Goal: Task Accomplishment & Management: Manage account settings

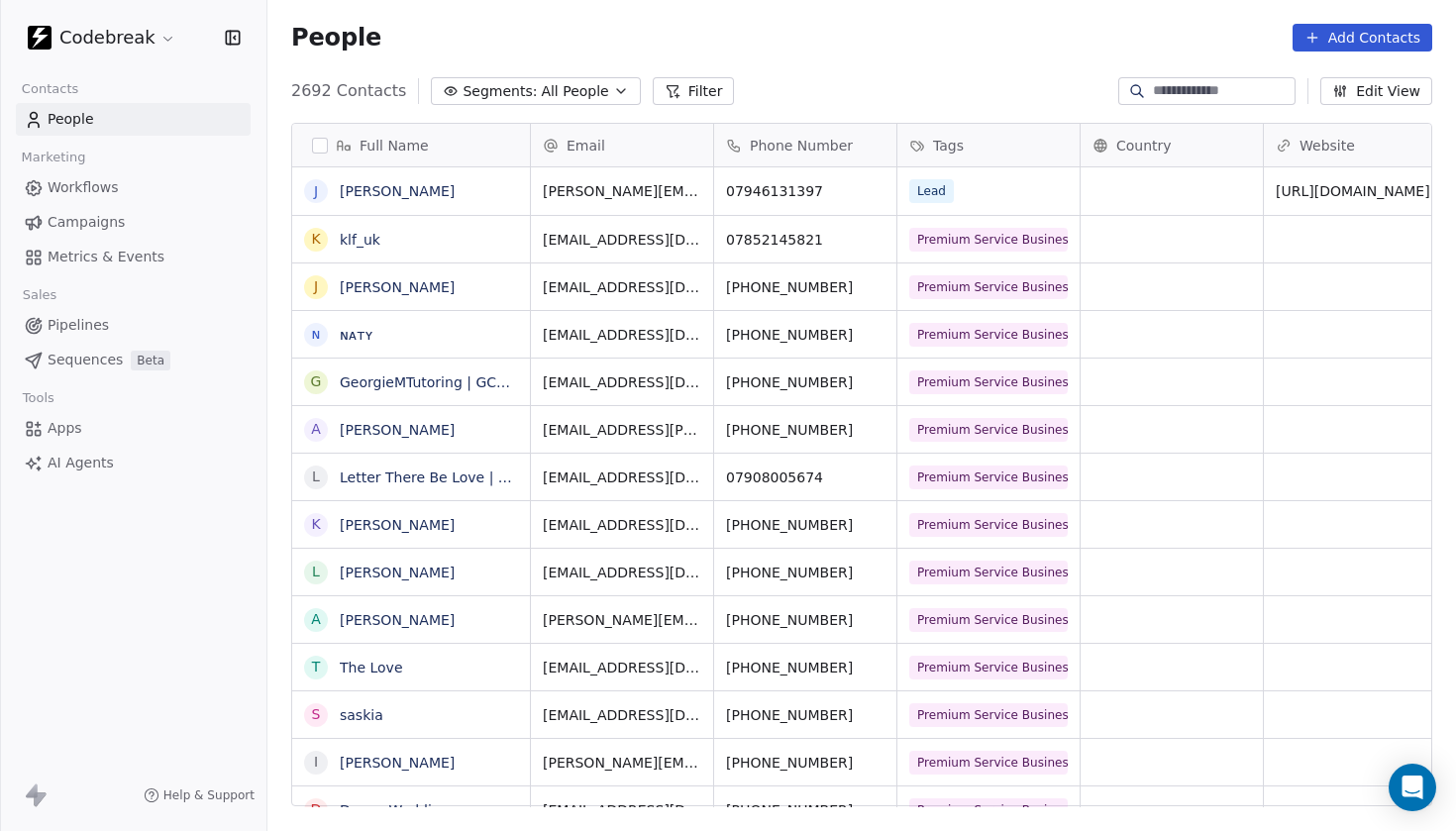
scroll to position [733, 1189]
click at [96, 323] on span "Pipelines" at bounding box center [79, 325] width 62 height 21
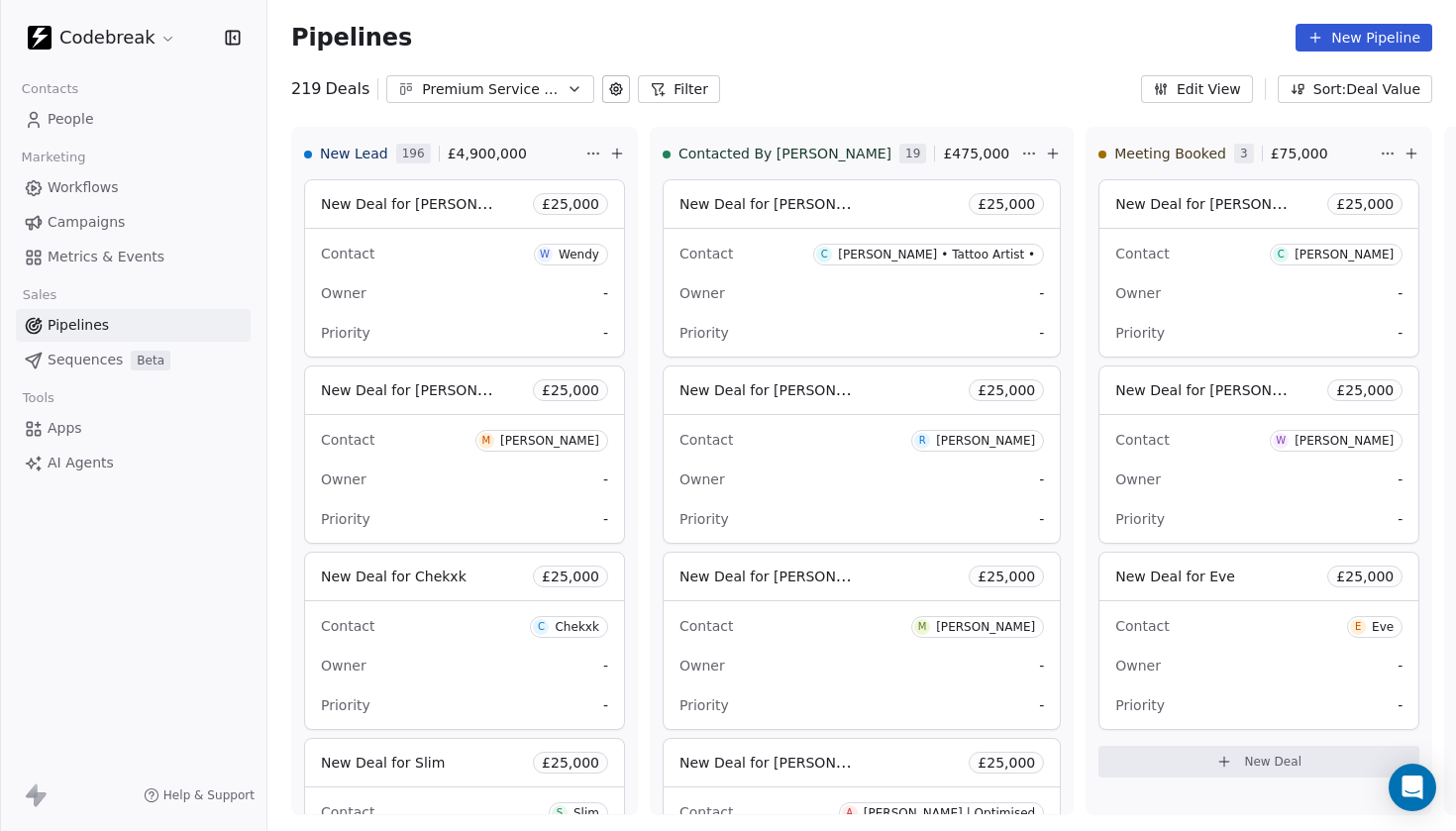
click at [680, 92] on button "Filter" at bounding box center [679, 89] width 82 height 28
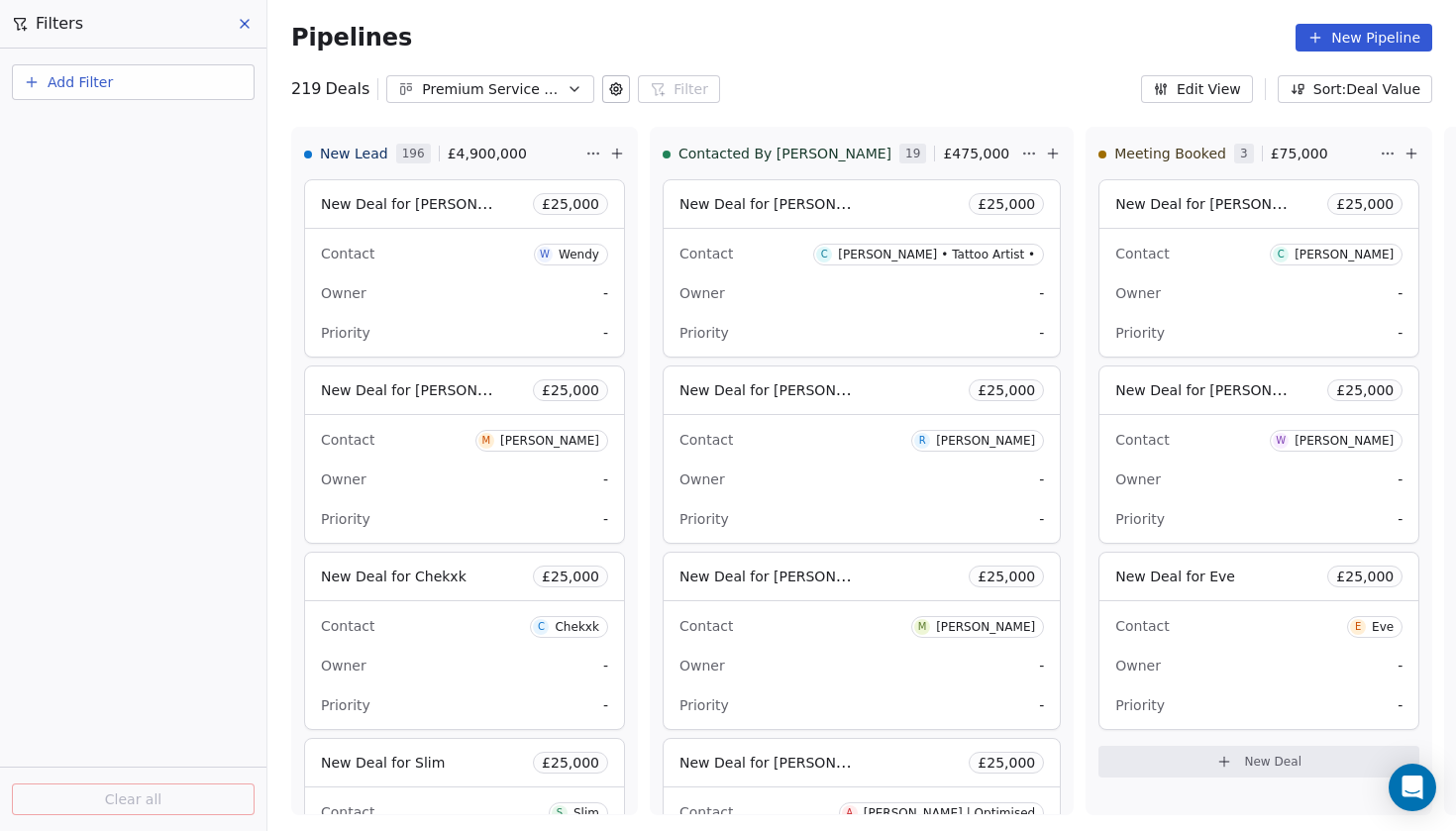
click at [138, 89] on button "Add Filter" at bounding box center [133, 83] width 243 height 36
click at [107, 138] on span "Deal properties" at bounding box center [86, 129] width 107 height 21
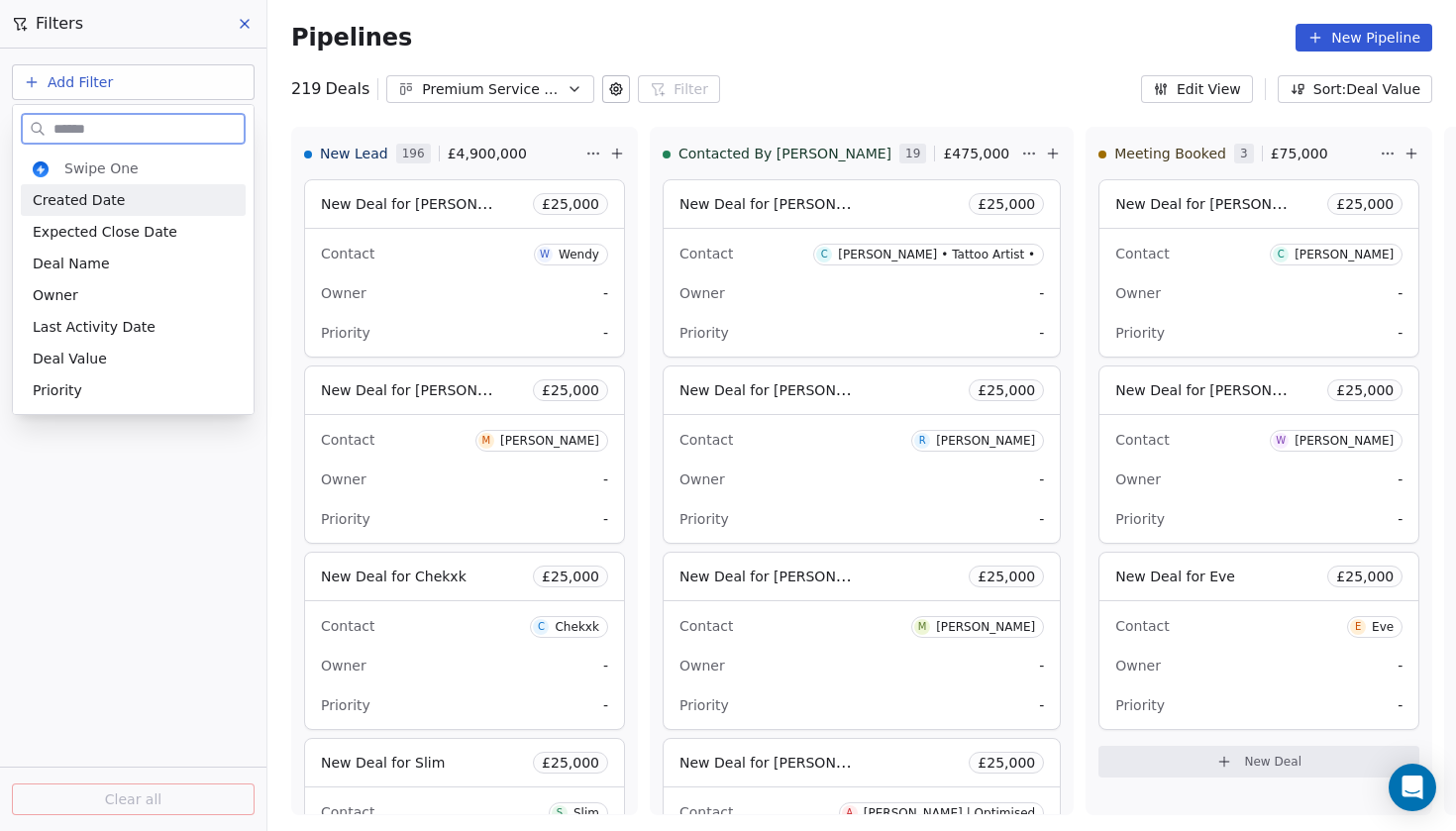
click at [132, 208] on div "Created Date" at bounding box center [133, 200] width 201 height 20
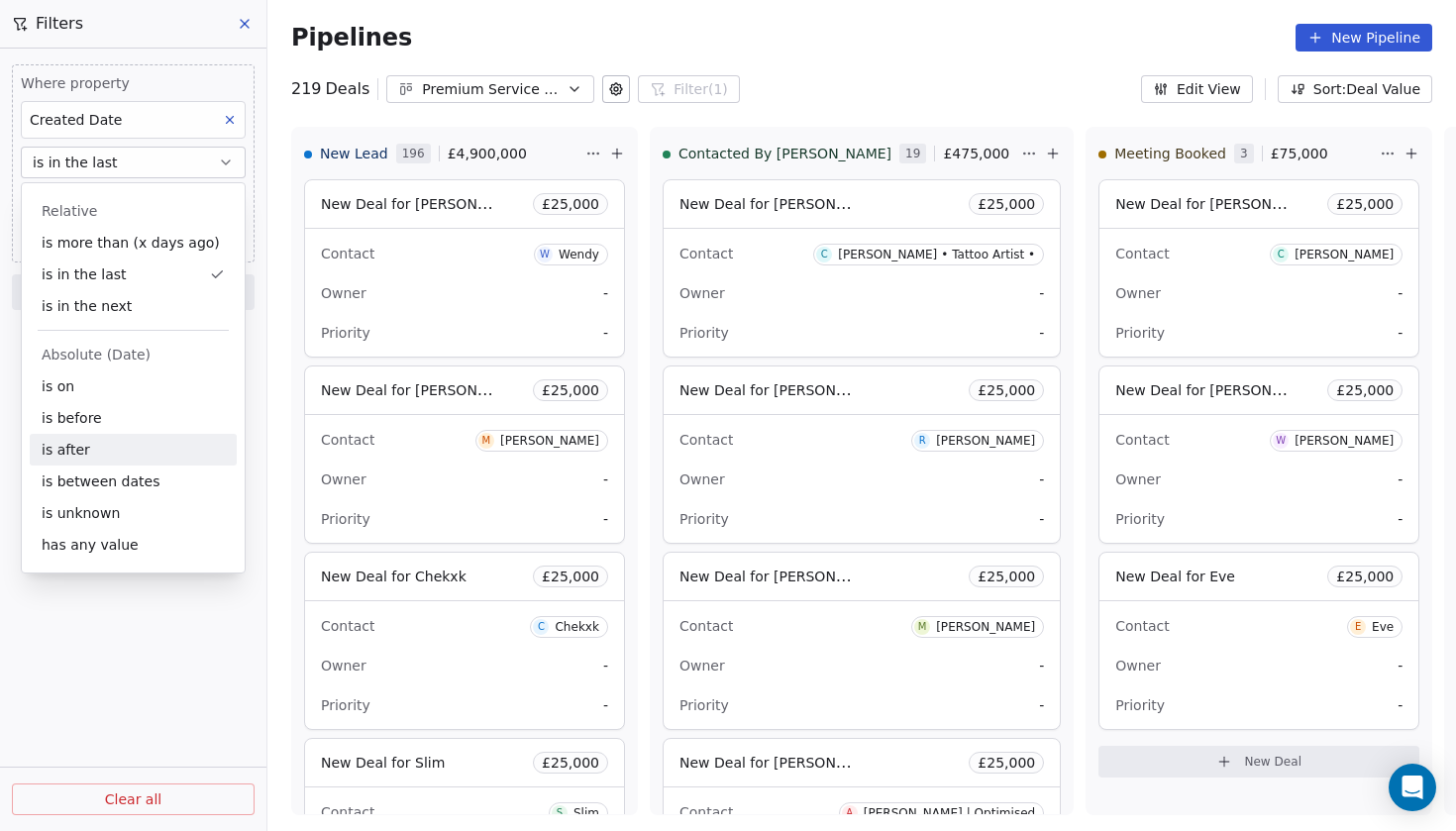
click at [115, 447] on div "is after" at bounding box center [133, 450] width 207 height 32
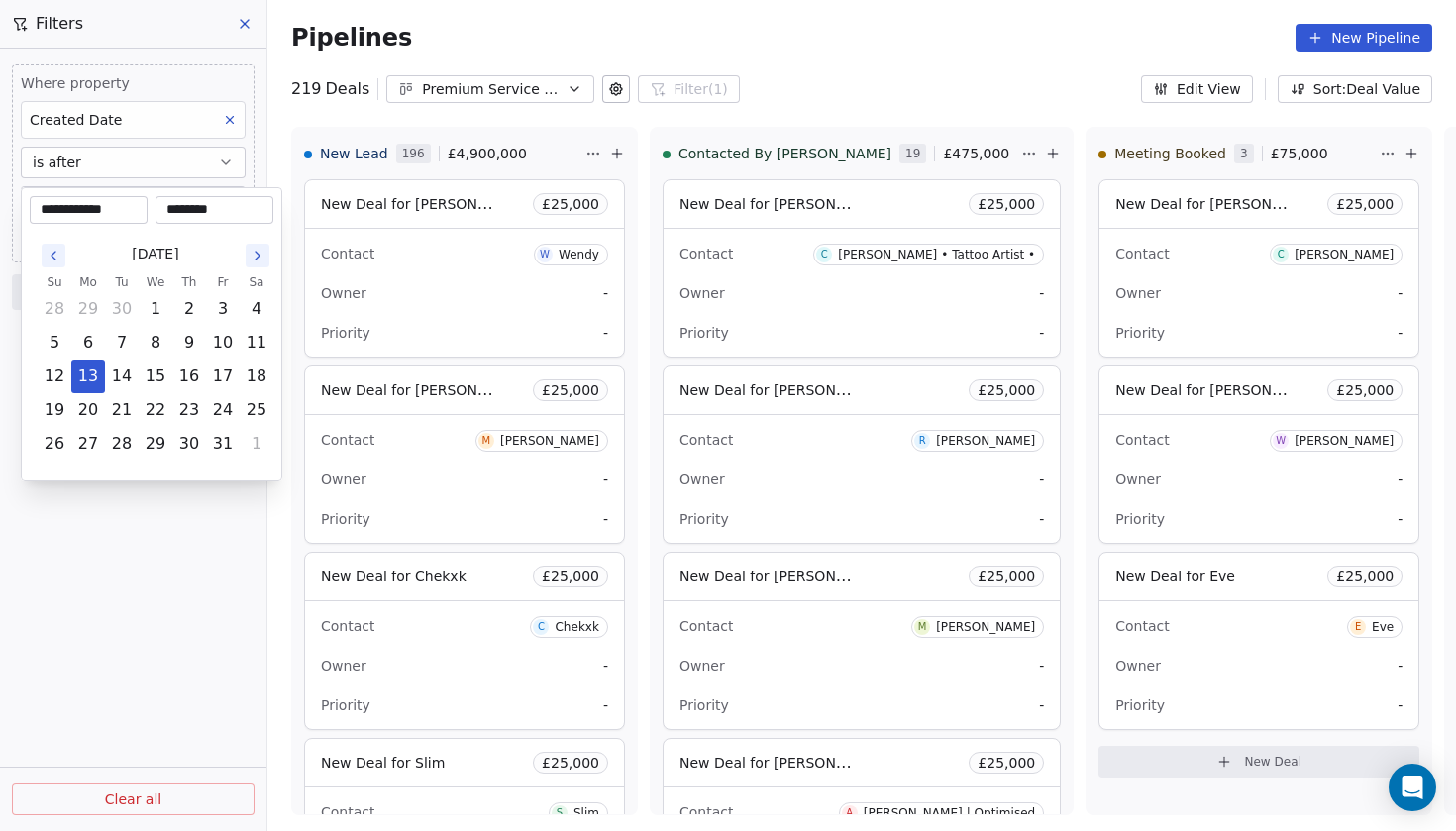
click at [226, 211] on body "Codebreak Contacts People Marketing Workflows Campaigns Metrics & Events Sales …" at bounding box center [728, 416] width 1456 height 831
click at [91, 376] on button "13" at bounding box center [88, 377] width 32 height 32
click at [123, 531] on html "Codebreak Contacts People Marketing Workflows Campaigns Metrics & Events Sales …" at bounding box center [728, 416] width 1456 height 831
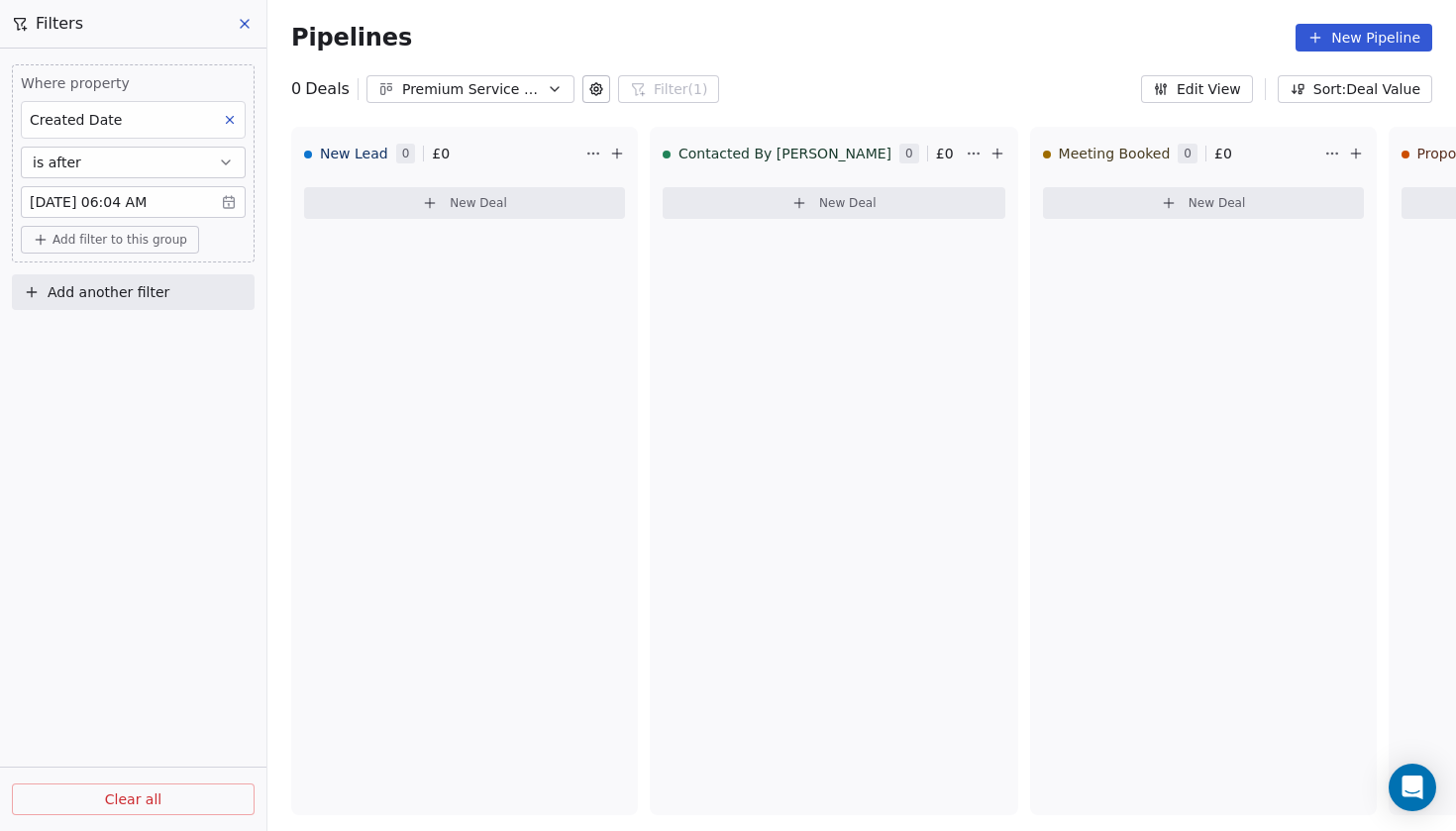
click at [165, 204] on body "Codebreak Contacts People Marketing Workflows Campaigns Metrics & Events Sales …" at bounding box center [728, 416] width 1456 height 831
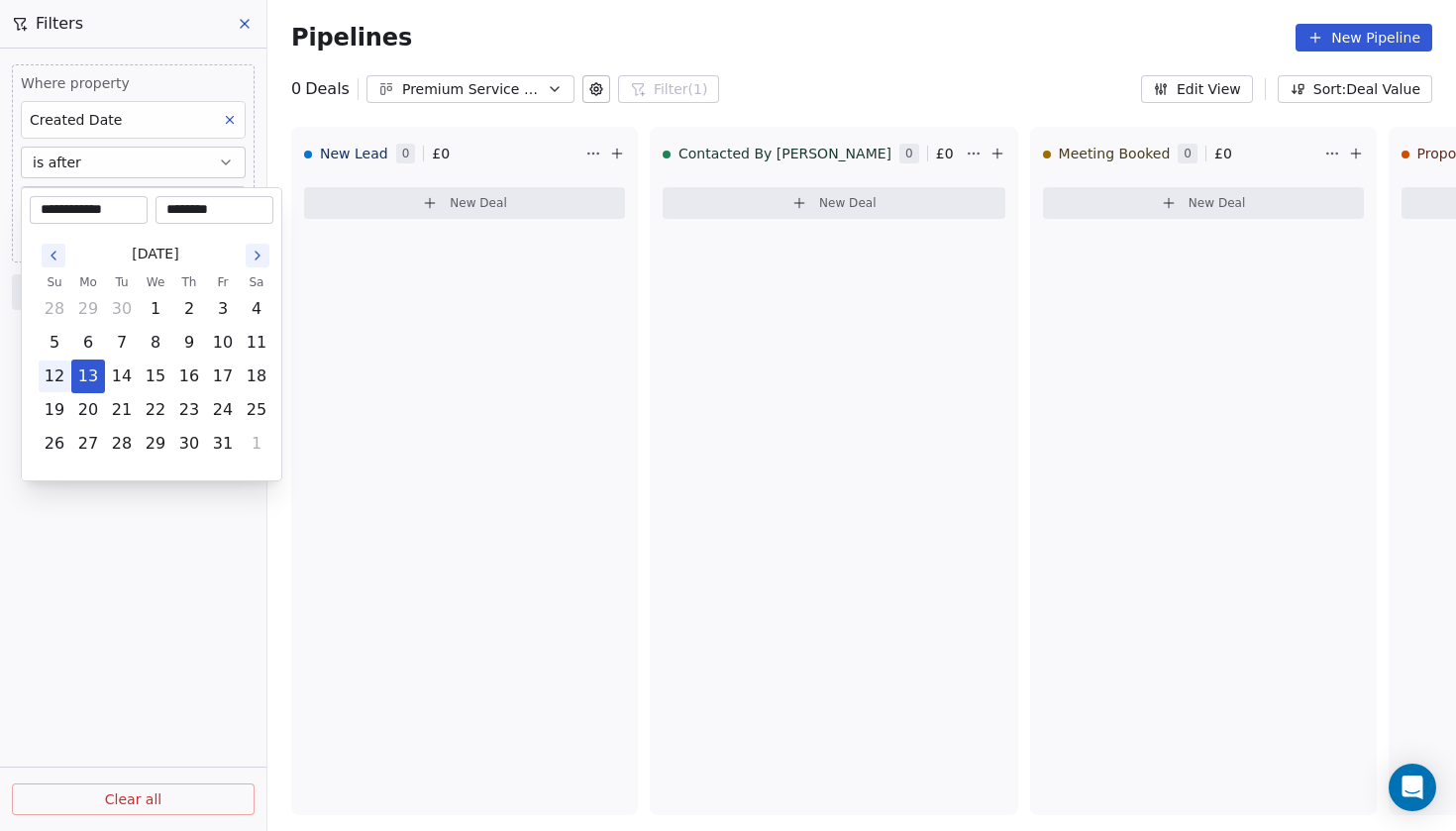
click at [62, 383] on button "12" at bounding box center [55, 377] width 32 height 32
type input "**********"
click at [142, 483] on html "**********" at bounding box center [728, 416] width 1456 height 831
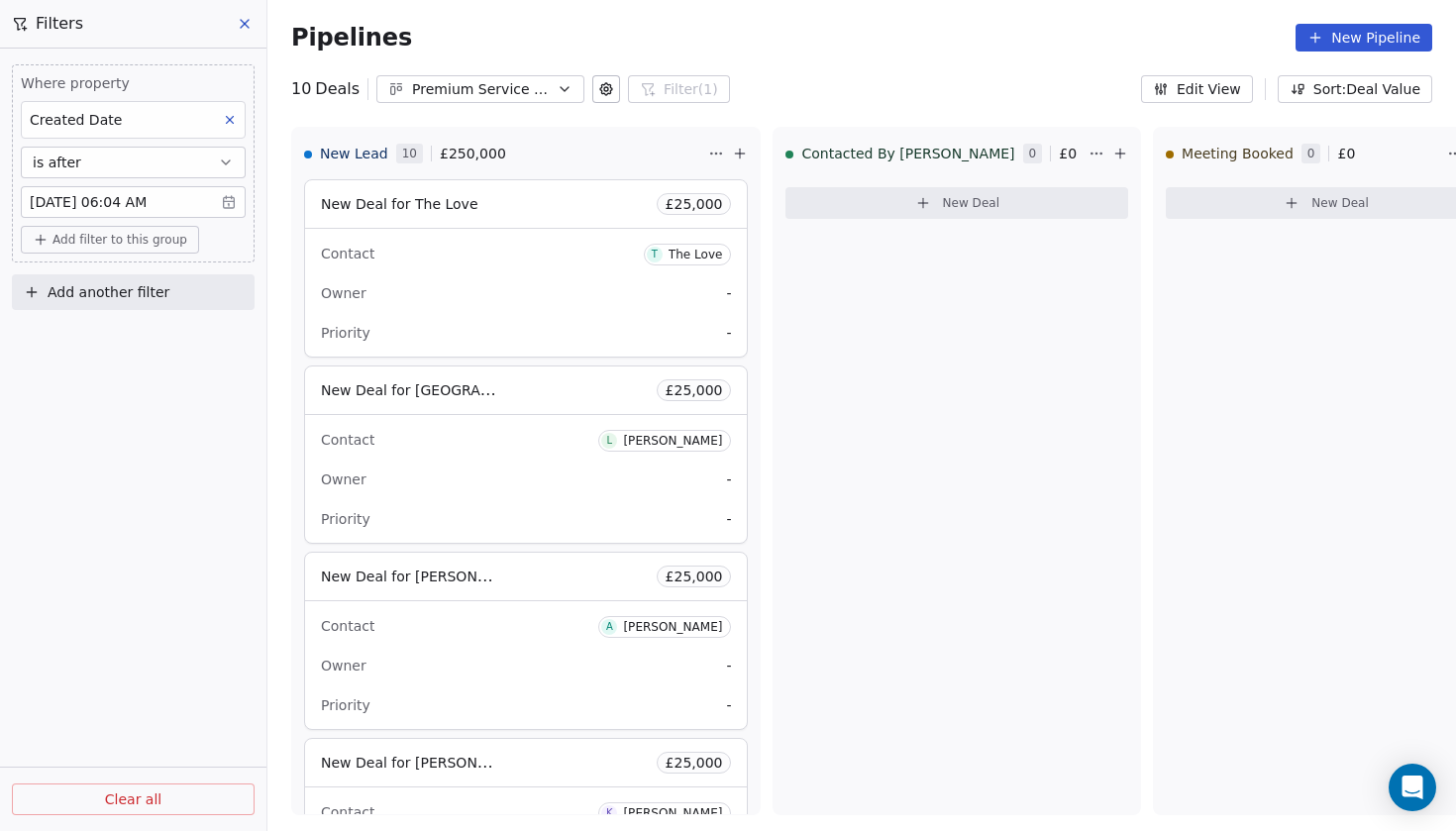
click at [235, 203] on body "Codebreak Contacts People Marketing Workflows Campaigns Metrics & Events Sales …" at bounding box center [728, 416] width 1456 height 831
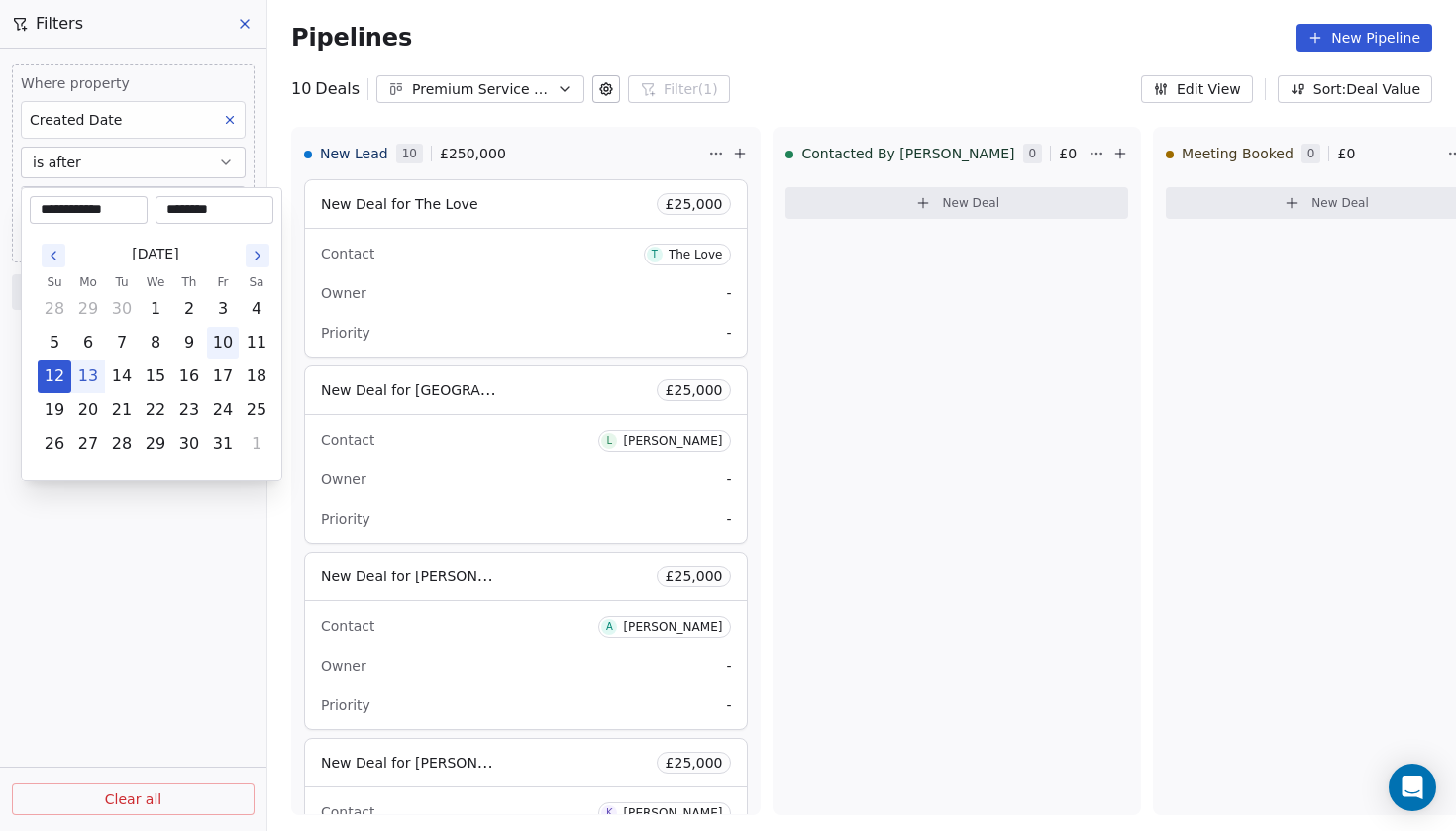
click at [223, 344] on button "10" at bounding box center [223, 343] width 32 height 32
click at [195, 346] on button "9" at bounding box center [189, 343] width 32 height 32
type input "**********"
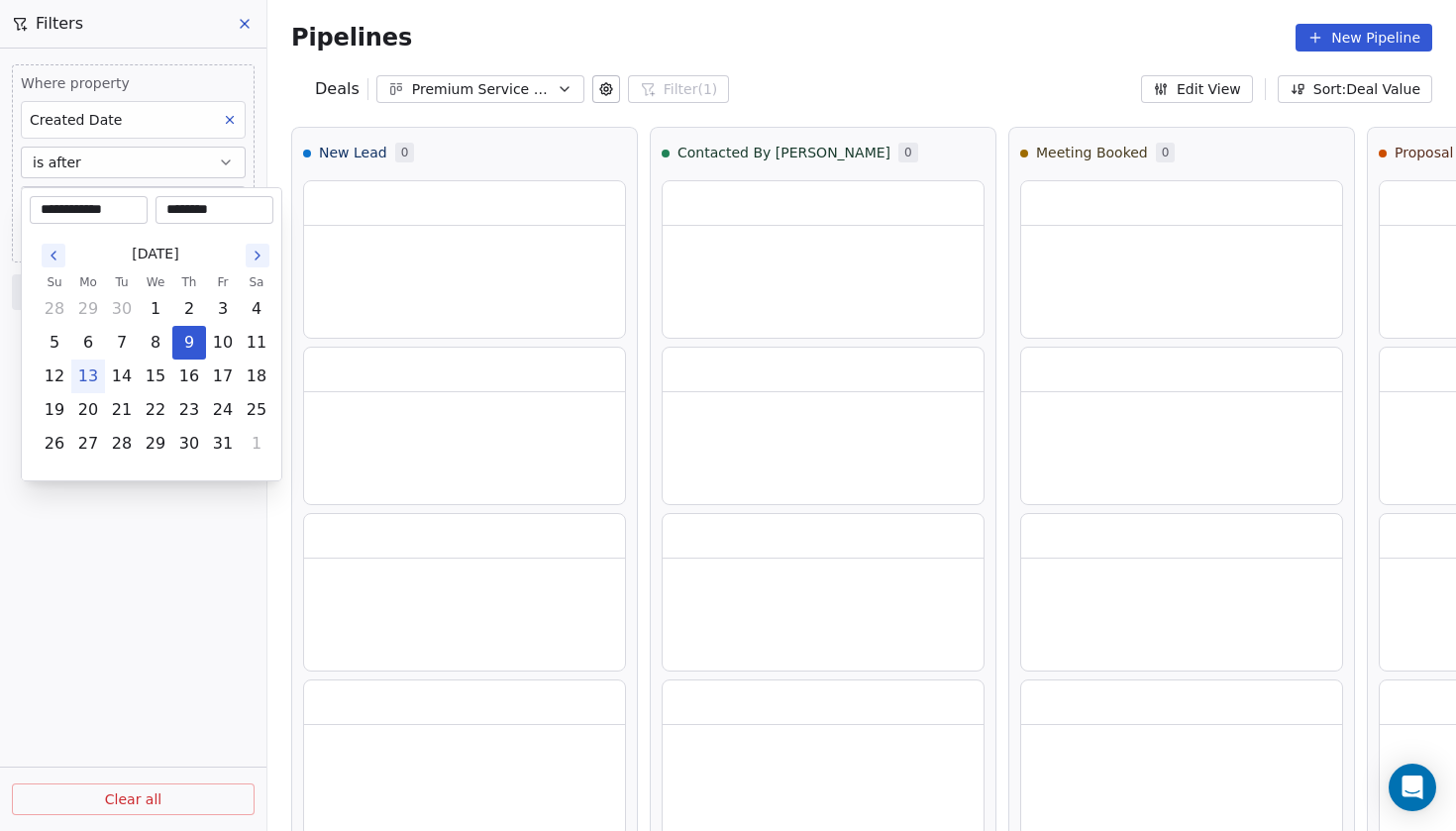
click at [184, 514] on html "**********" at bounding box center [728, 416] width 1456 height 831
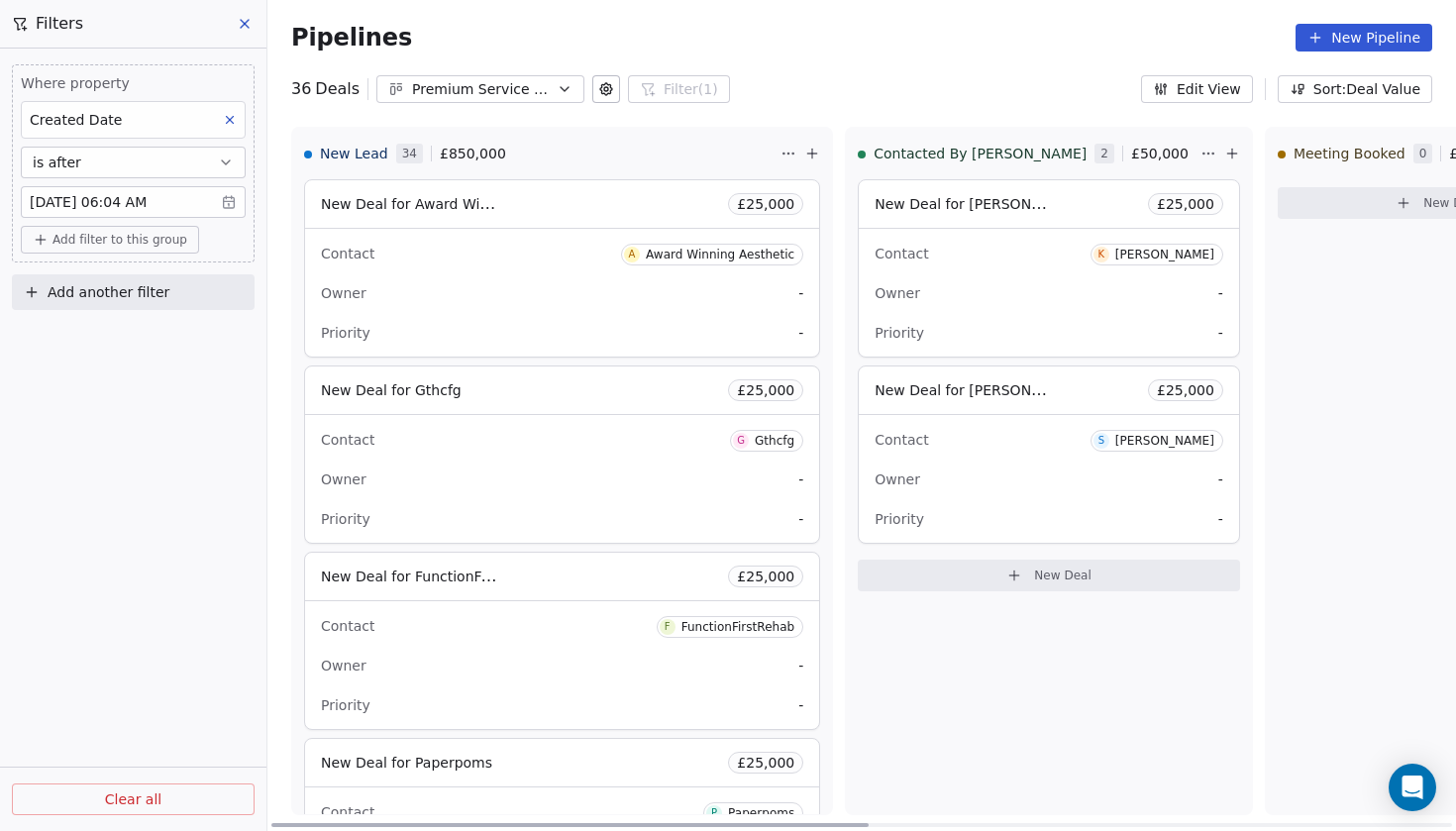
click at [508, 402] on div "New Deal for Gthcfg £ 25,000" at bounding box center [562, 391] width 514 height 48
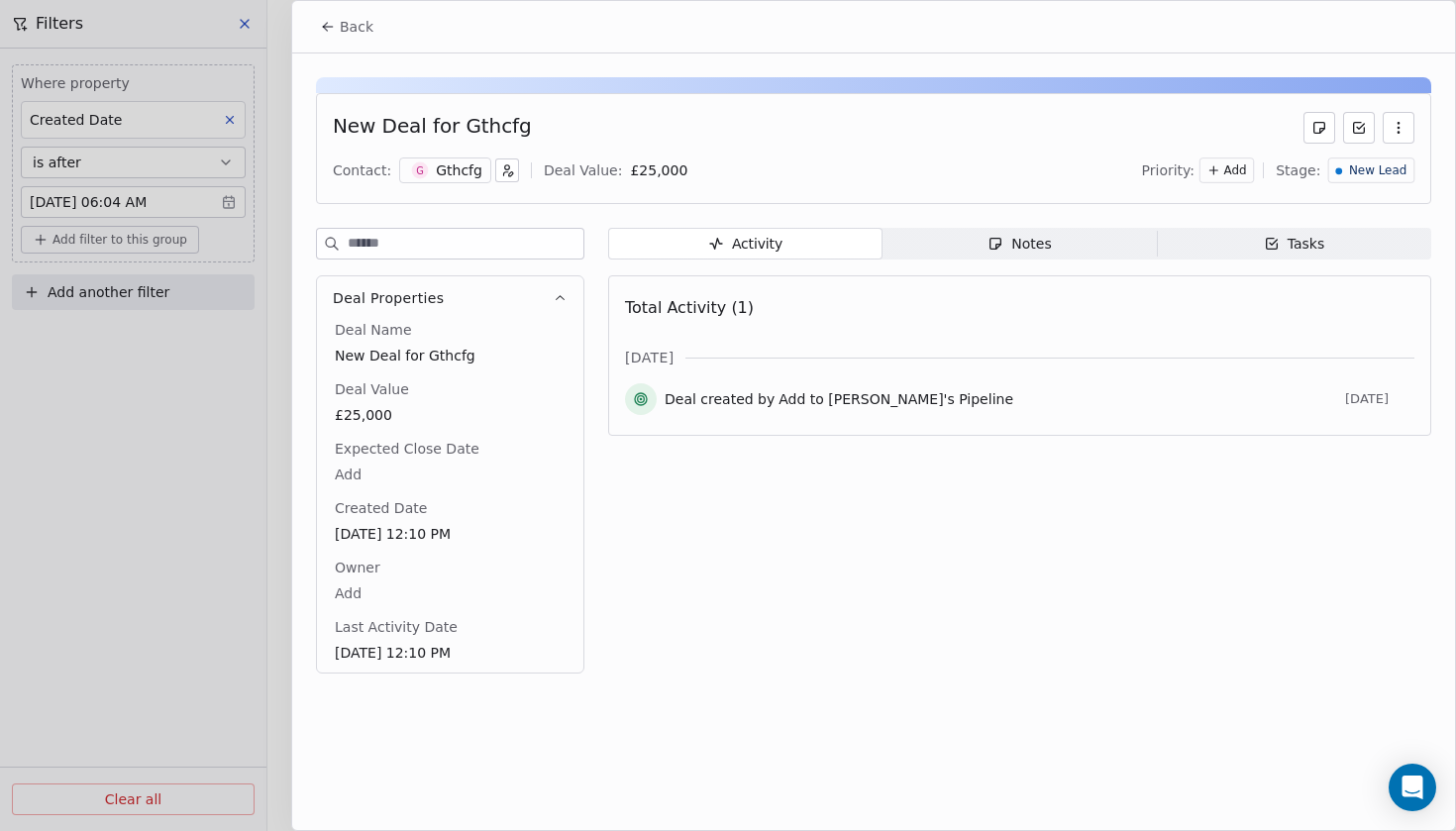
click at [442, 169] on div "Gthcfg" at bounding box center [459, 170] width 47 height 20
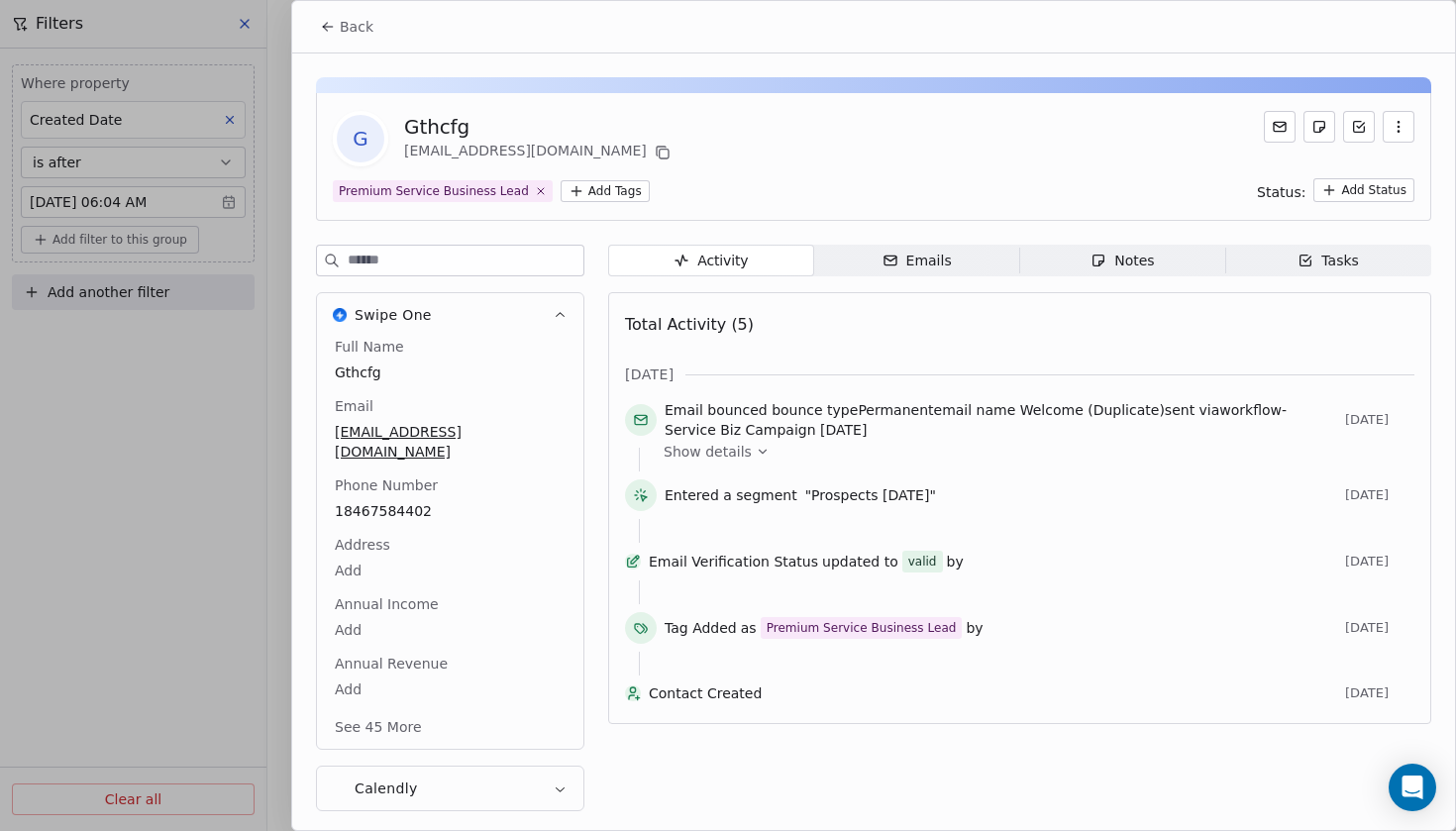
click at [1397, 122] on icon "button" at bounding box center [1399, 127] width 16 height 16
click at [1346, 164] on div "Delete" at bounding box center [1373, 171] width 133 height 32
click at [1146, 180] on div "Premium Service Business Lead Add Tags Status: Add Status" at bounding box center [874, 190] width 1082 height 24
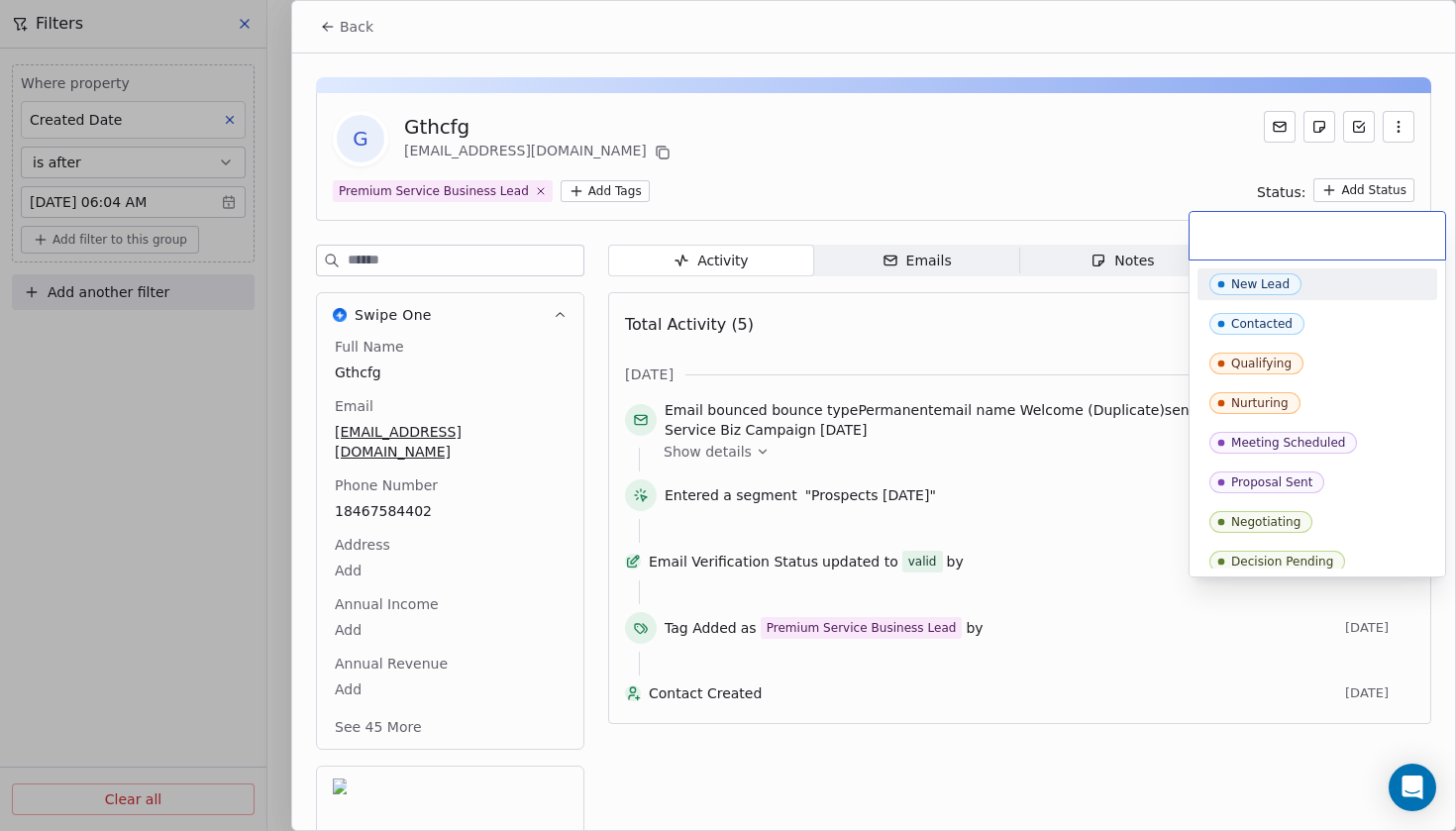
click at [1375, 192] on html "Codebreak Contacts People Marketing Workflows Campaigns Metrics & Events Sales …" at bounding box center [728, 416] width 1456 height 831
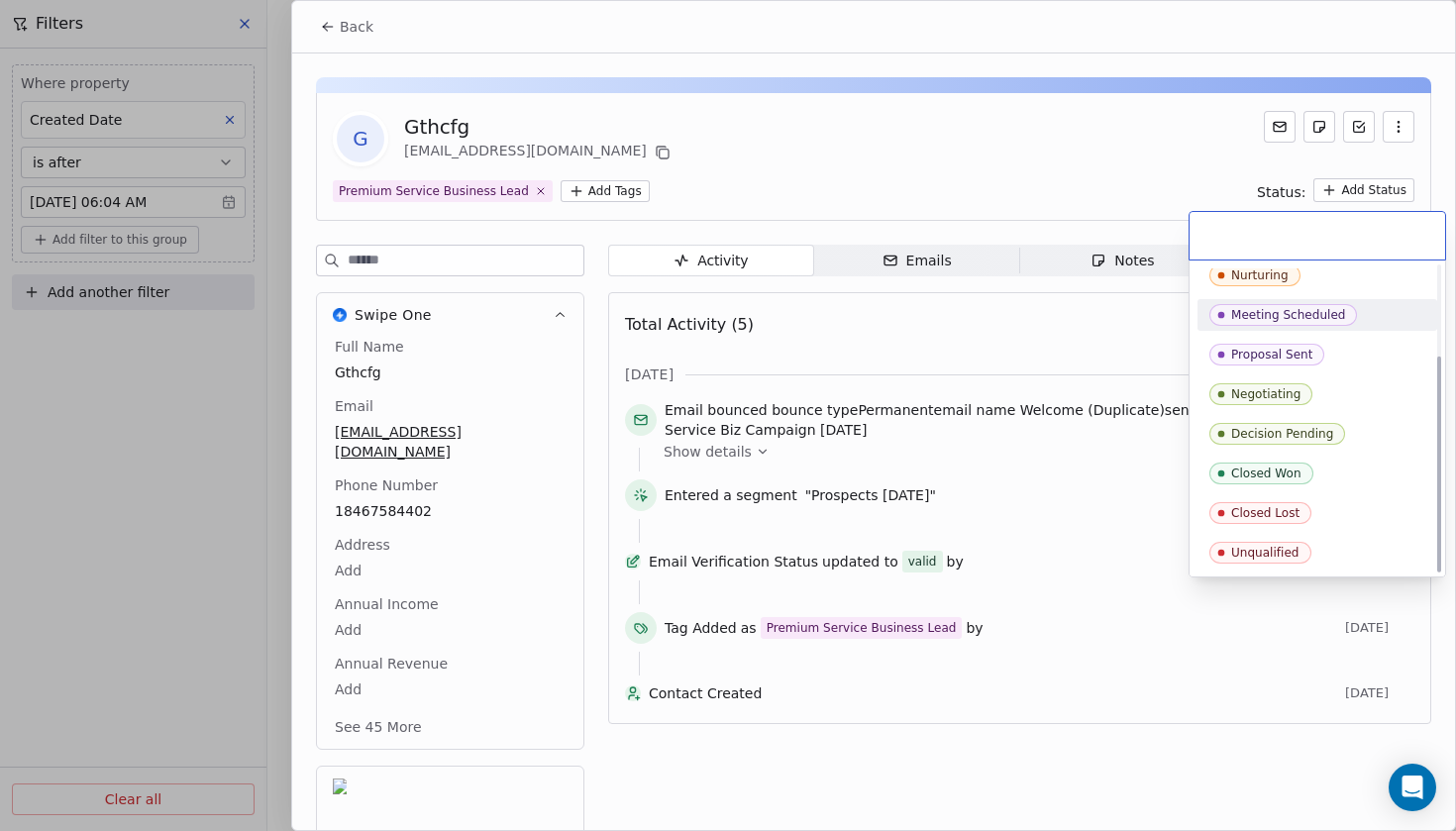
scroll to position [128, 0]
click at [820, 210] on html "Codebreak Contacts People Marketing Workflows Campaigns Metrics & Events Sales …" at bounding box center [728, 416] width 1456 height 831
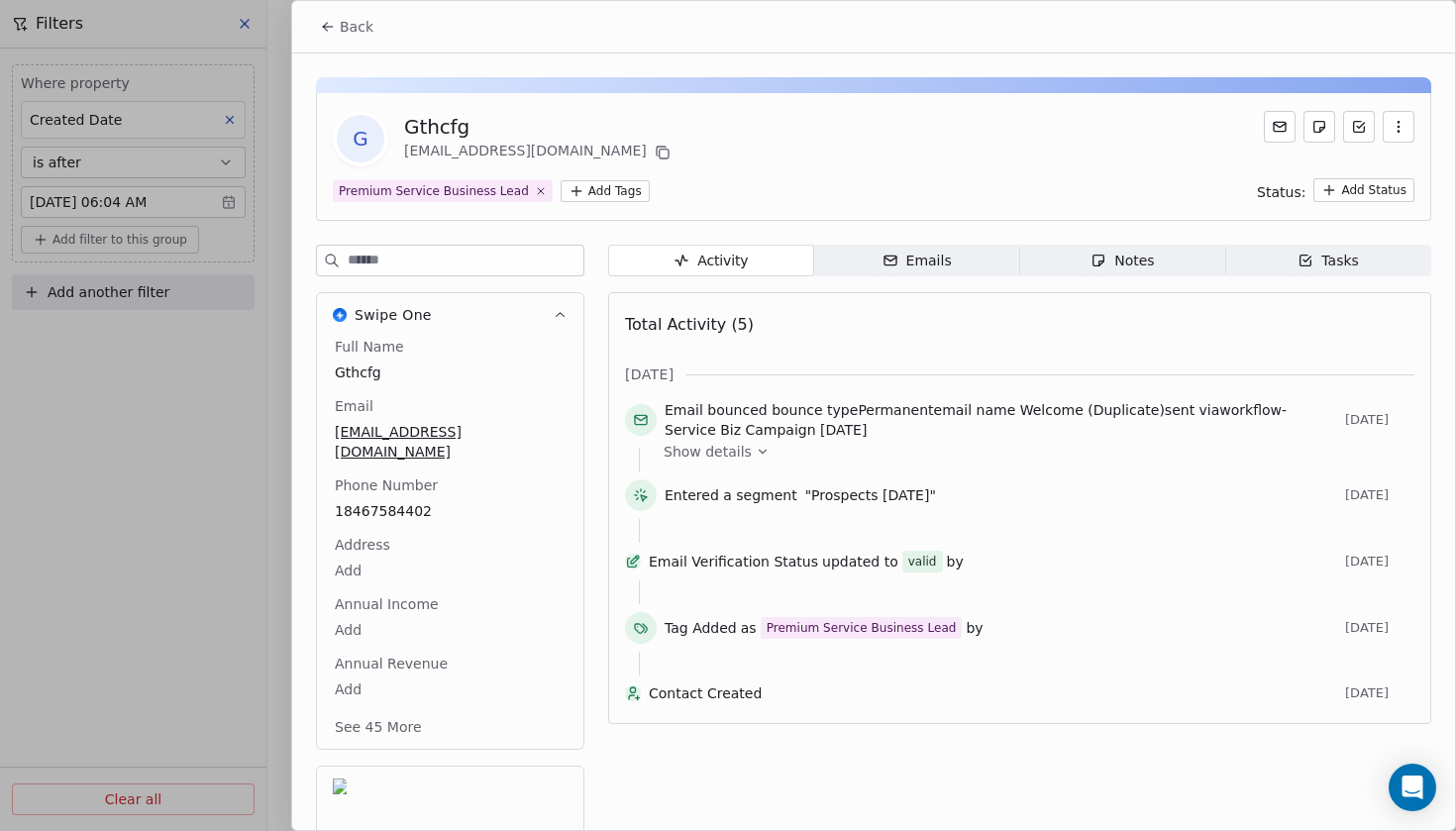
click at [332, 27] on icon at bounding box center [327, 27] width 9 height 0
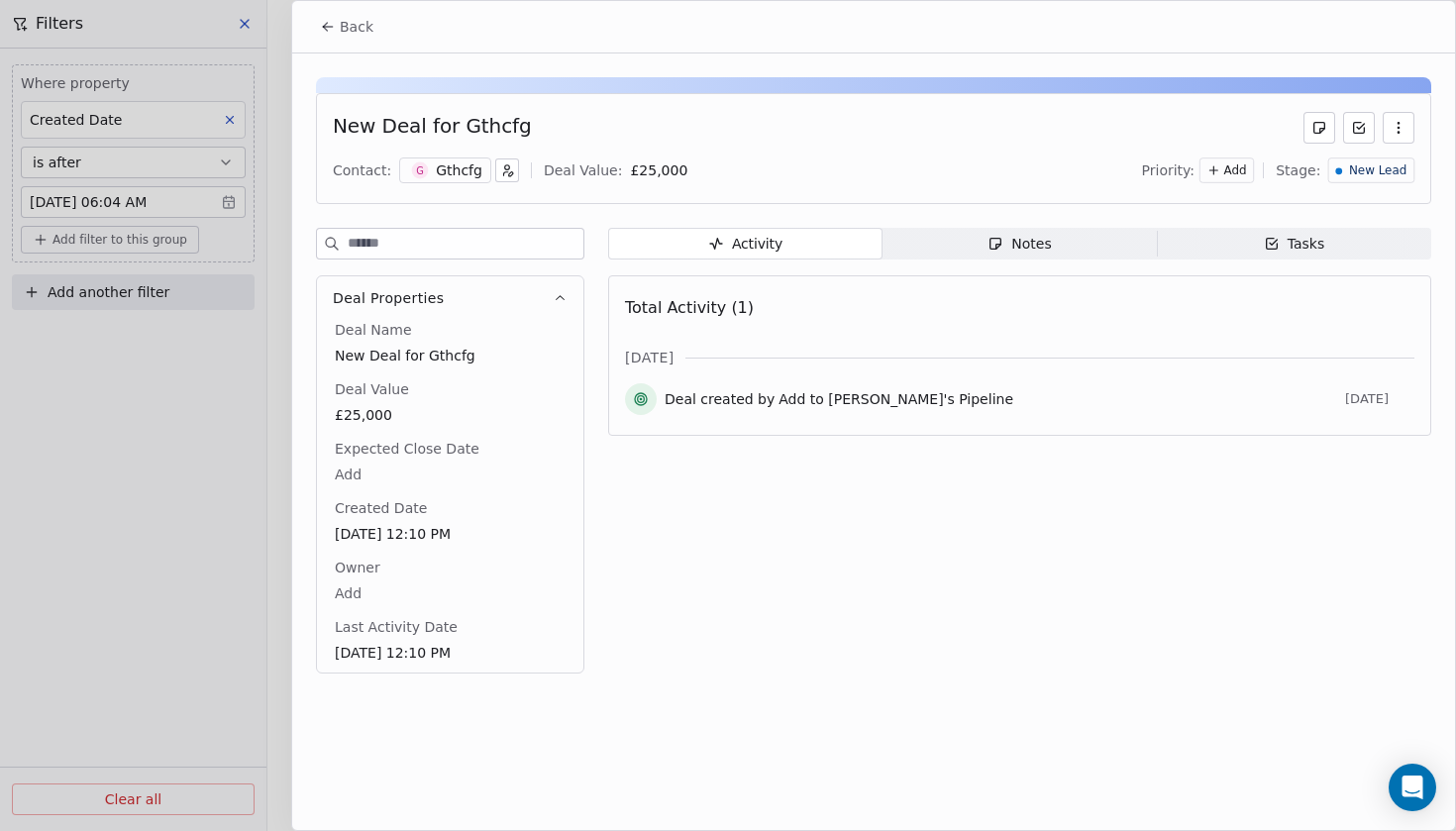
click at [1397, 168] on span "New Lead" at bounding box center [1378, 170] width 58 height 17
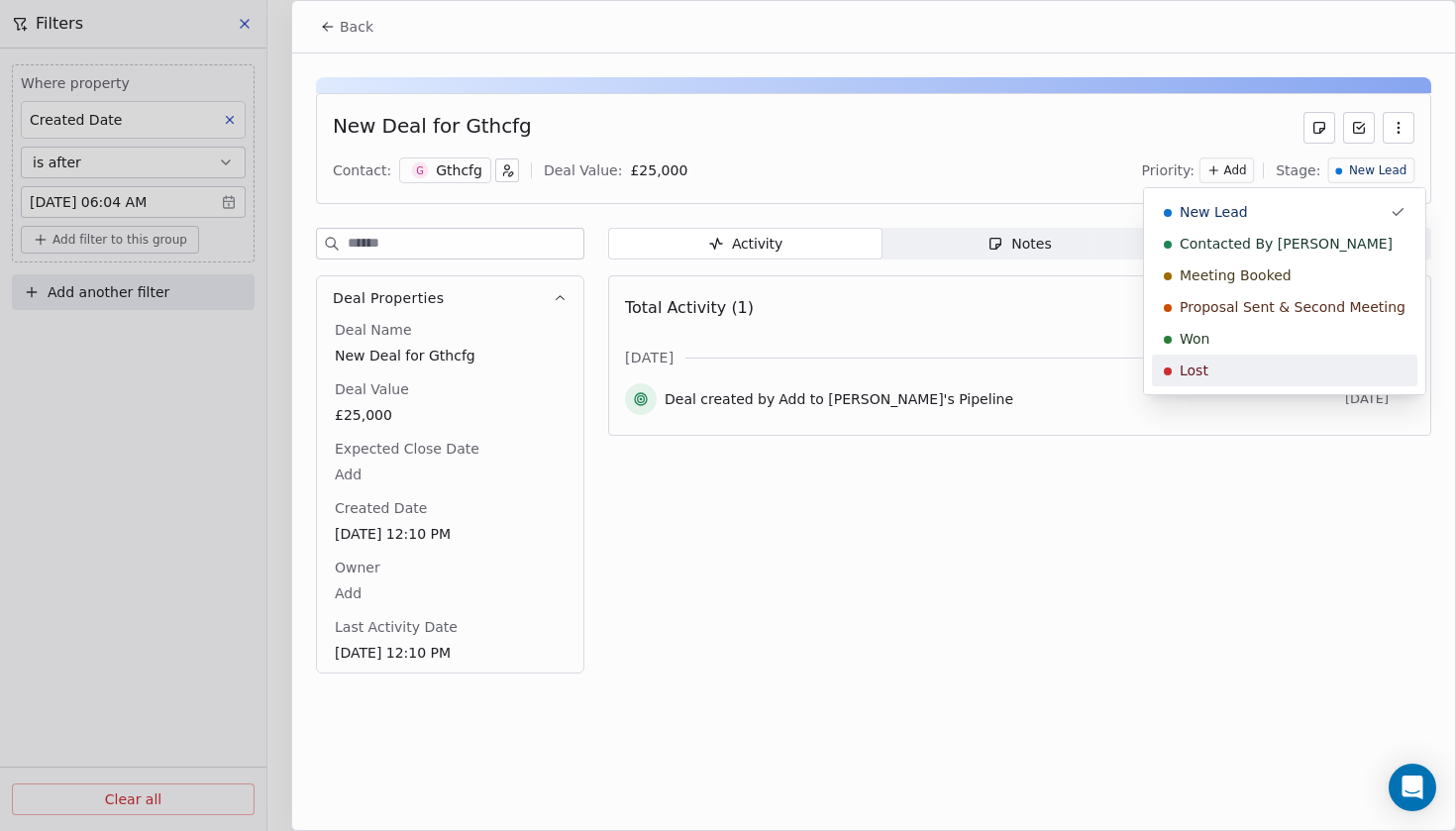
click at [1264, 372] on div "Lost" at bounding box center [1284, 371] width 242 height 20
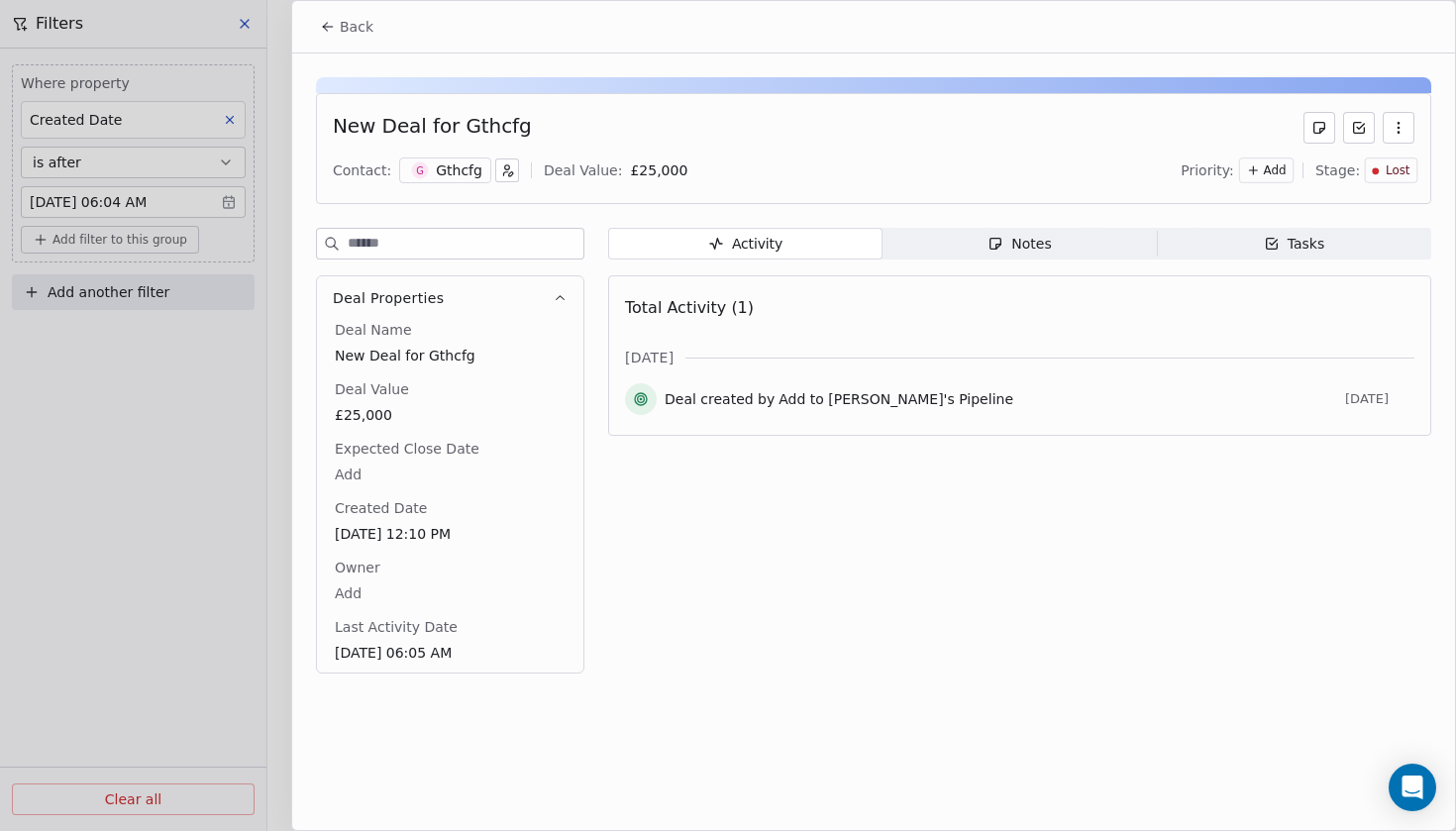
click at [353, 38] on button "Back" at bounding box center [347, 27] width 78 height 36
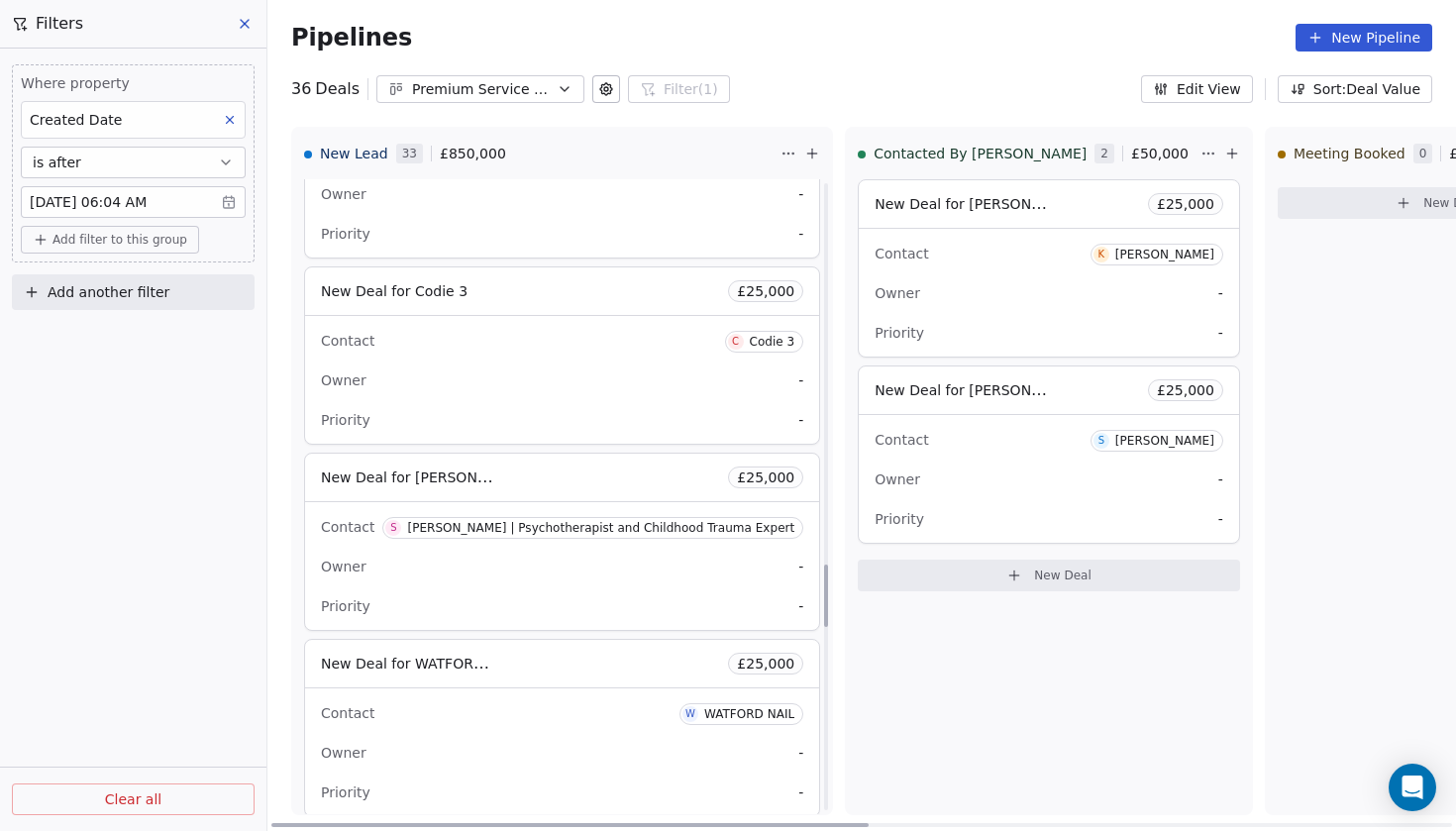
scroll to position [3970, 0]
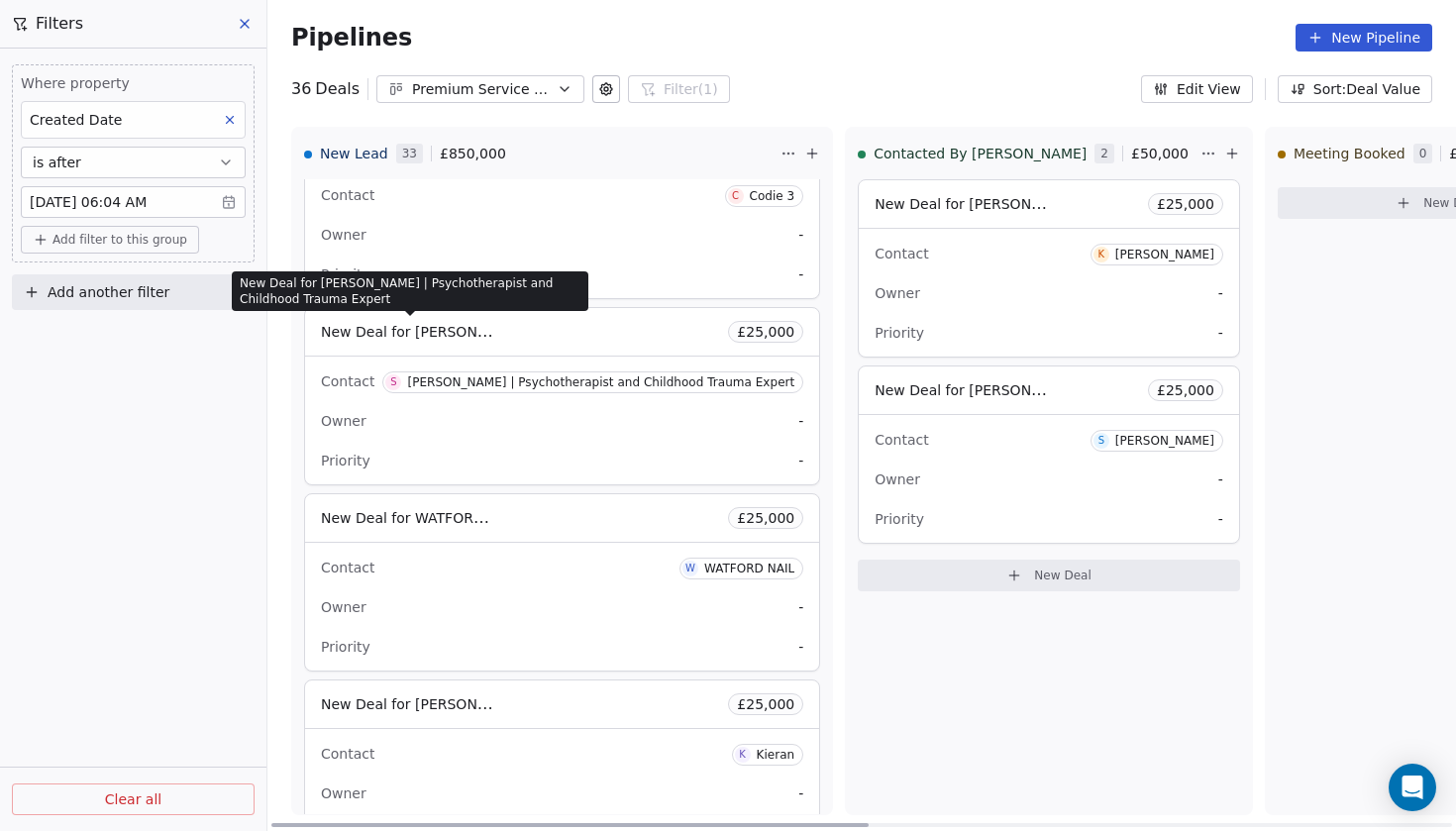
click at [464, 332] on span "New Deal for [PERSON_NAME] | Psychotherapist and Childhood Trauma Expert" at bounding box center [592, 331] width 544 height 19
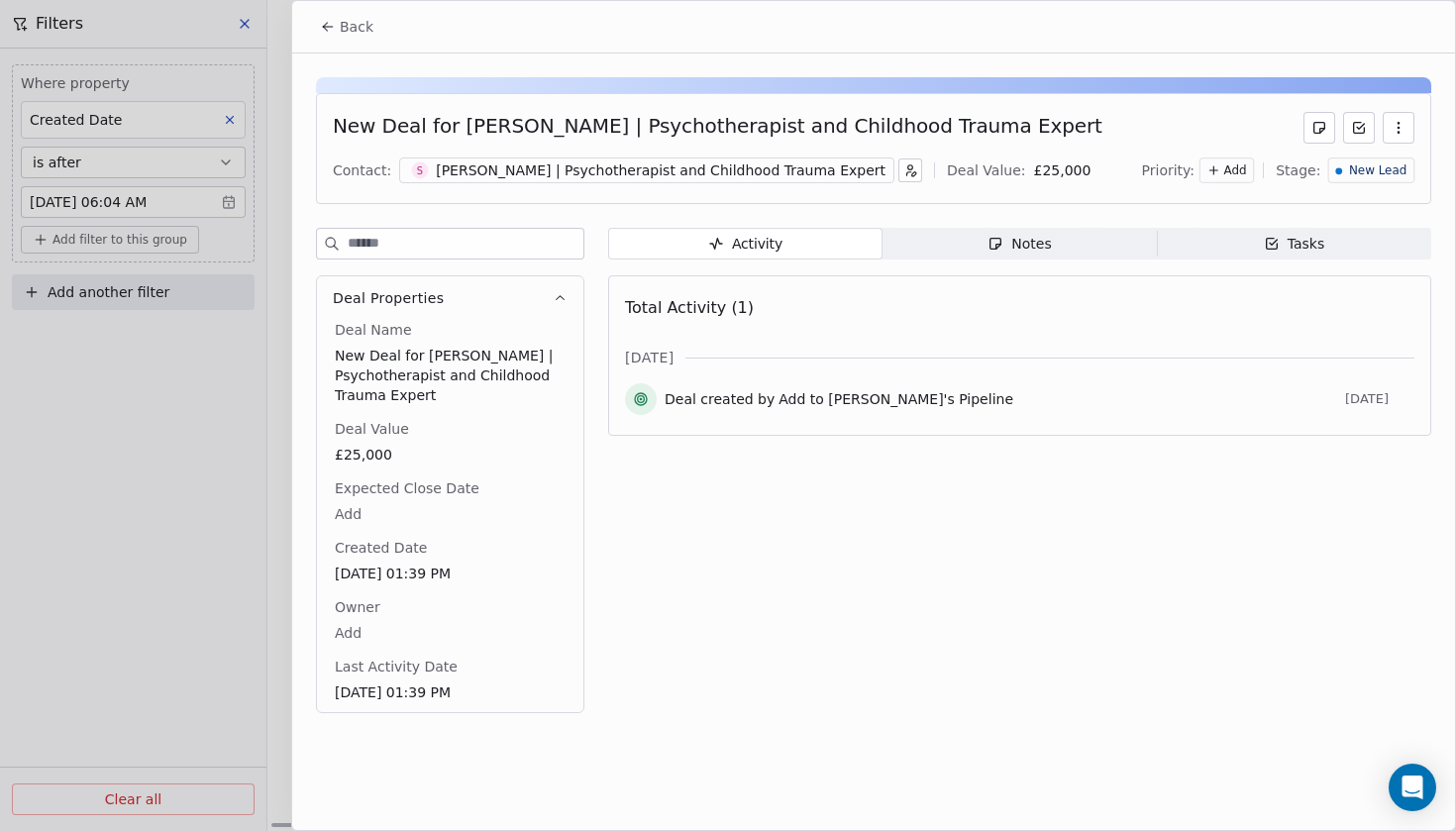
click at [661, 168] on div "[PERSON_NAME] | Psychotherapist and Childhood Trauma Expert" at bounding box center [661, 170] width 450 height 20
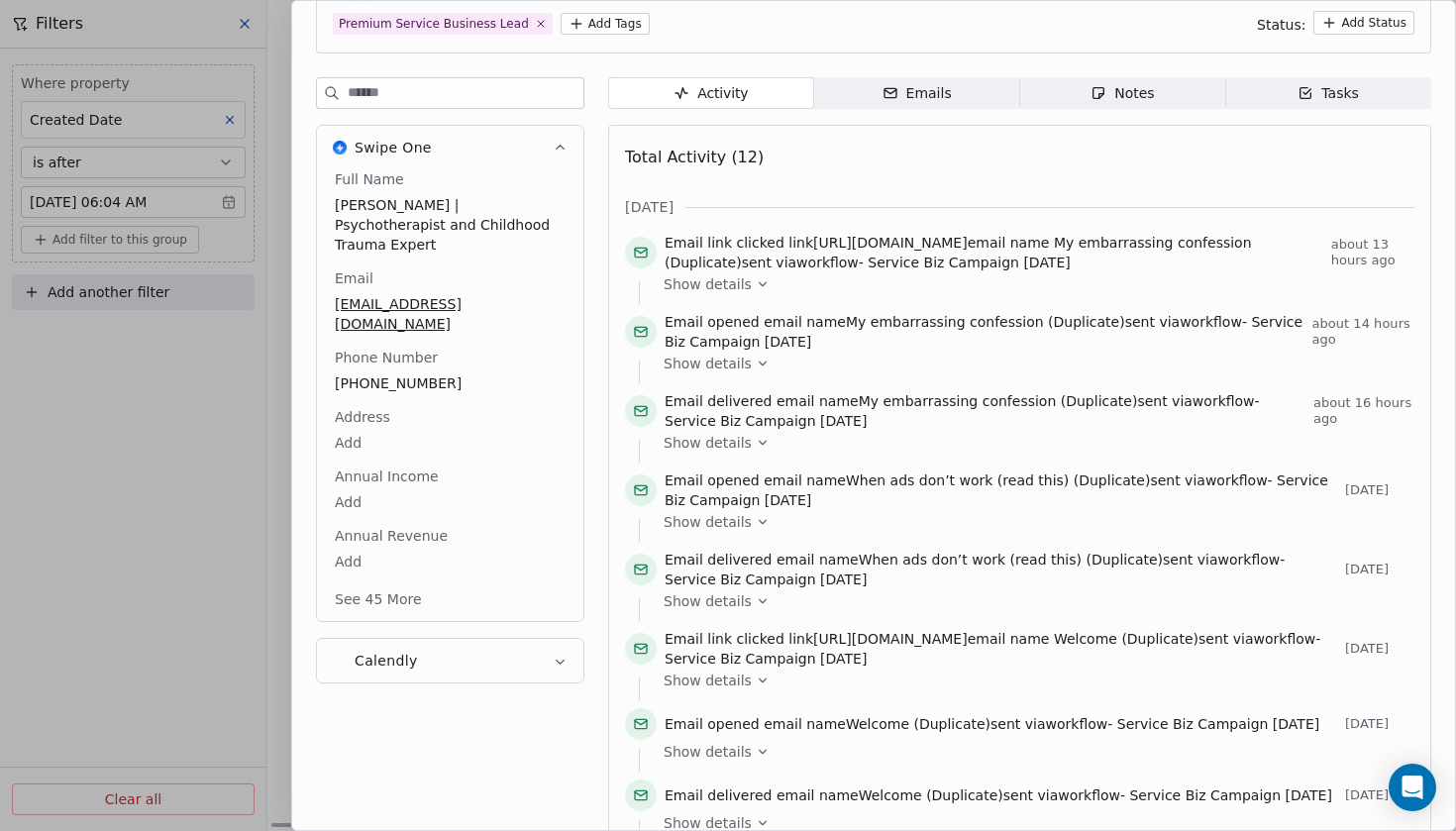
scroll to position [5, 0]
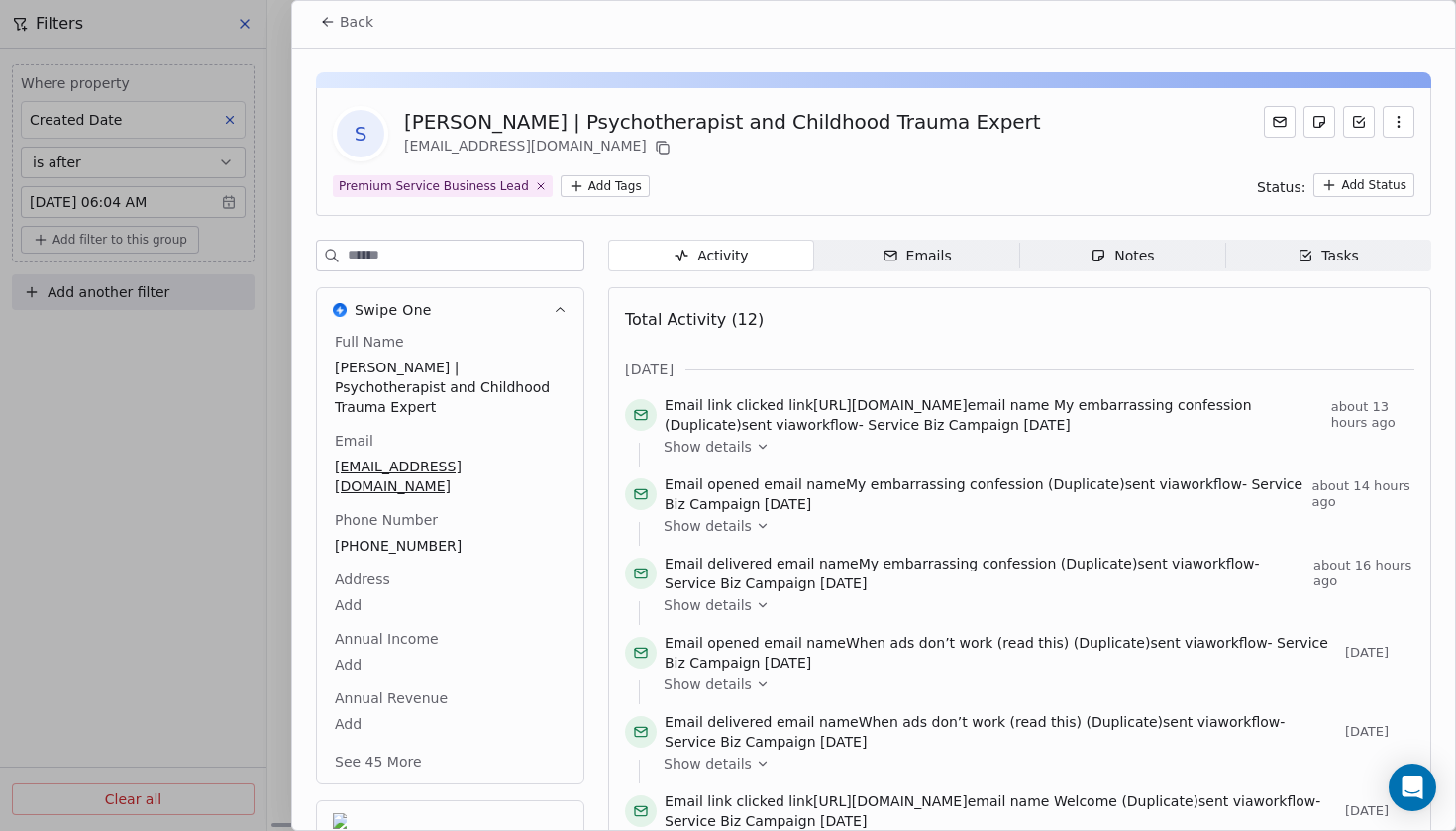
click at [346, 12] on span "Back" at bounding box center [357, 22] width 34 height 20
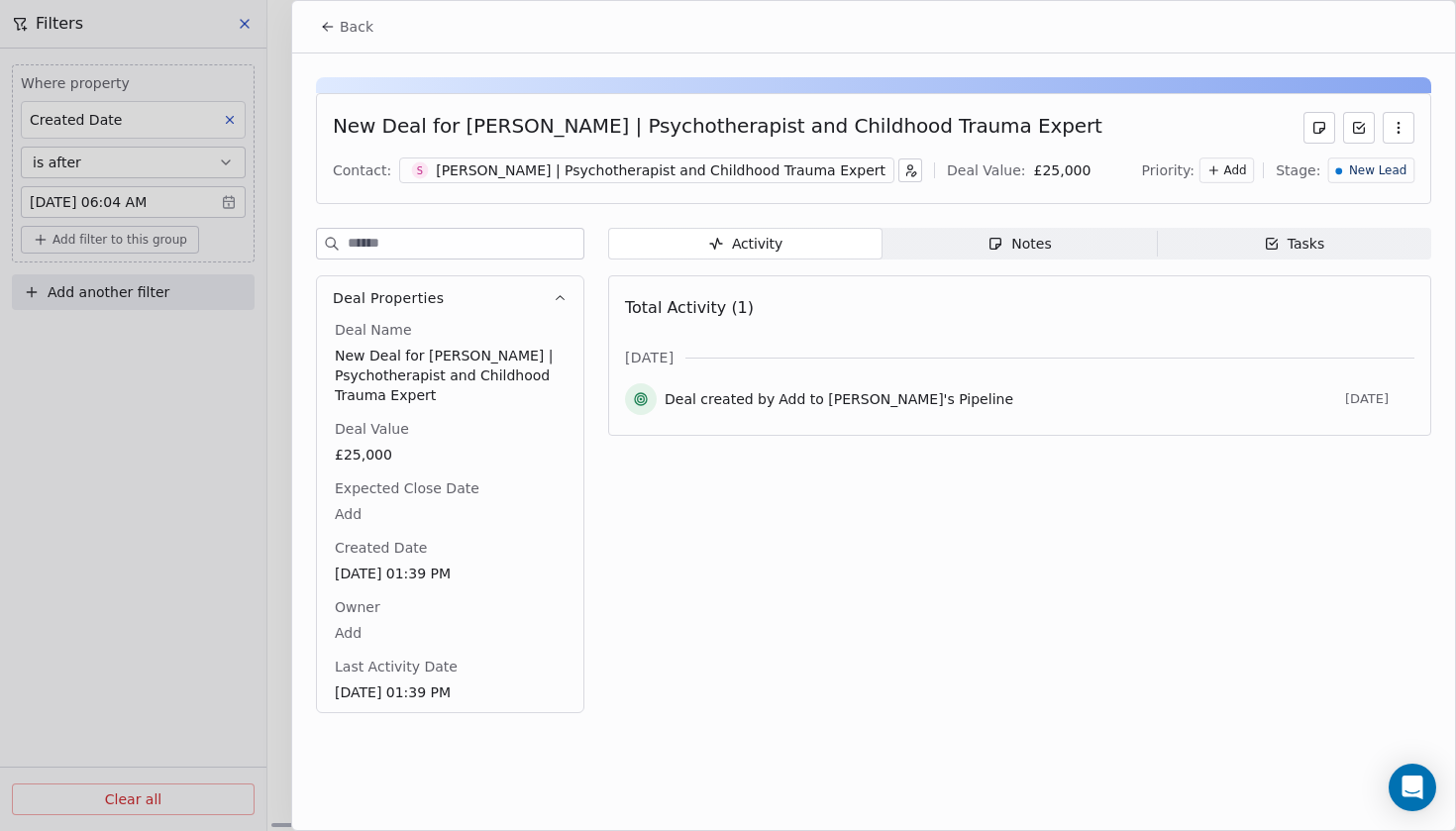
click at [332, 35] on button "Back" at bounding box center [347, 27] width 78 height 36
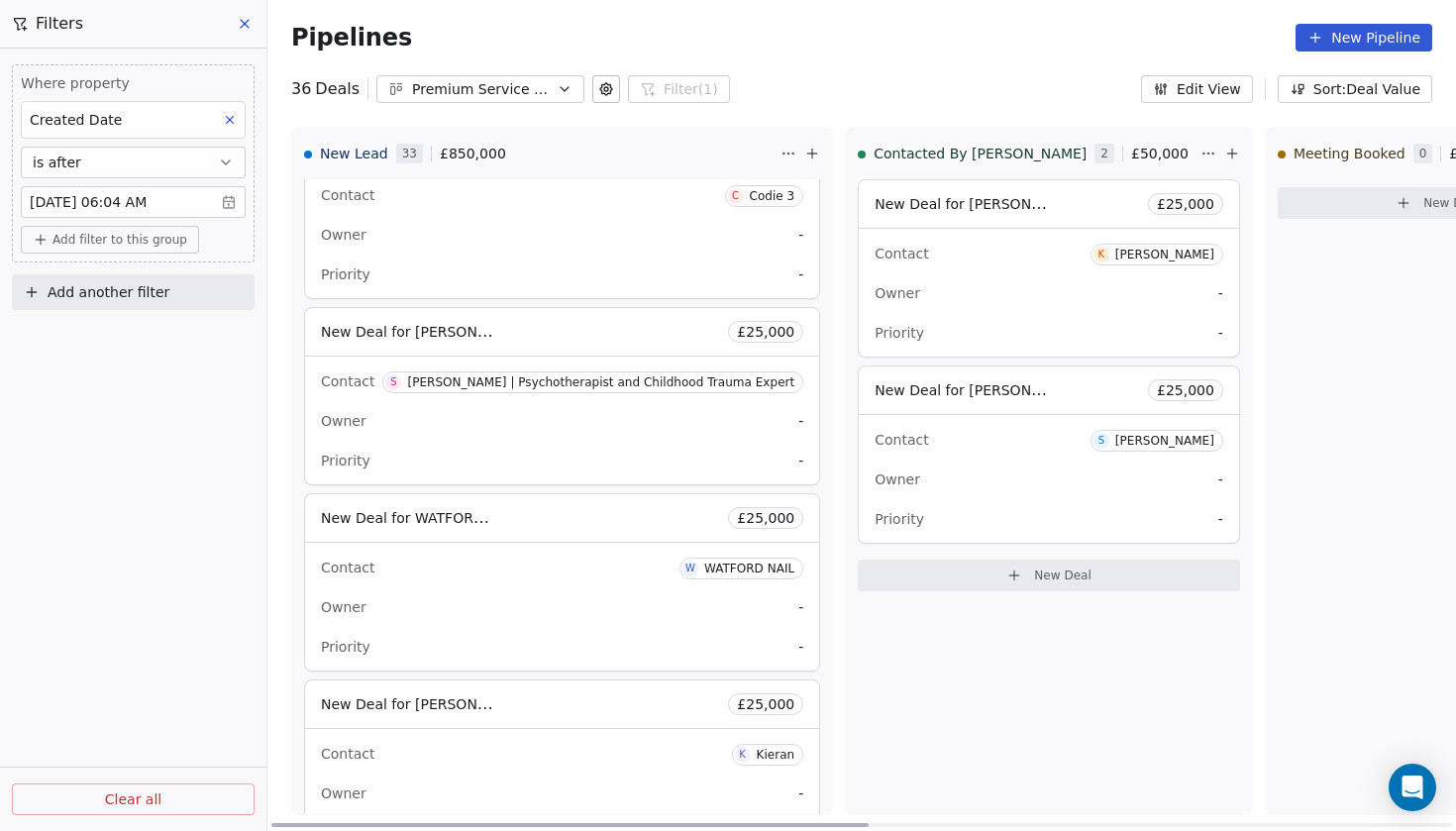
click at [431, 516] on span "New Deal for WATFORD NAIL" at bounding box center [420, 517] width 199 height 19
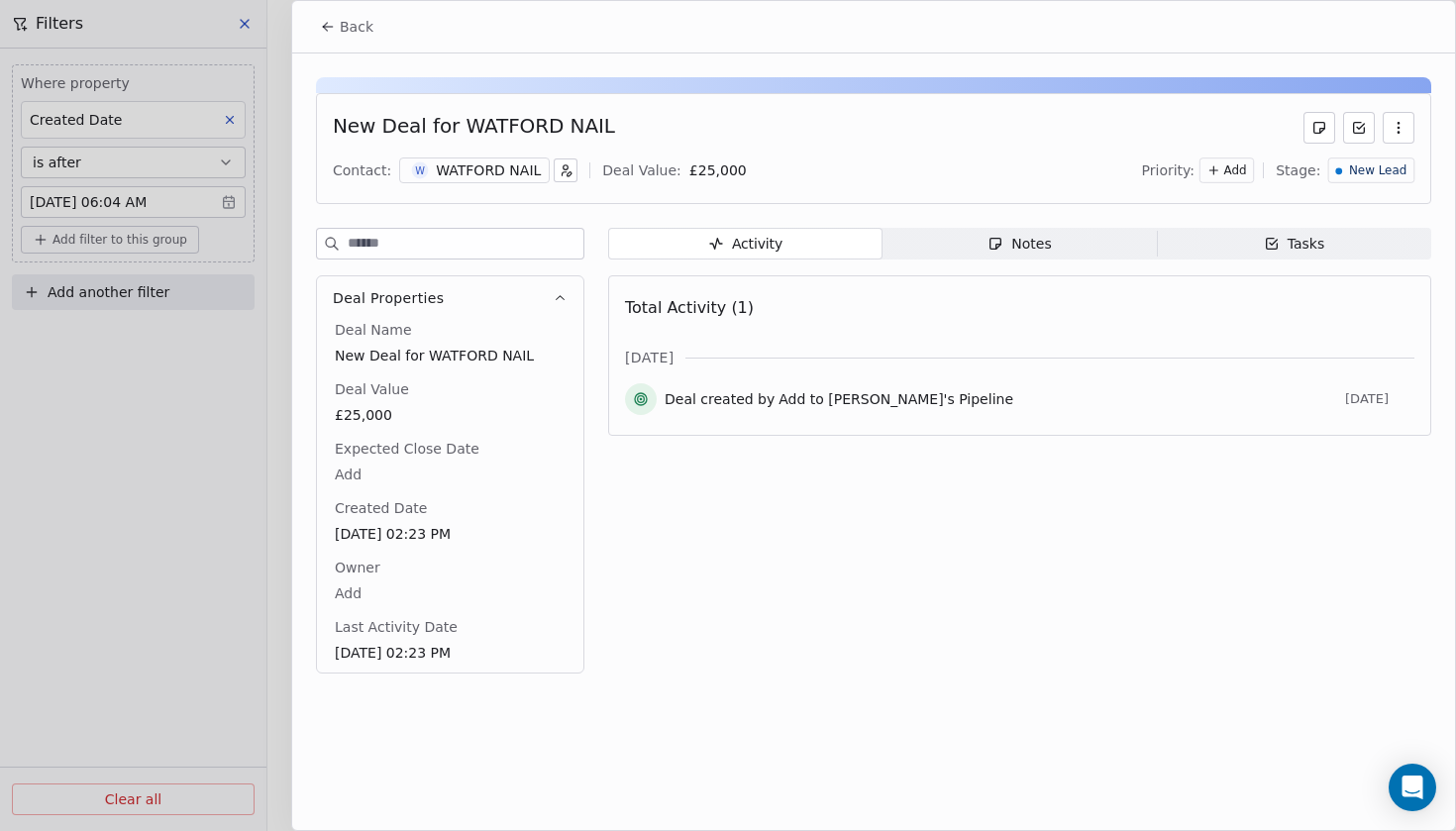
click at [326, 6] on div "Back" at bounding box center [874, 27] width 1163 height 52
click at [331, 22] on icon at bounding box center [328, 27] width 16 height 16
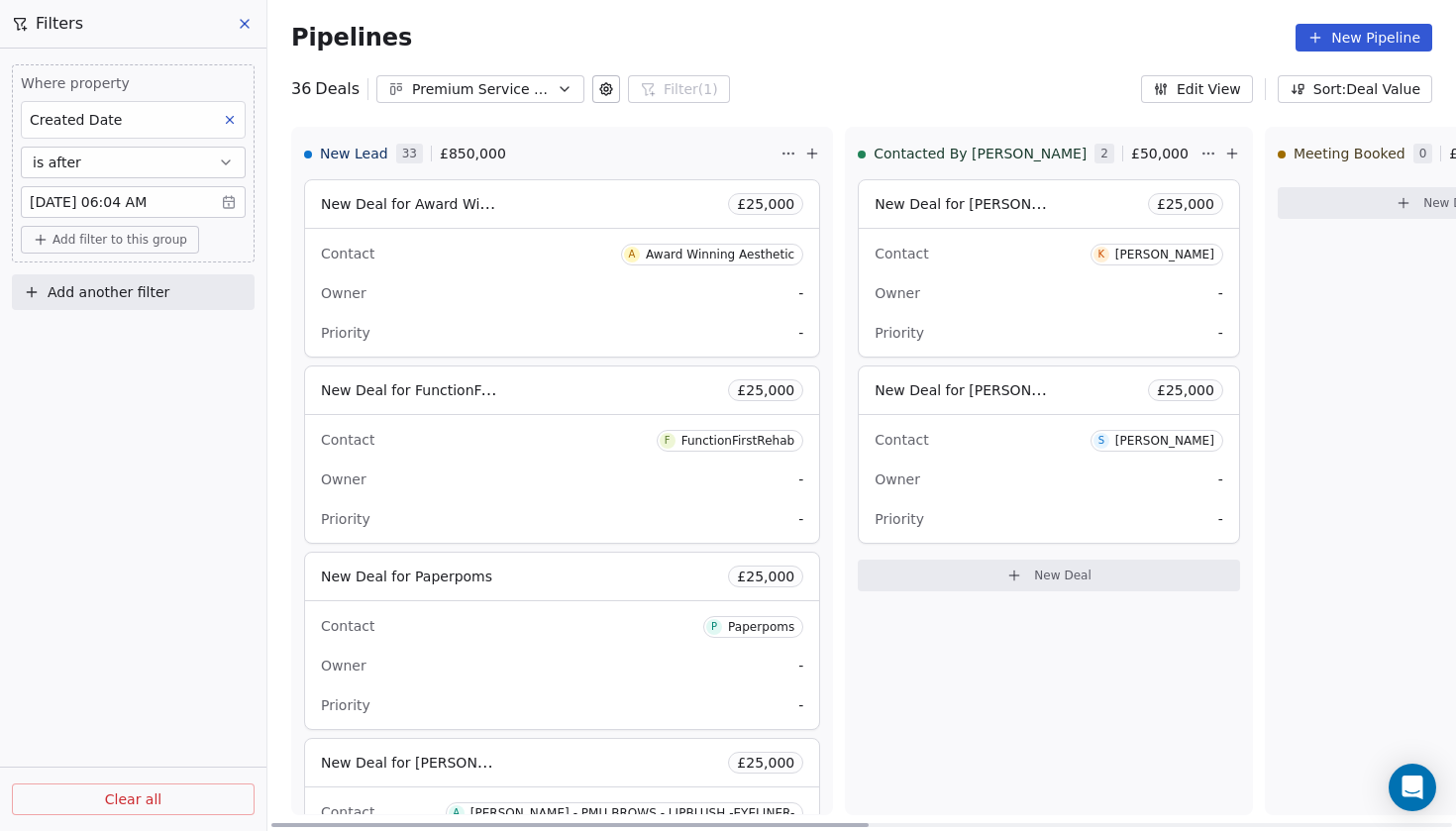
click at [445, 199] on span "New Deal for Award Winning Aesthetic" at bounding box center [454, 203] width 266 height 19
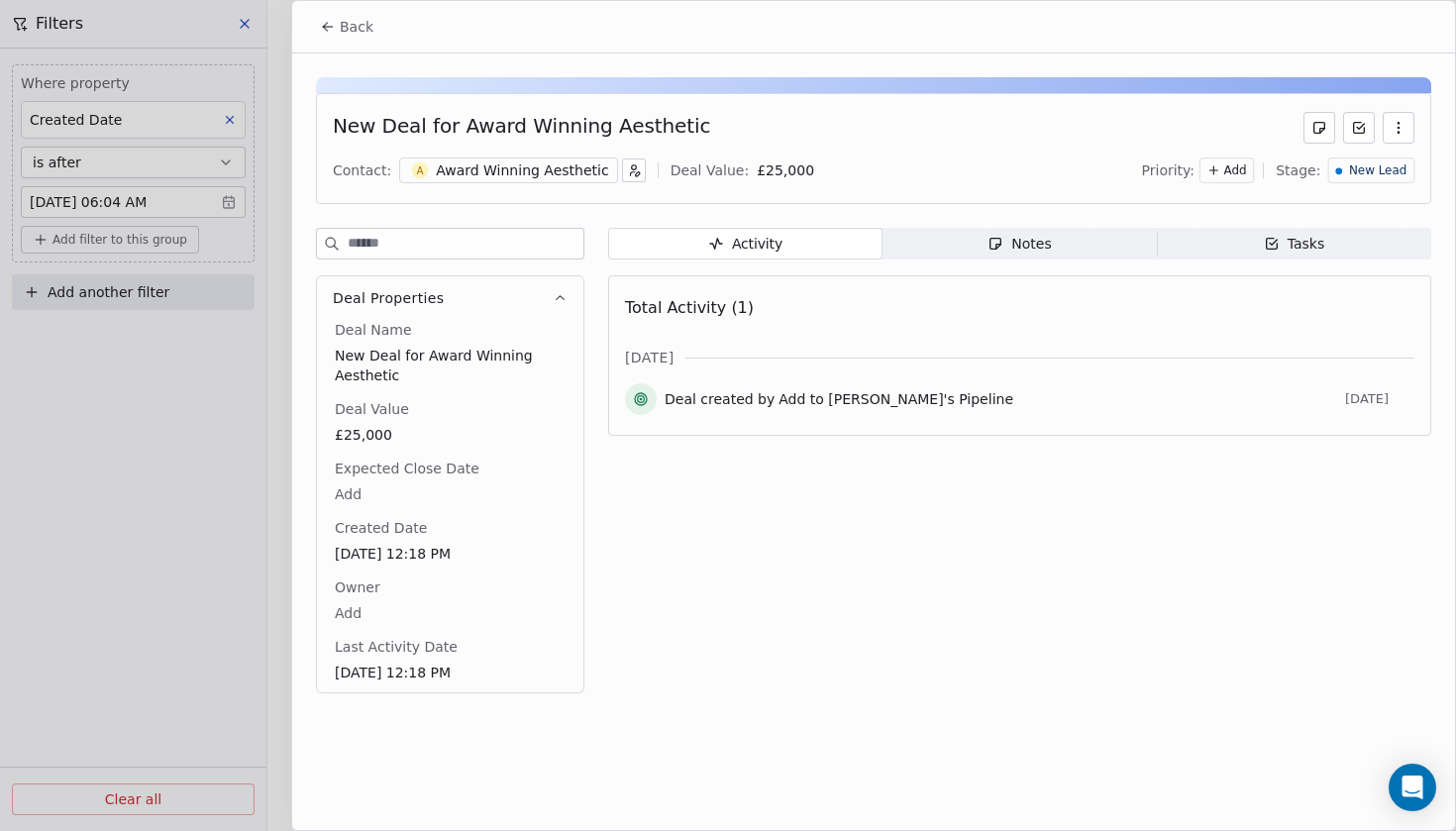
click at [519, 176] on div "Award Winning Aesthetic" at bounding box center [522, 170] width 172 height 20
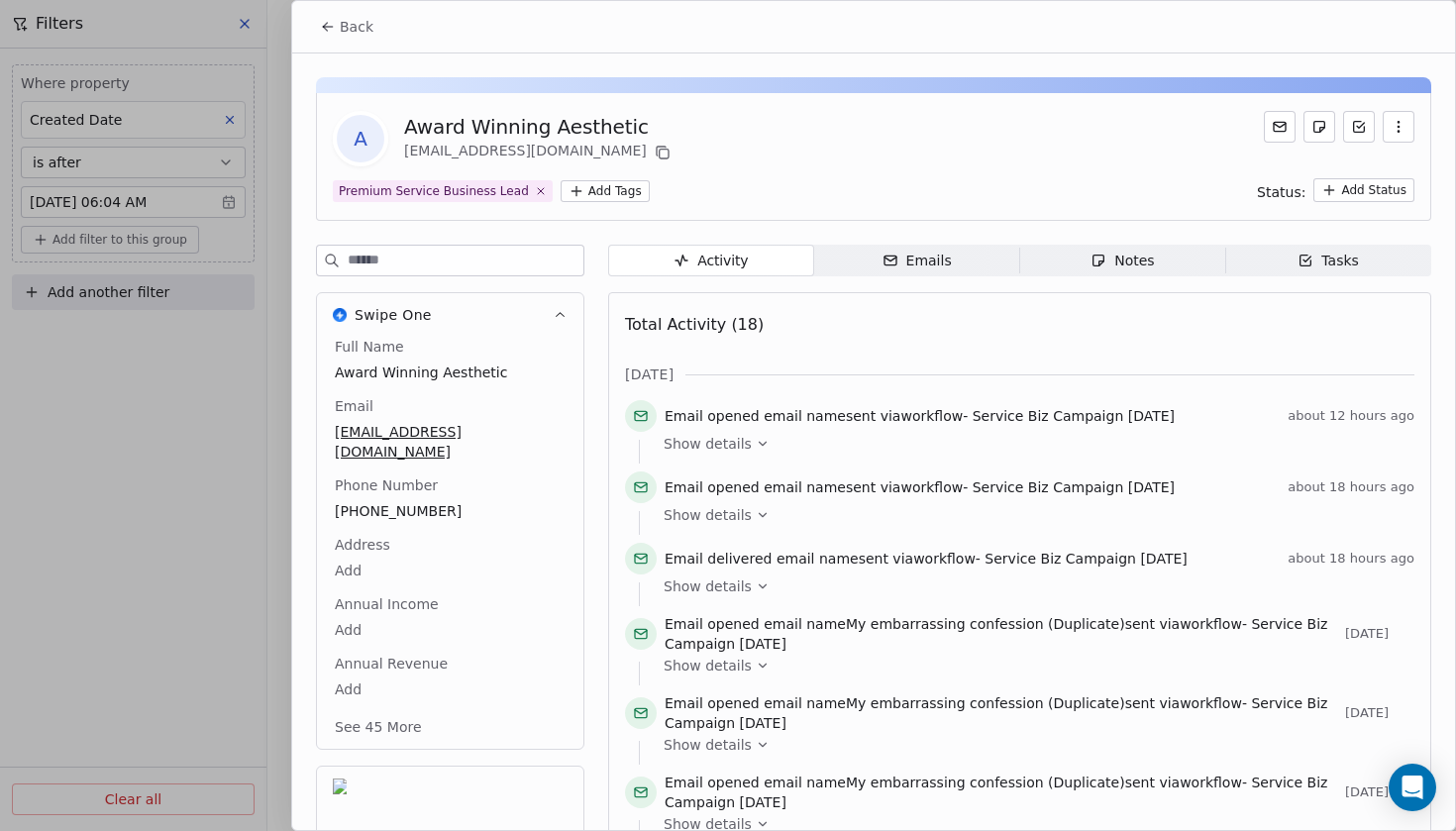
click at [351, 47] on div "Back" at bounding box center [874, 27] width 1163 height 52
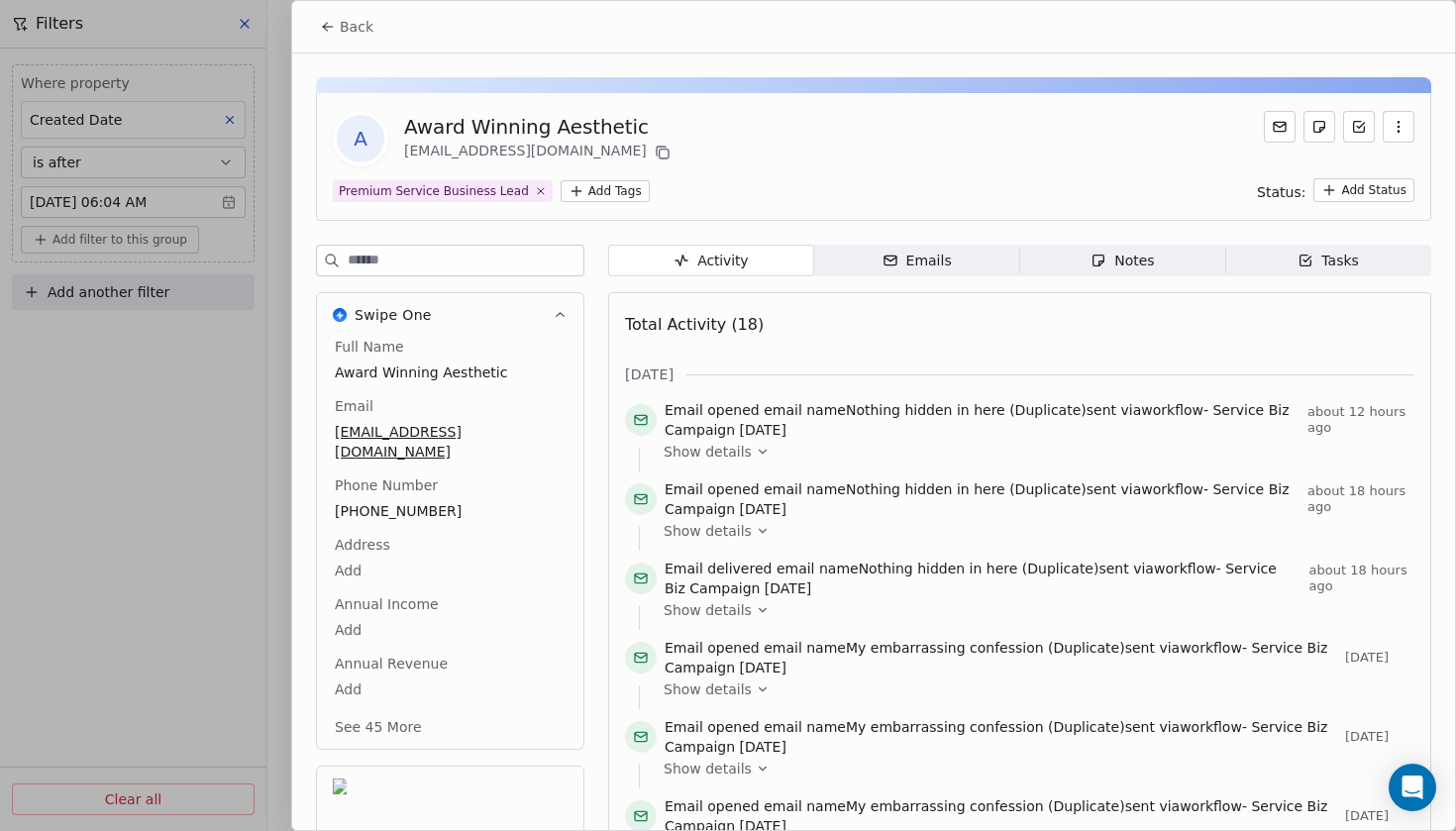
click at [347, 34] on span "Back" at bounding box center [357, 27] width 34 height 20
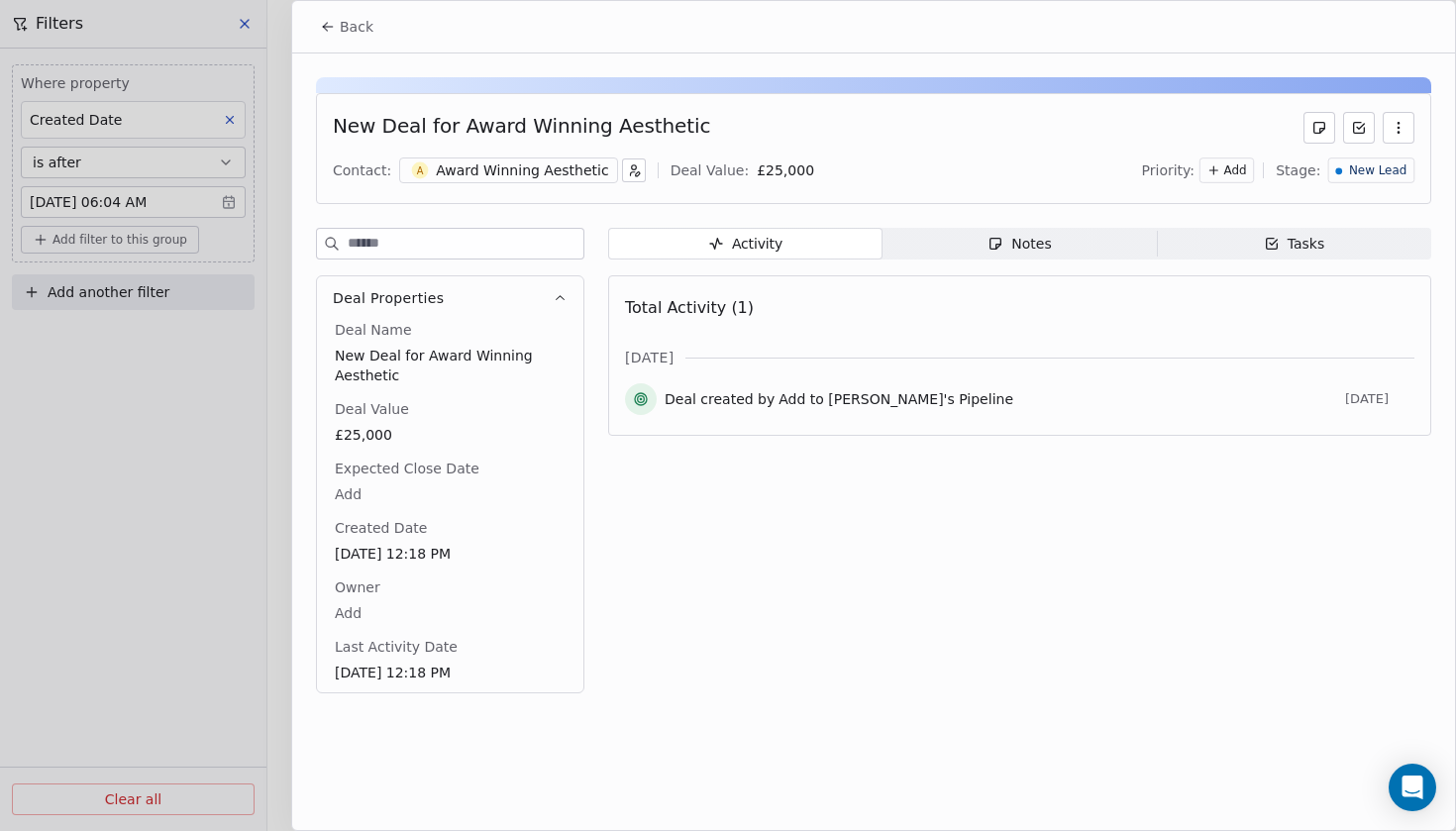
click at [349, 26] on span "Back" at bounding box center [357, 27] width 34 height 20
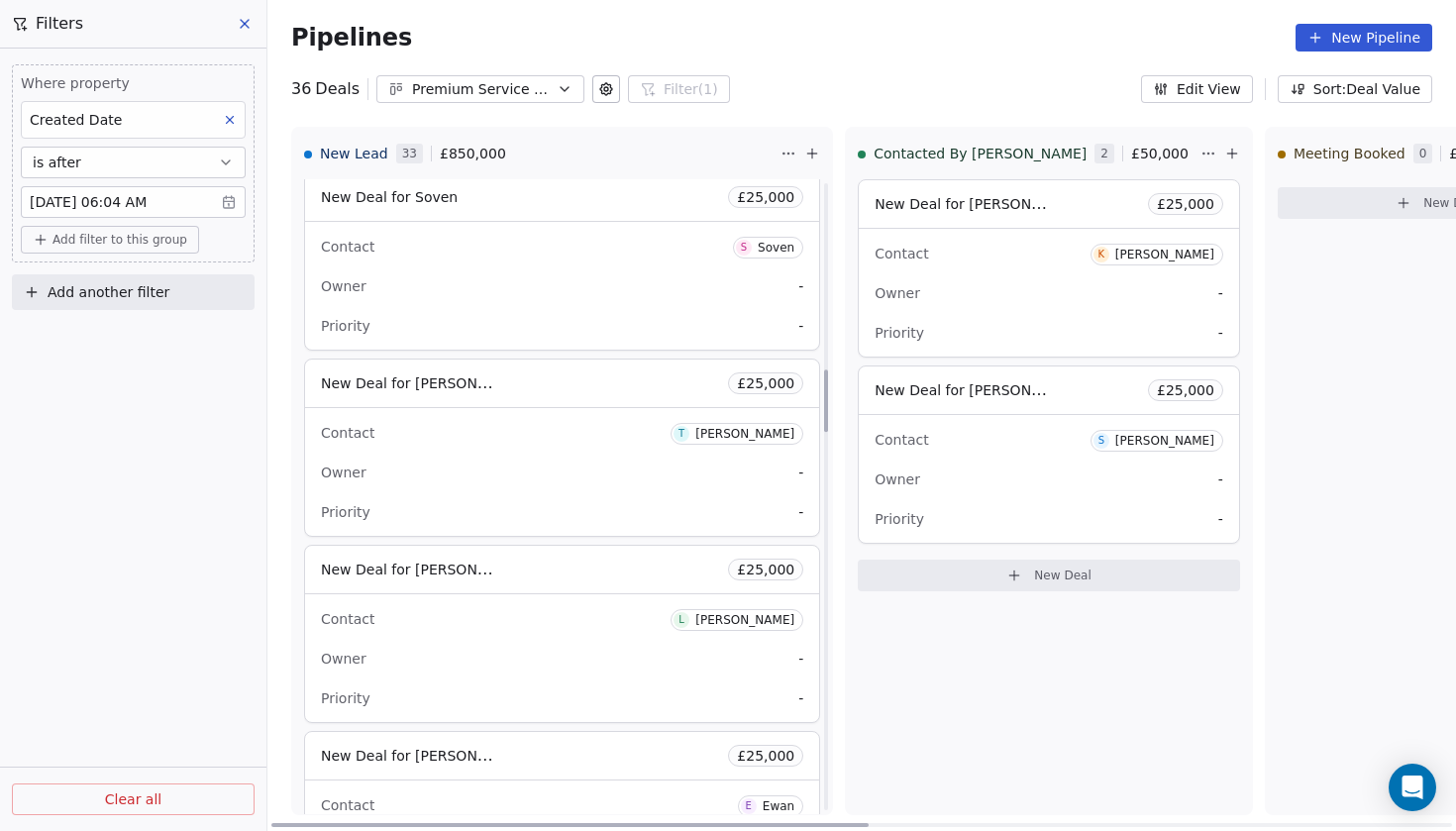
scroll to position [1900, 0]
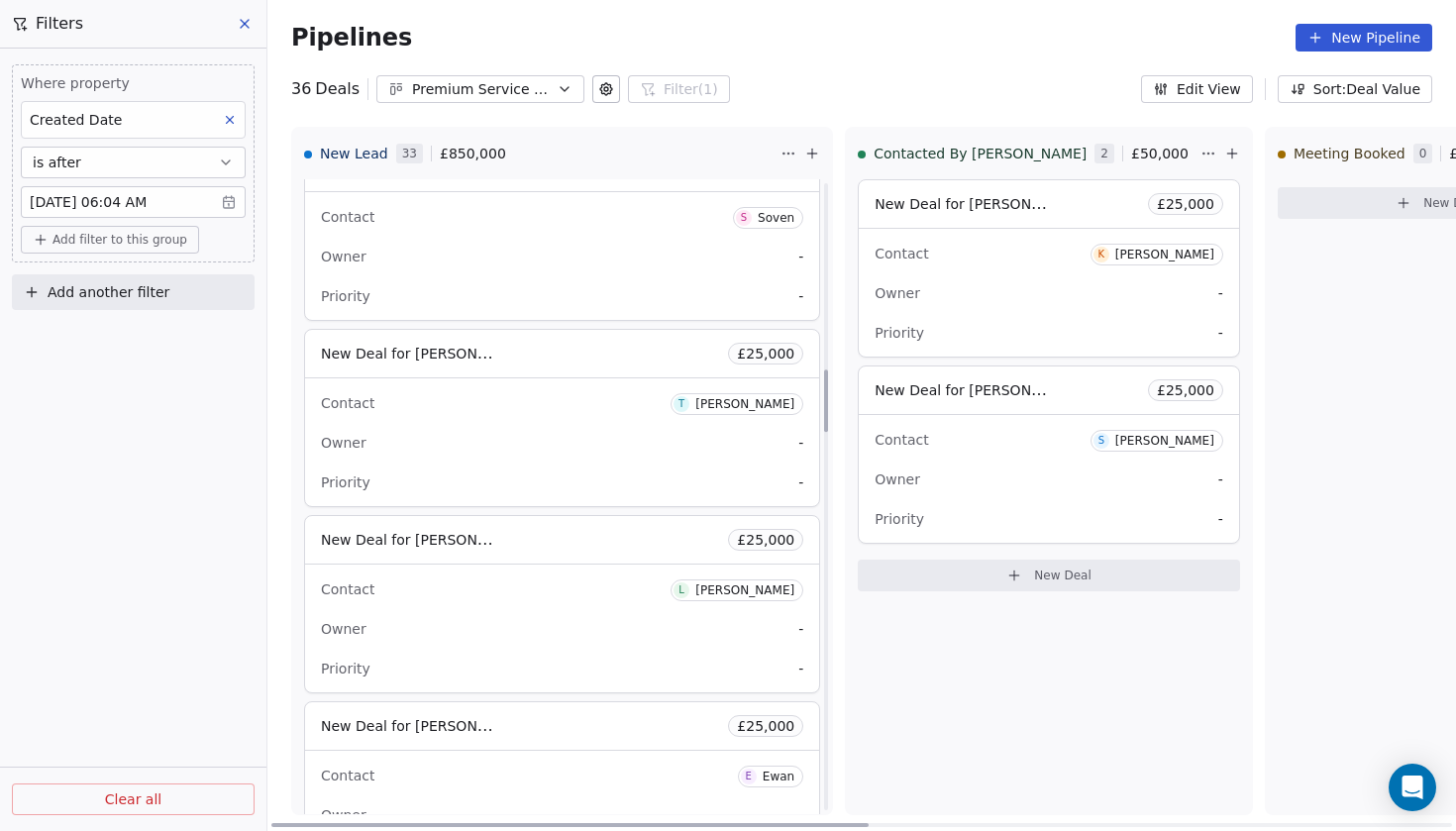
click at [413, 373] on div "New Deal for [PERSON_NAME] £ 25,000" at bounding box center [562, 354] width 514 height 48
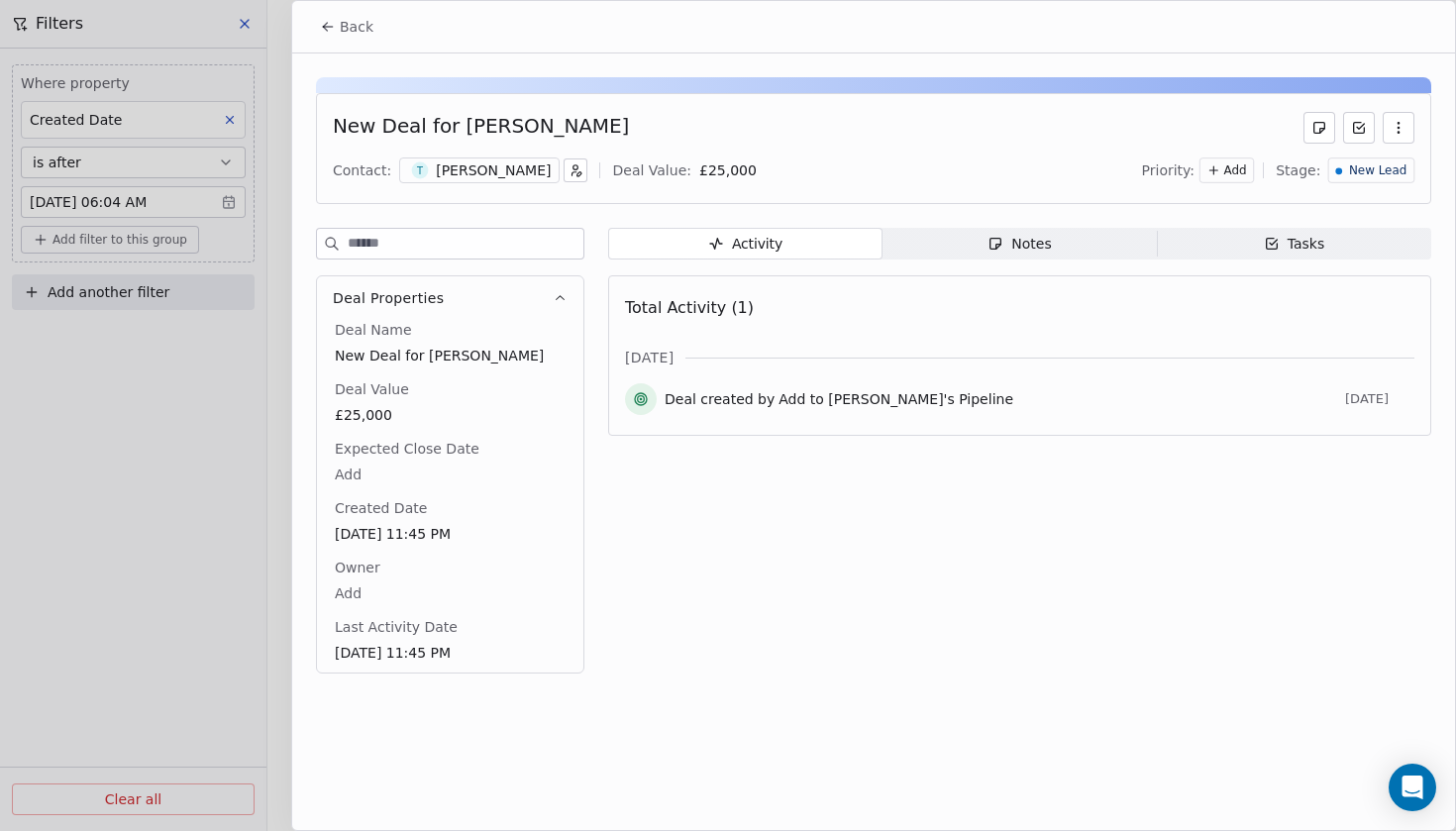
click at [456, 171] on div "[PERSON_NAME]" at bounding box center [494, 170] width 115 height 20
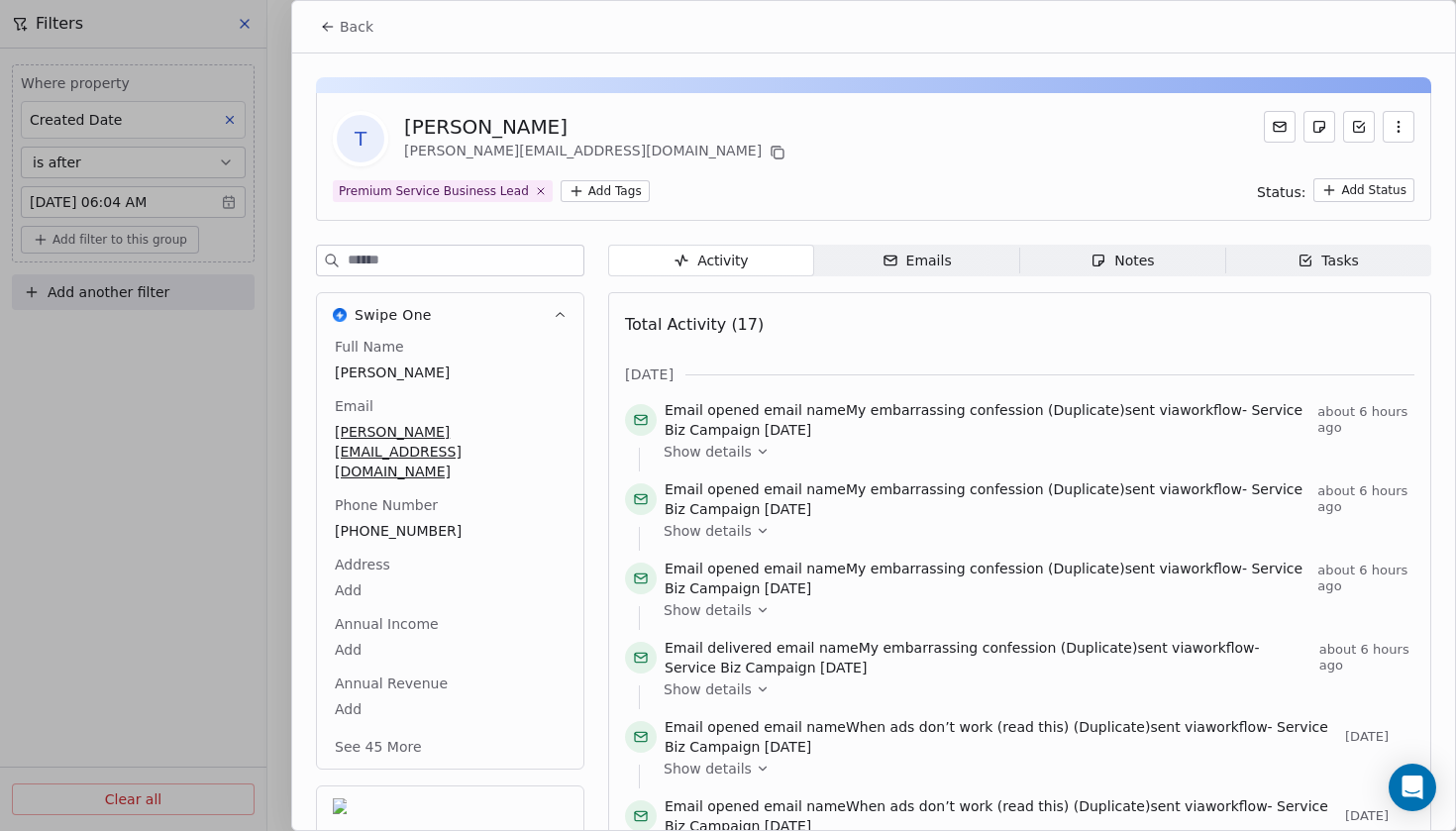
click at [355, 31] on span "Back" at bounding box center [357, 27] width 34 height 20
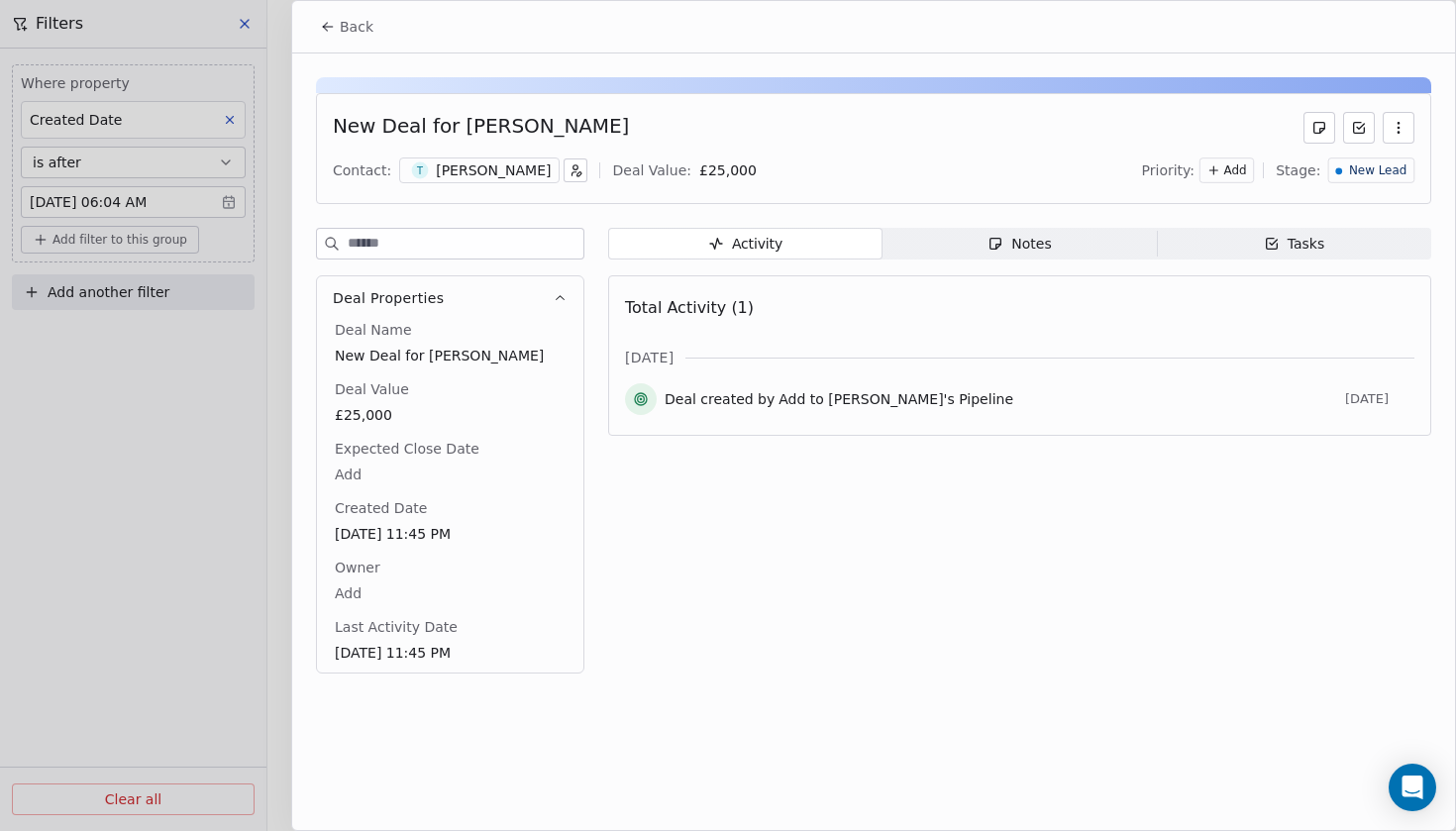
click at [320, 27] on icon at bounding box center [328, 27] width 16 height 16
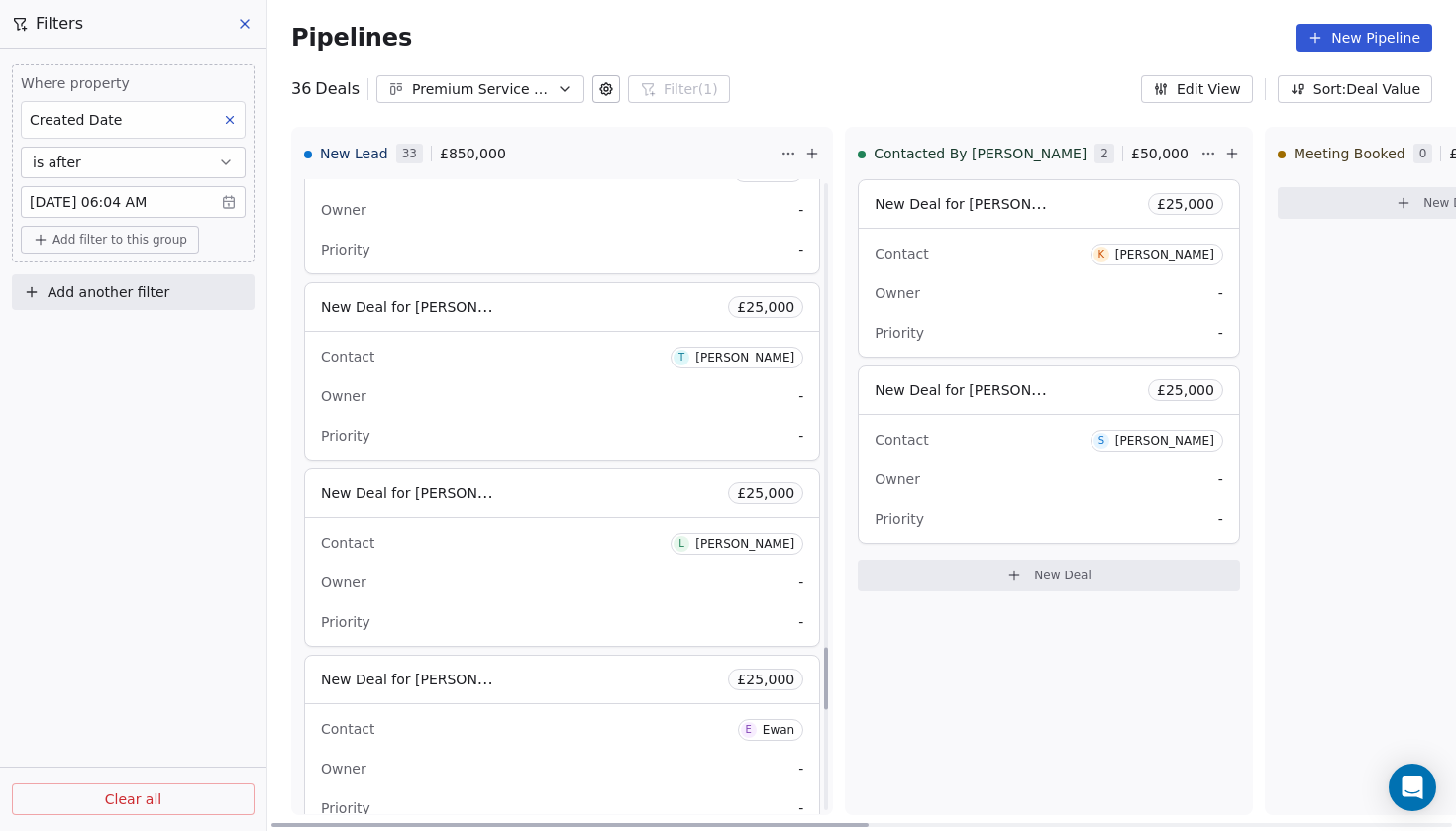
scroll to position [4746, 0]
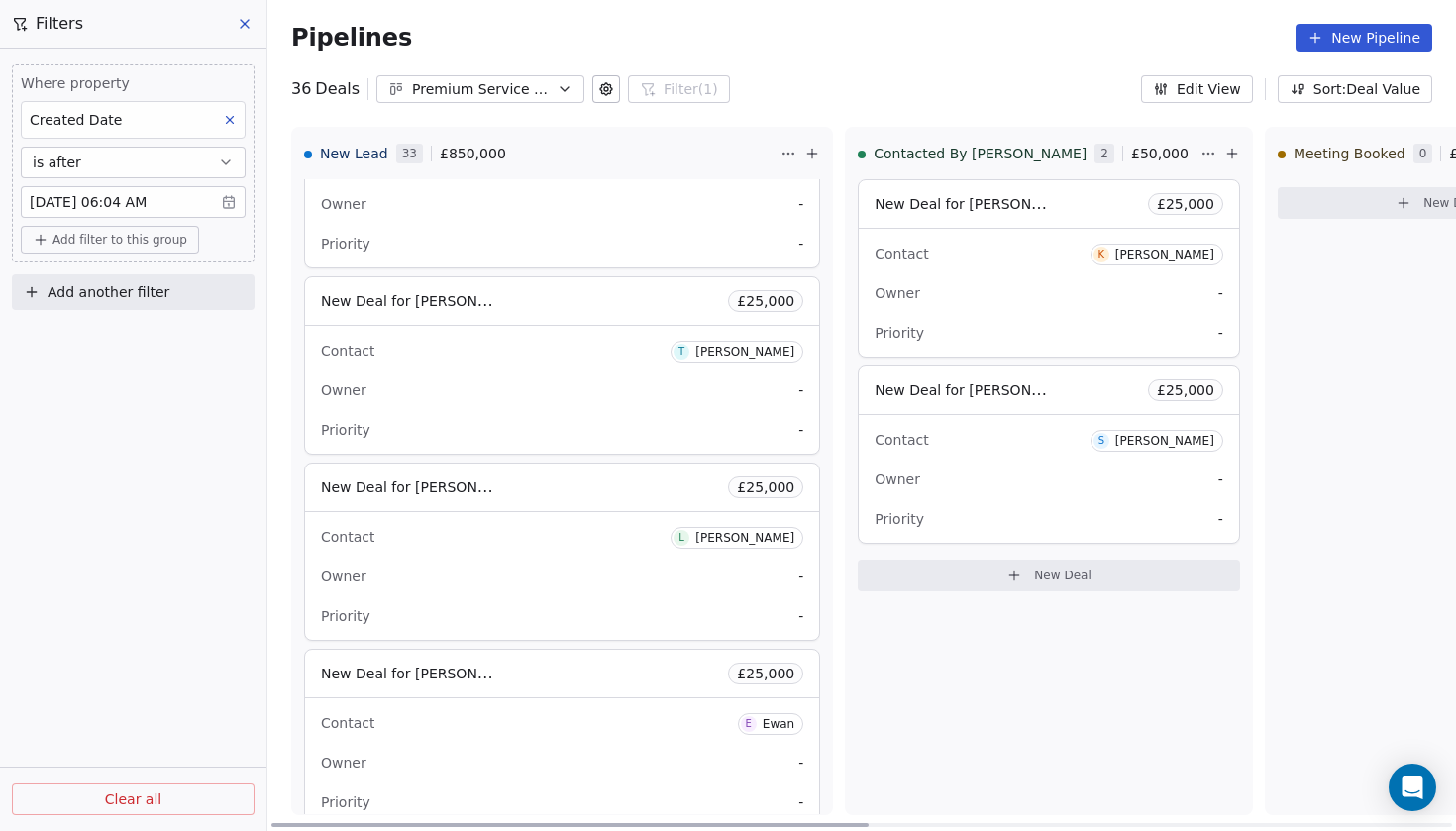
click at [428, 302] on span "New Deal for [PERSON_NAME]" at bounding box center [425, 300] width 209 height 19
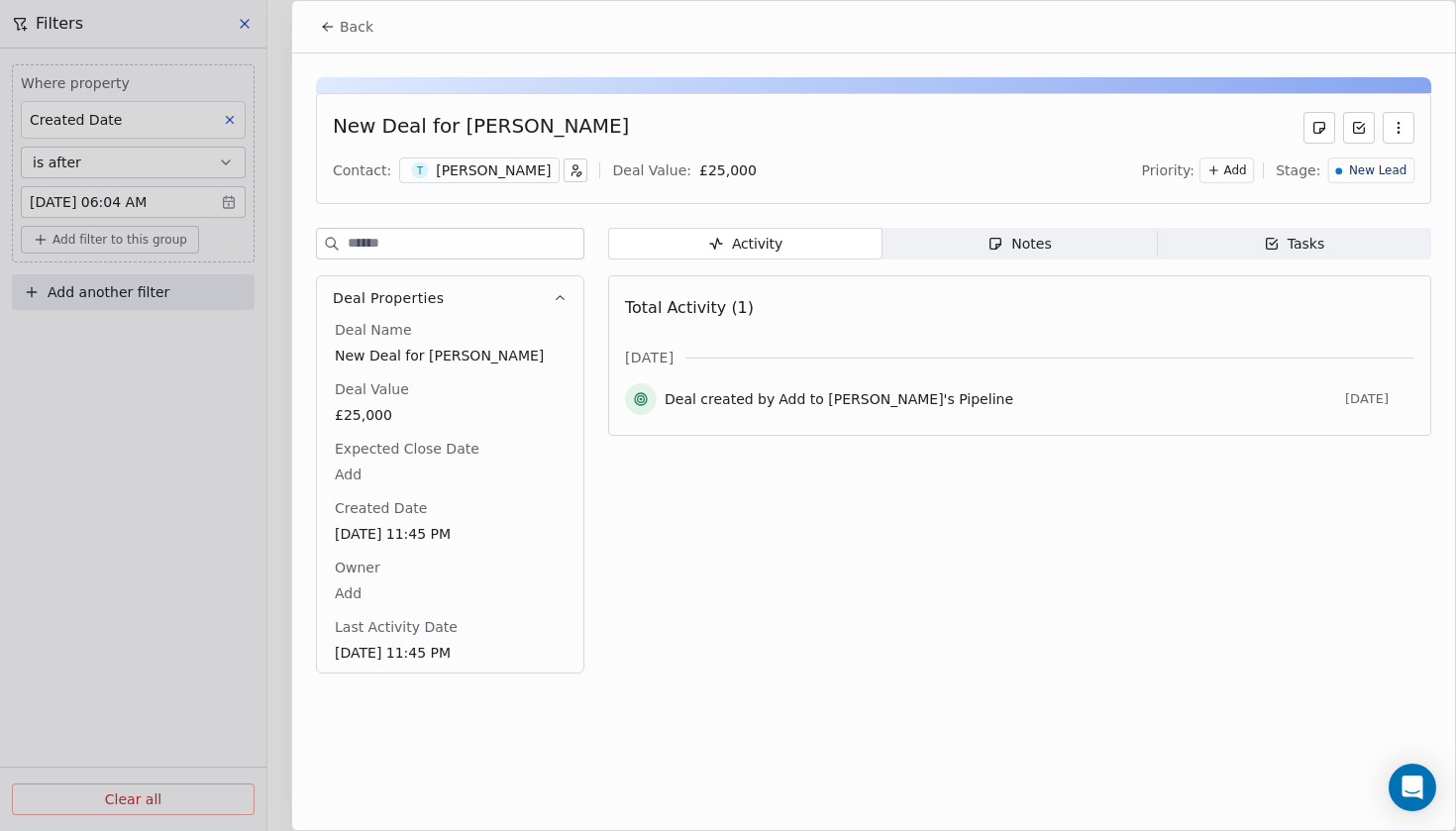
click at [426, 173] on div "T [PERSON_NAME]" at bounding box center [479, 171] width 160 height 26
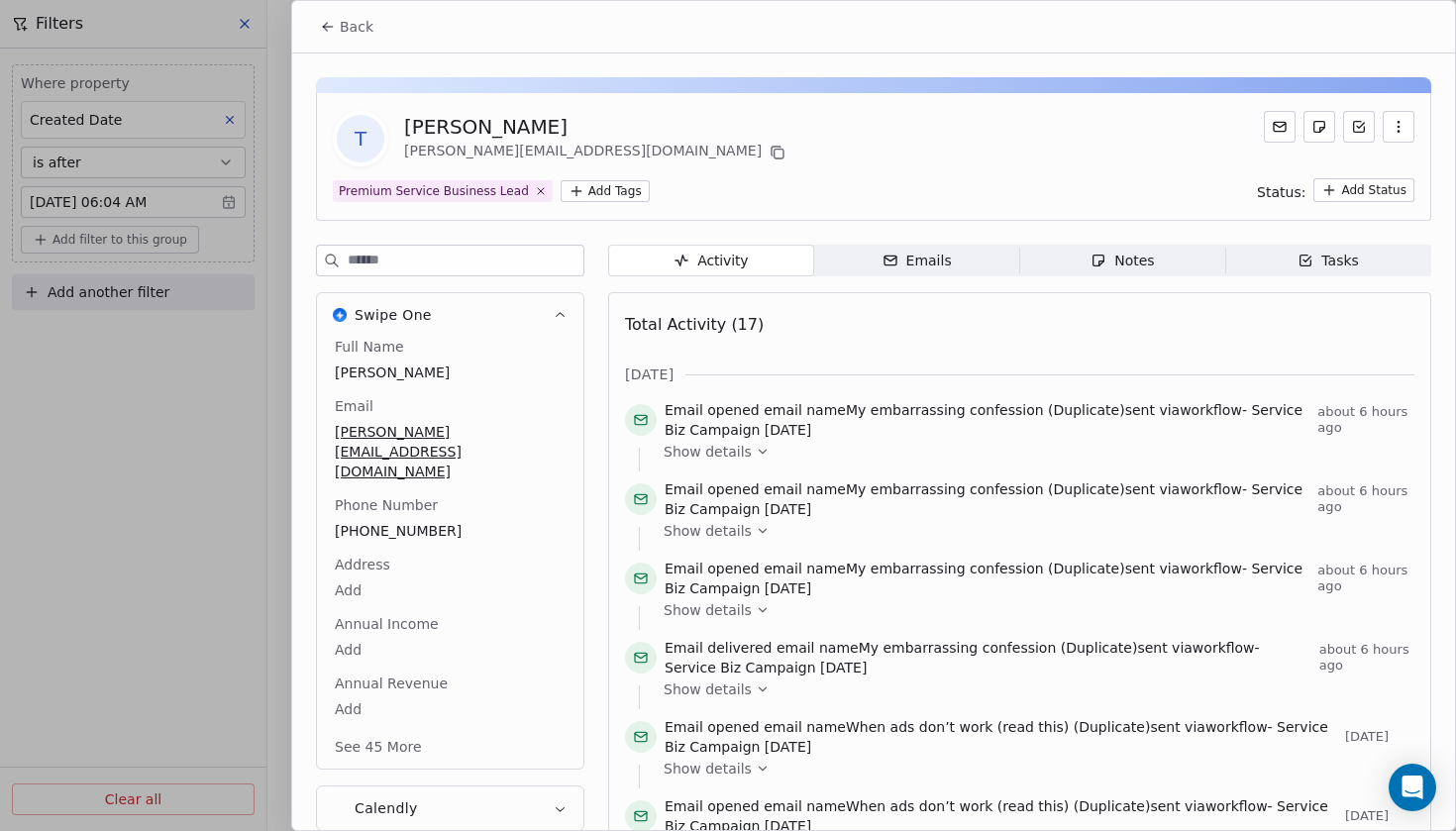
click at [350, 28] on span "Back" at bounding box center [357, 27] width 34 height 20
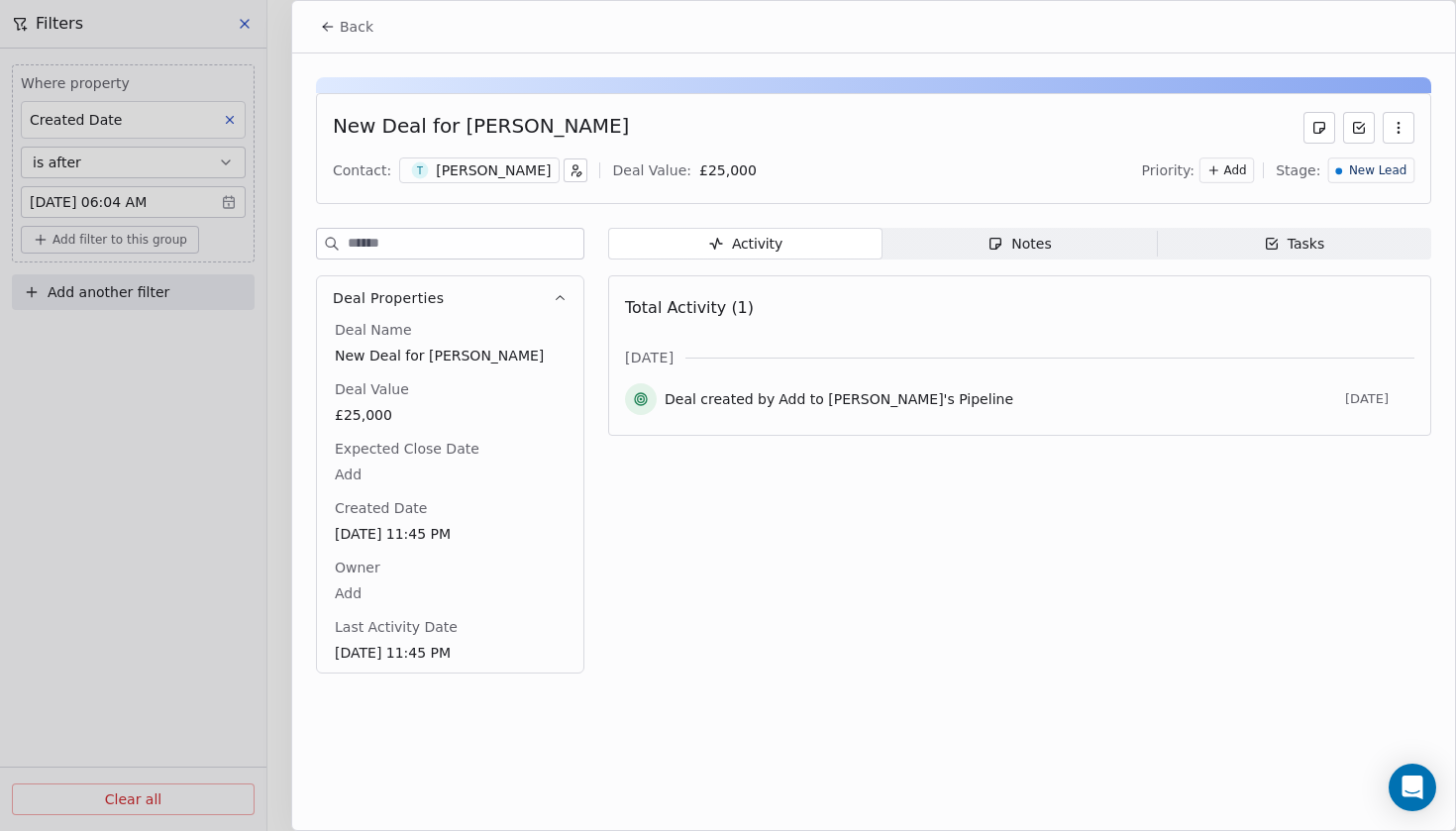
click at [360, 41] on button "Back" at bounding box center [347, 27] width 78 height 36
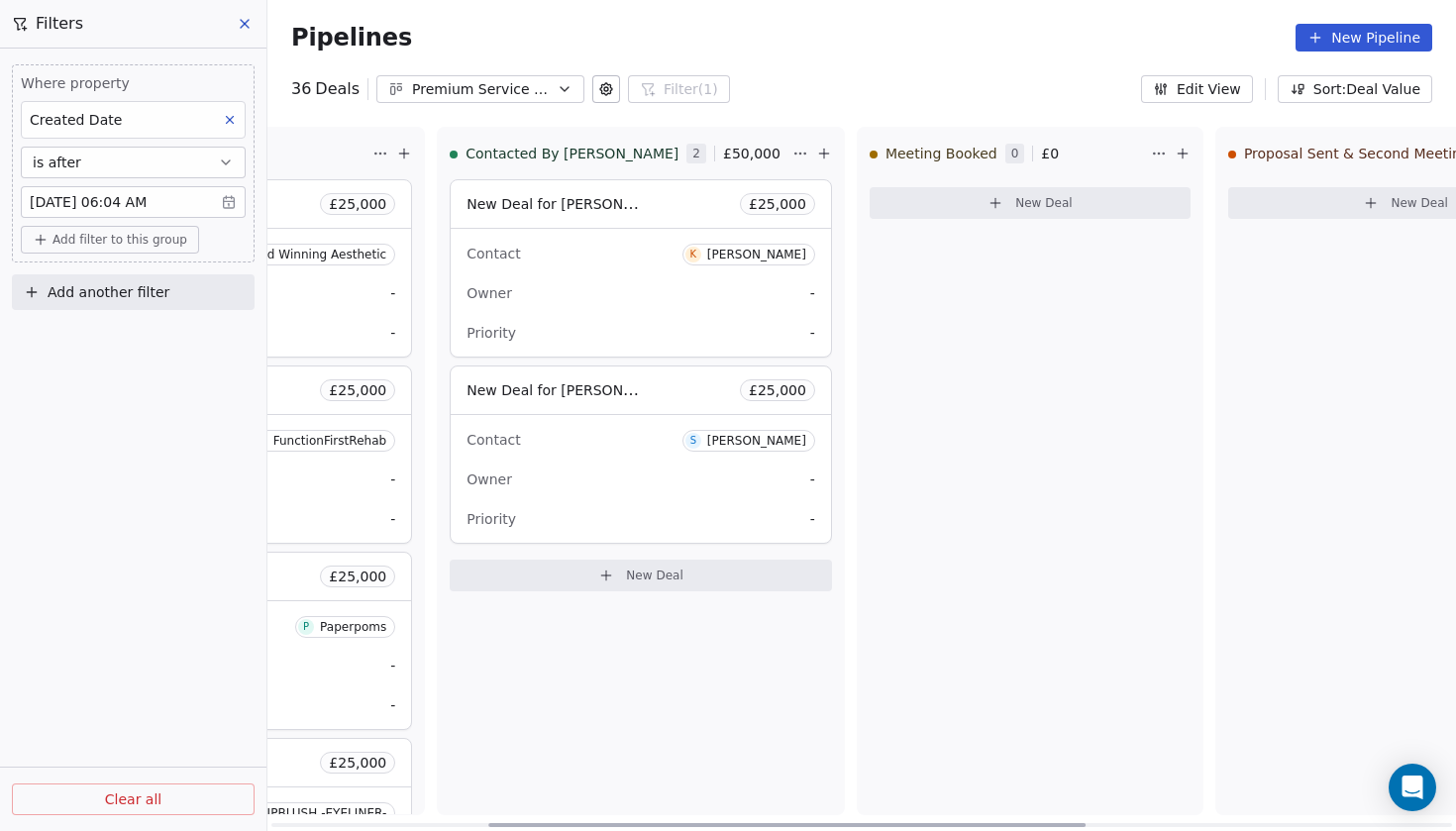
scroll to position [0, 399]
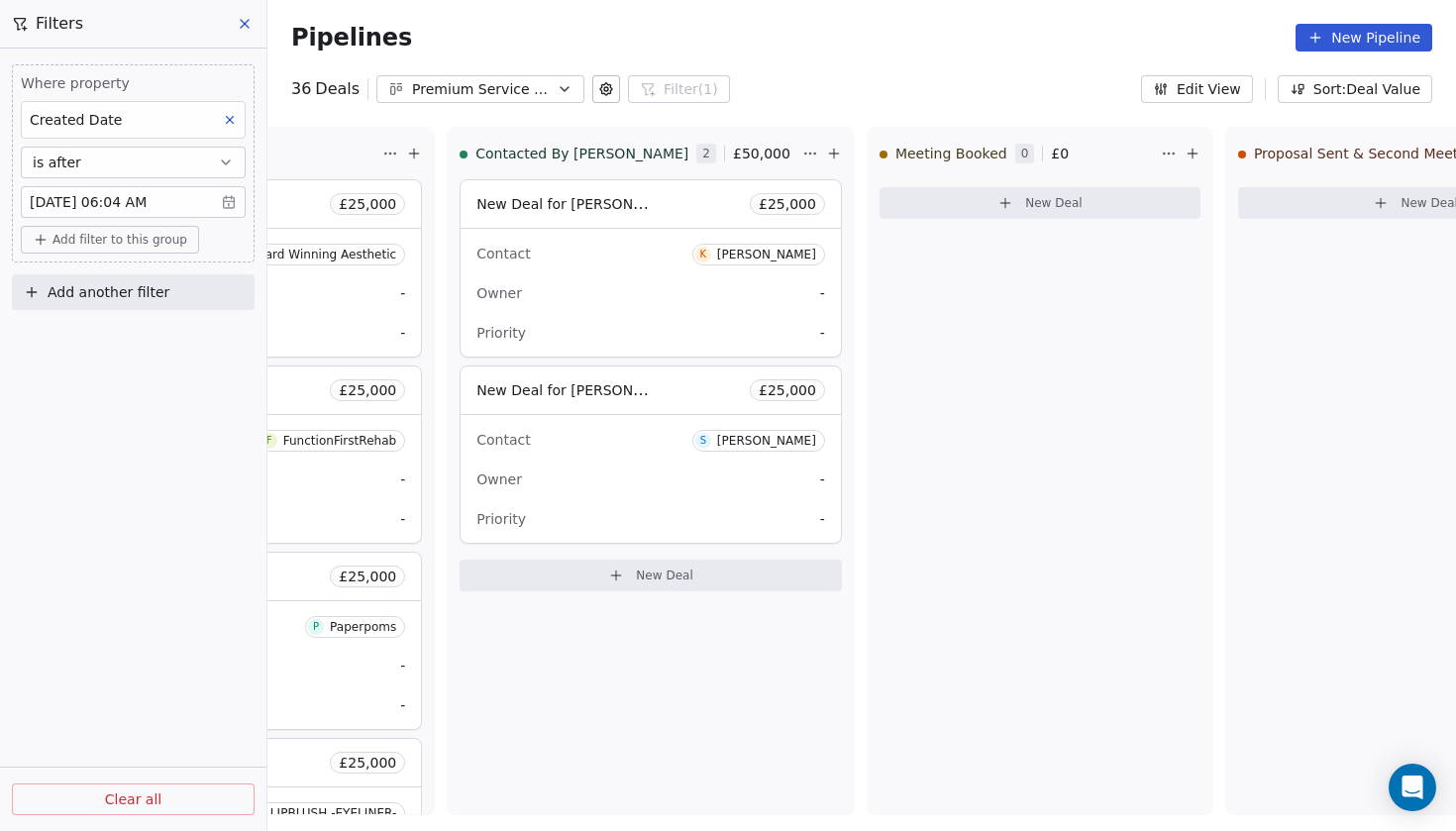
click at [224, 120] on icon at bounding box center [230, 120] width 14 height 14
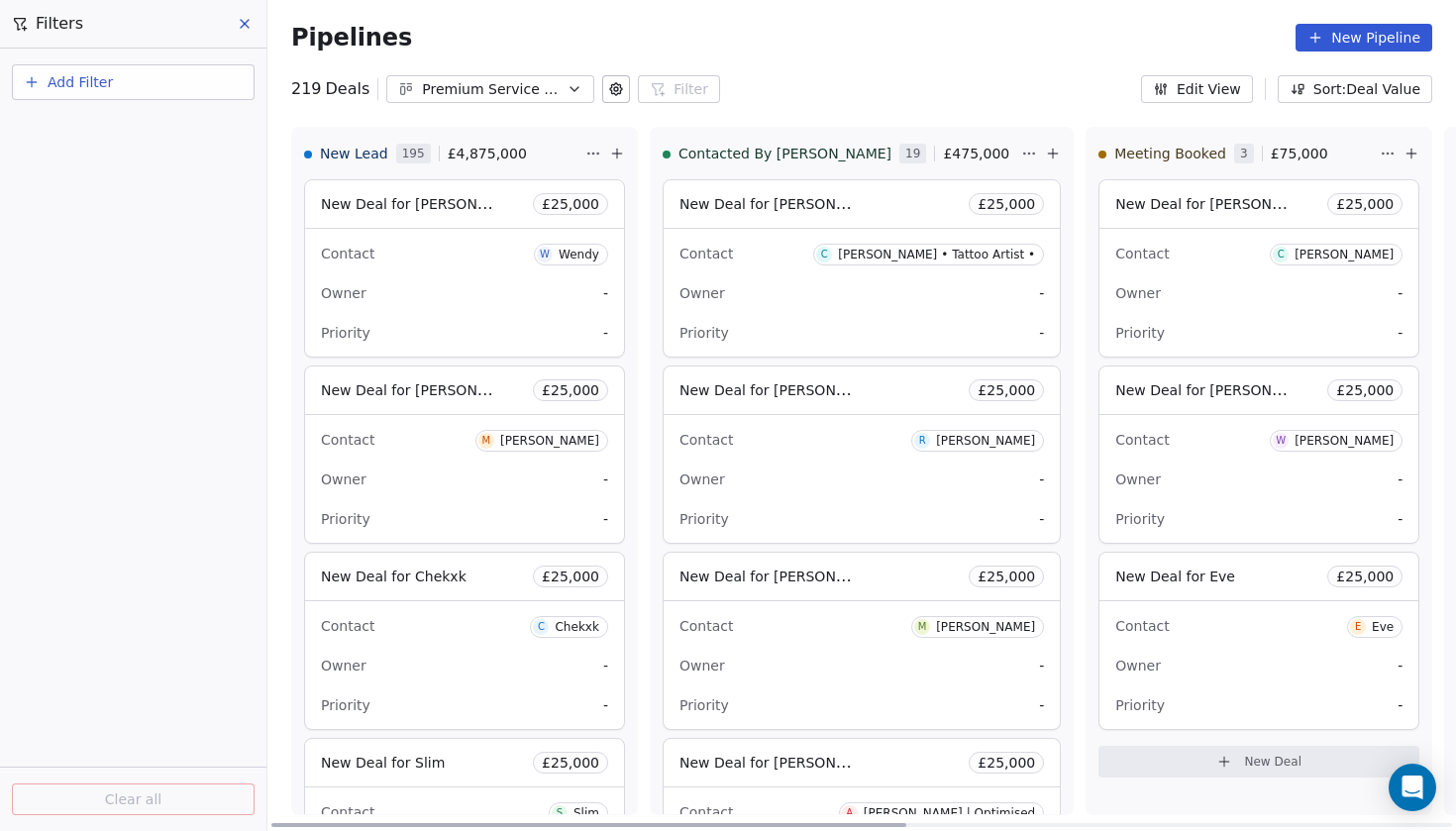
scroll to position [0, 0]
click at [67, 68] on button "Add Filter" at bounding box center [133, 83] width 243 height 36
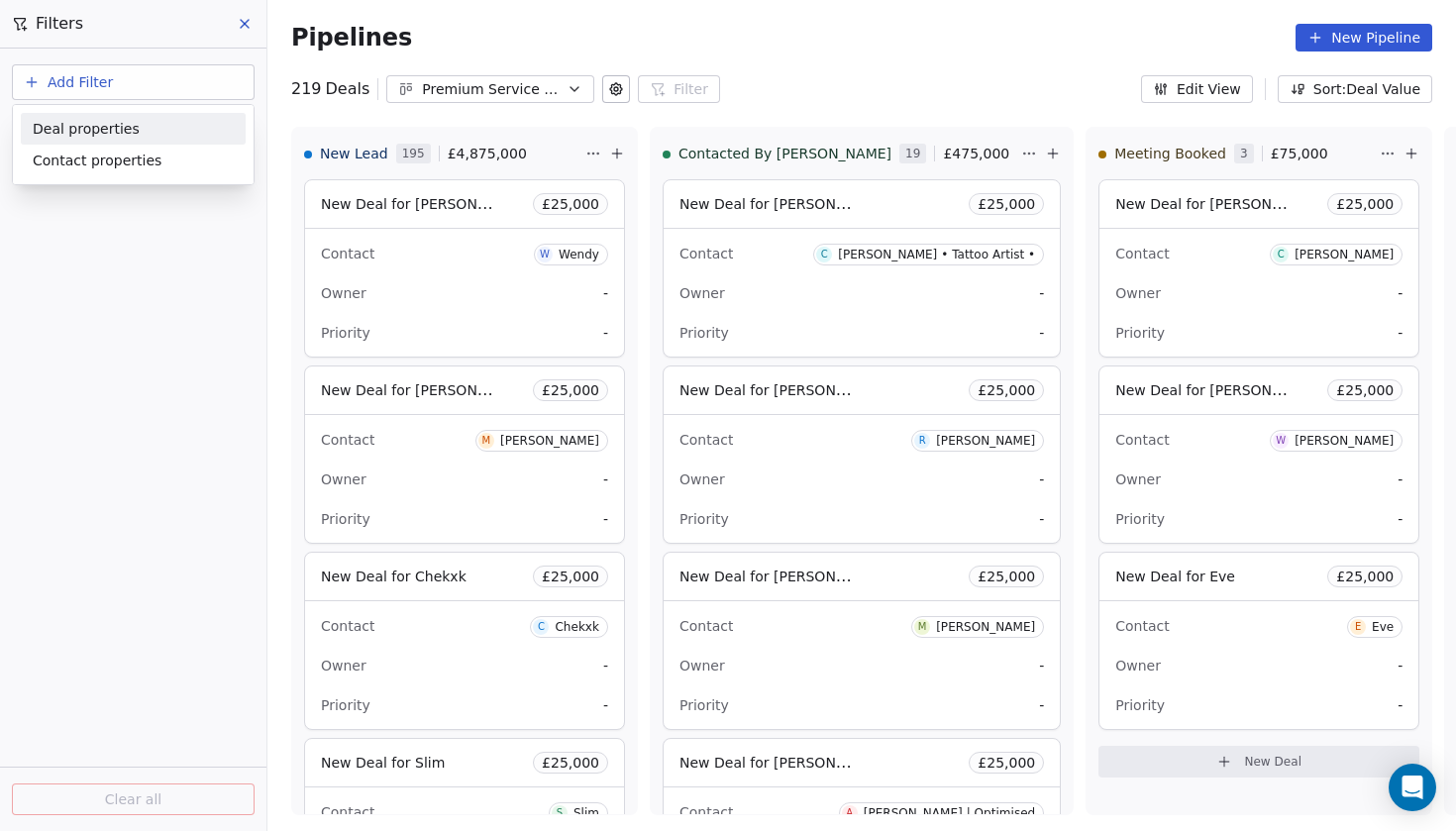
click at [99, 130] on span "Deal properties" at bounding box center [86, 129] width 107 height 21
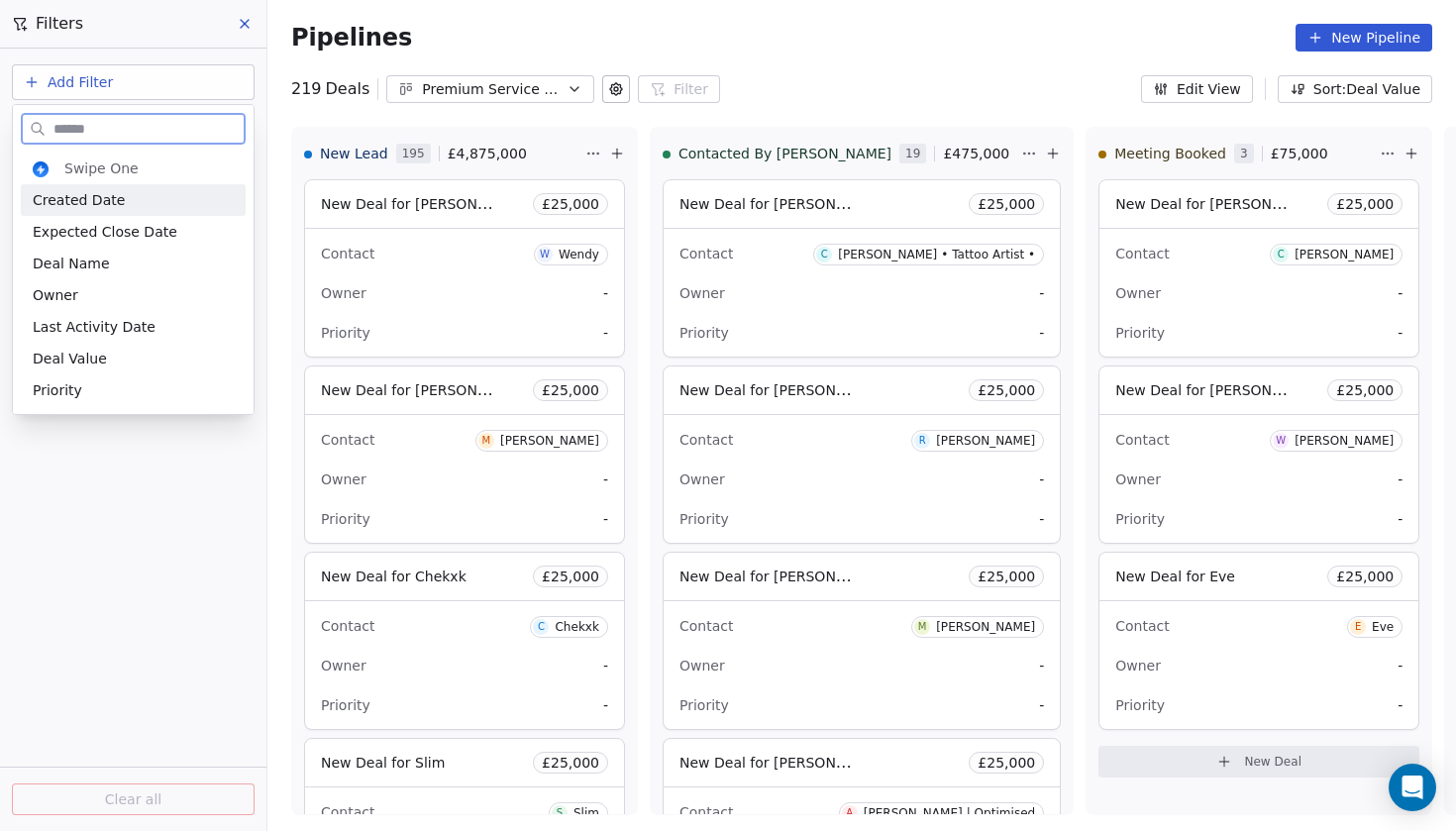
click at [83, 207] on span "Created Date" at bounding box center [79, 200] width 92 height 20
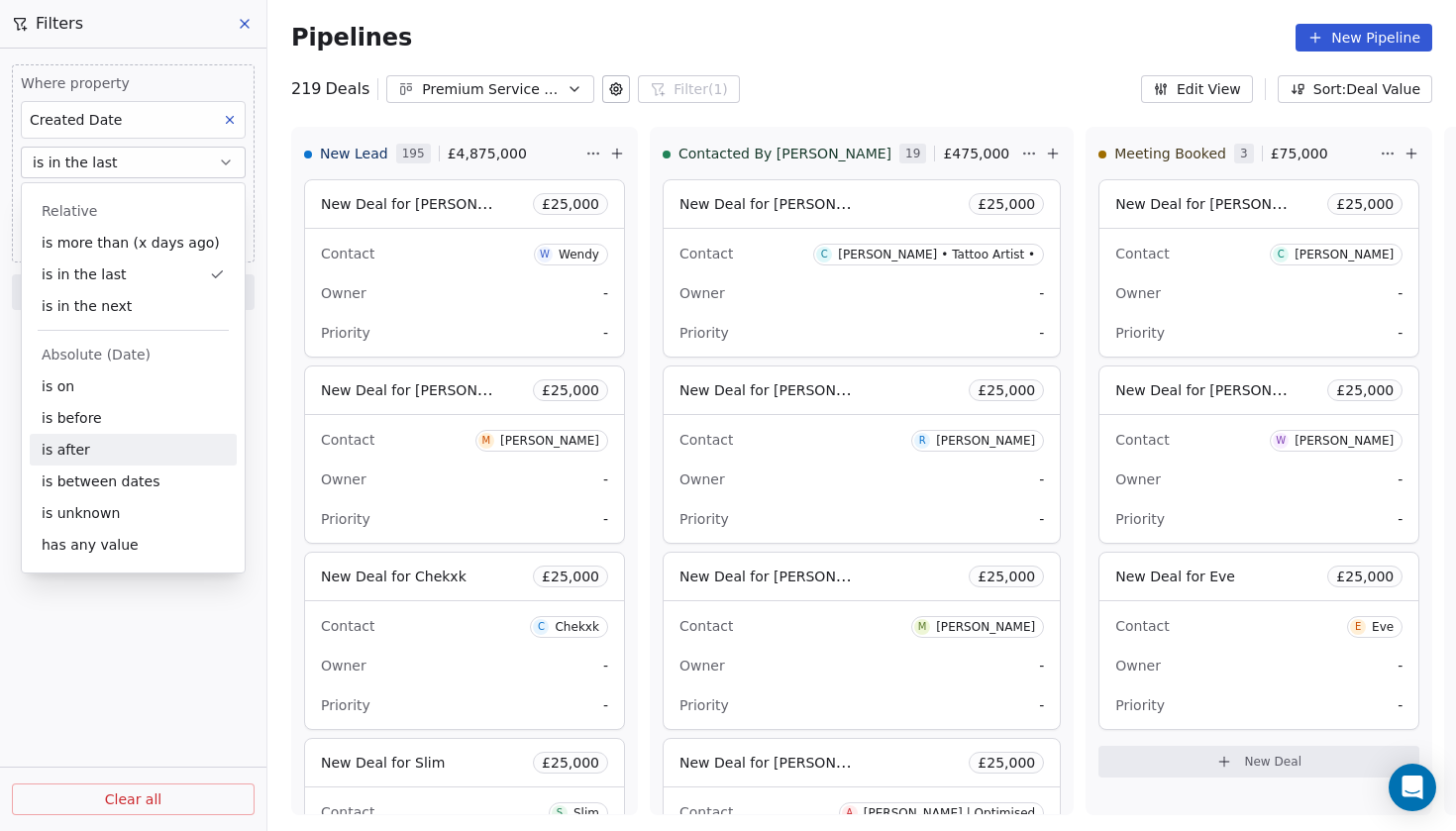
click at [105, 441] on div "is after" at bounding box center [133, 450] width 207 height 32
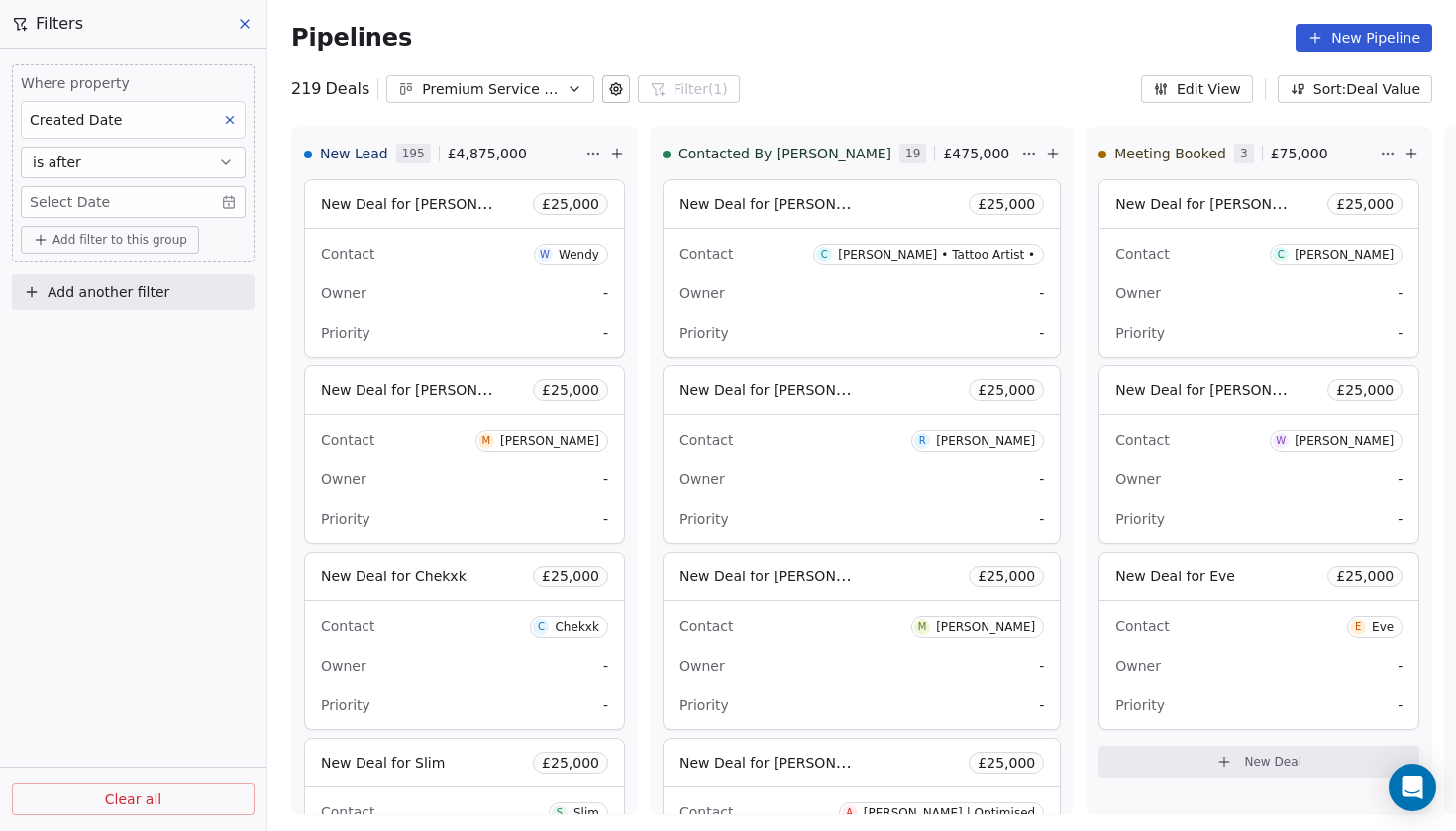
click at [215, 200] on body "Codebreak Contacts People Marketing Workflows Campaigns Metrics & Events Sales …" at bounding box center [728, 416] width 1456 height 831
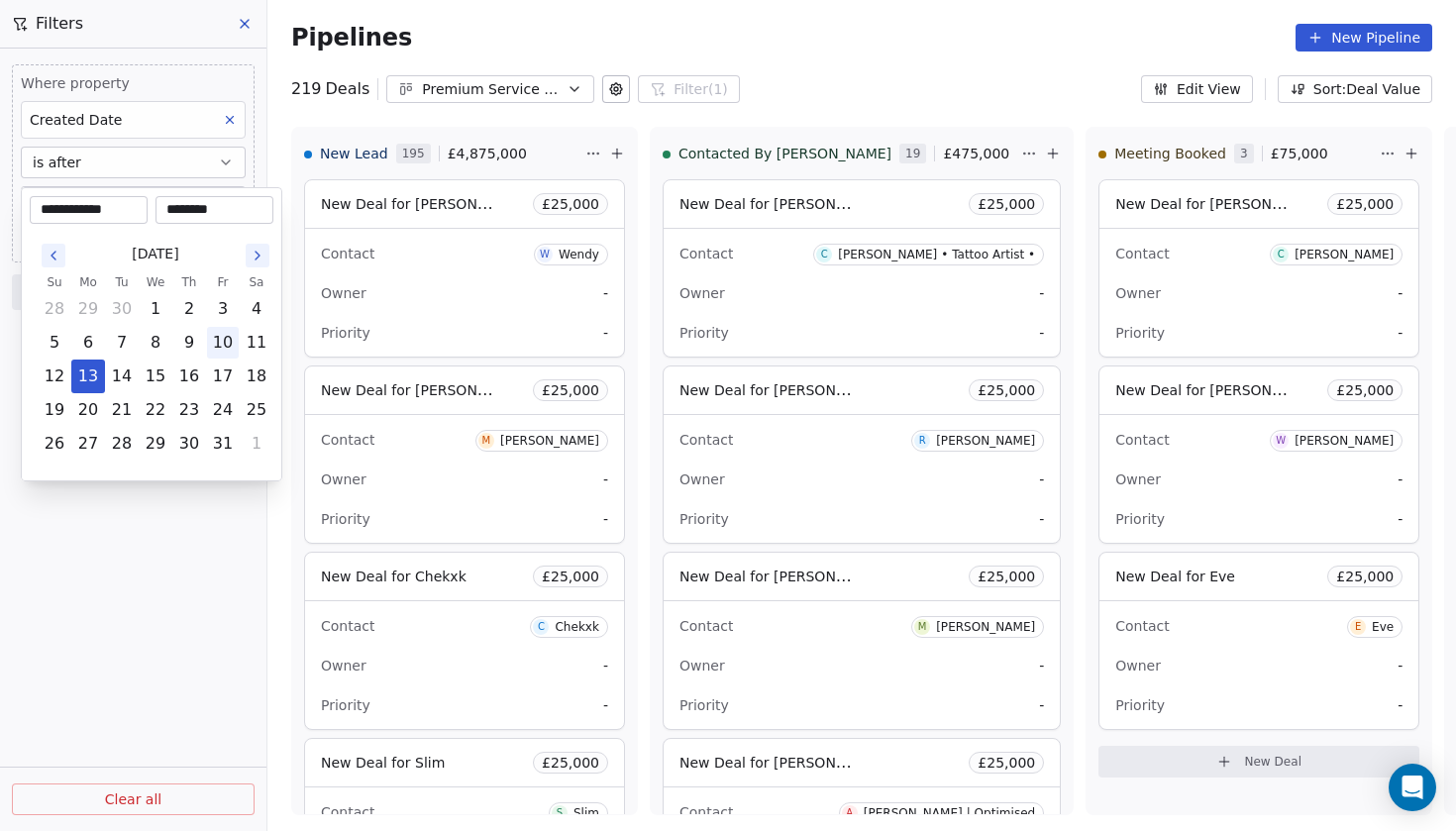
click at [229, 356] on button "10" at bounding box center [223, 343] width 32 height 32
type input "**********"
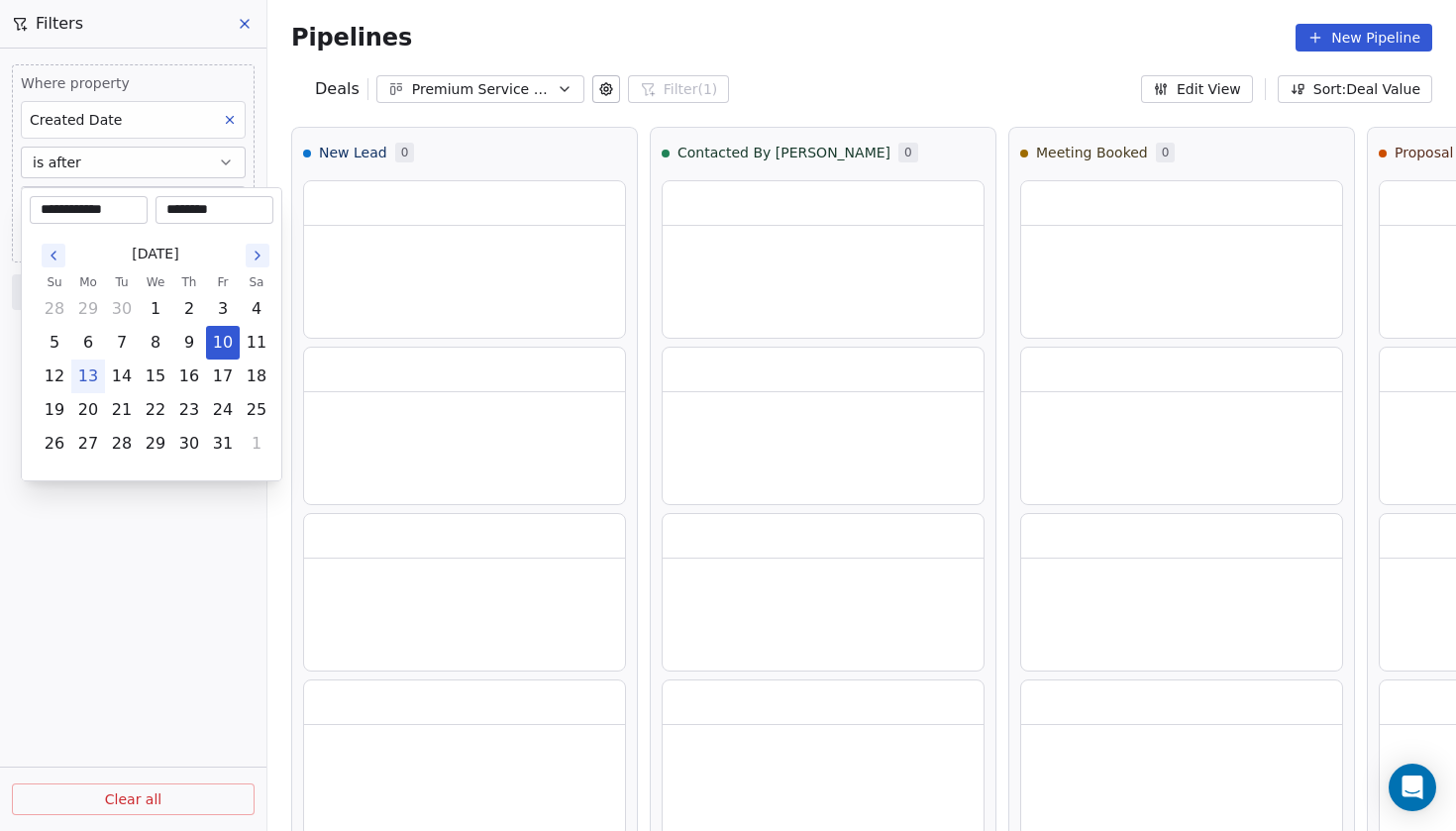
click at [158, 566] on html "**********" at bounding box center [728, 416] width 1456 height 831
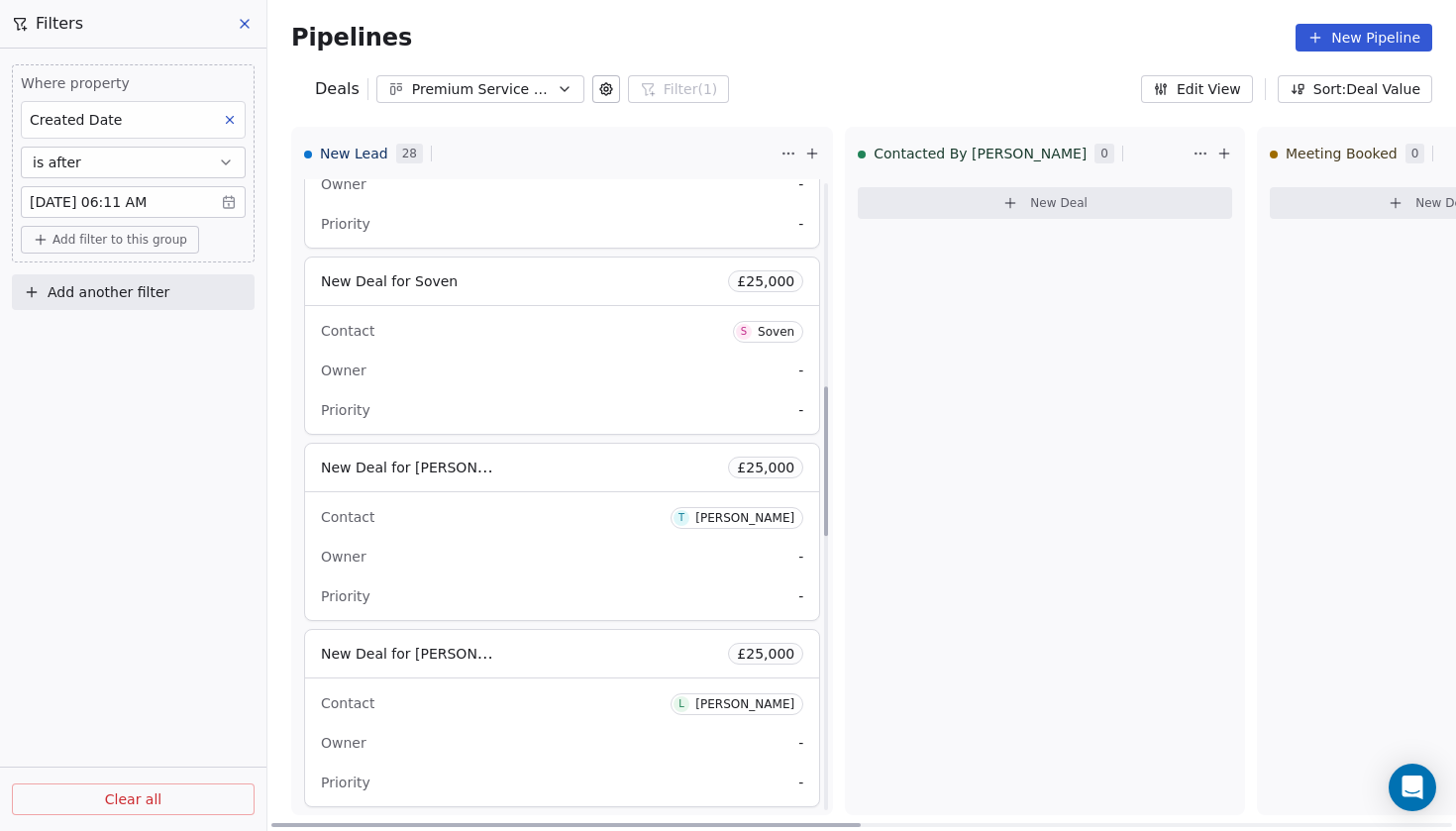
scroll to position [798, 0]
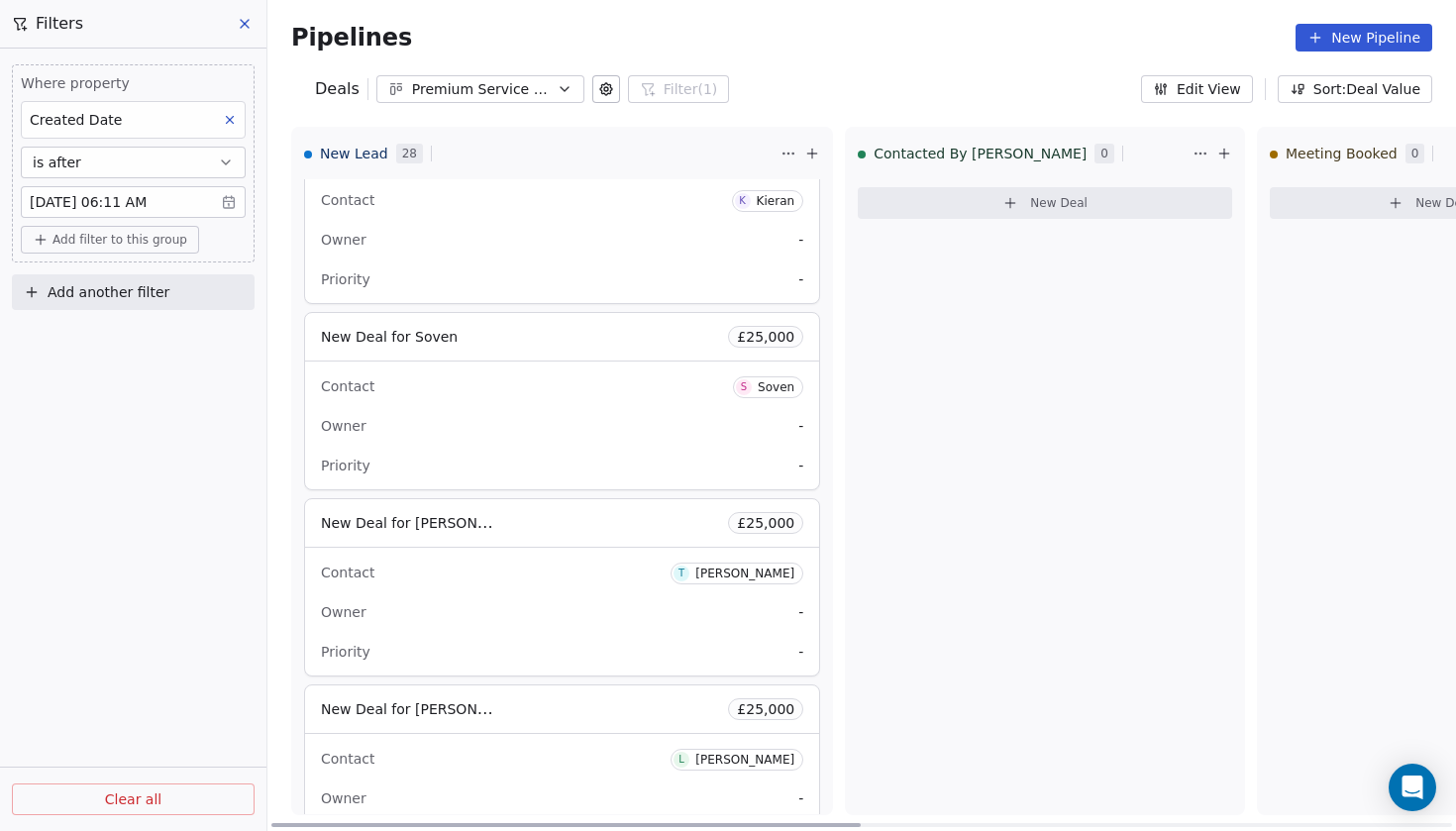
click at [403, 522] on span "New Deal for [PERSON_NAME]" at bounding box center [425, 522] width 209 height 19
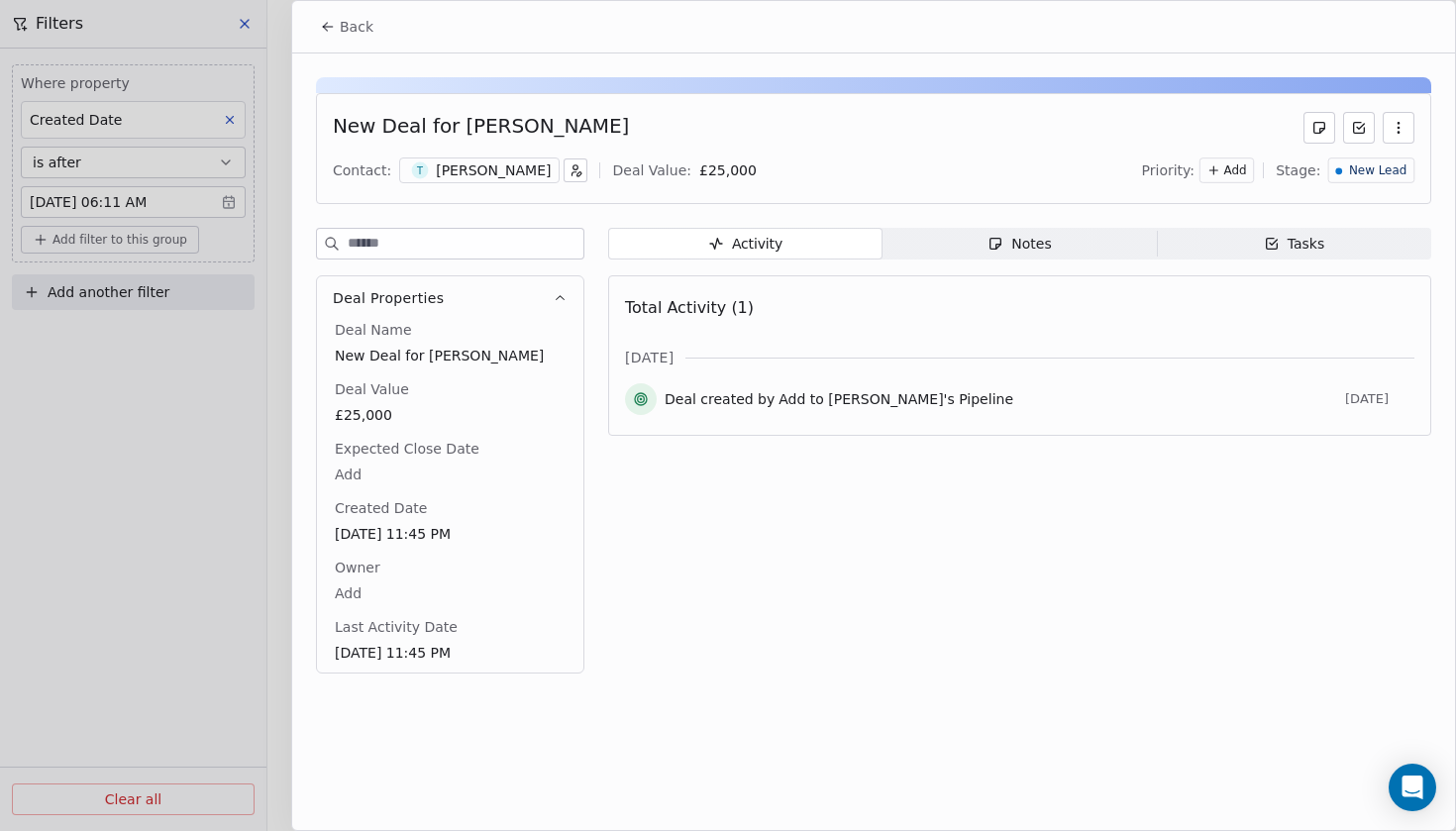
click at [1383, 172] on span "New Lead" at bounding box center [1378, 170] width 58 height 17
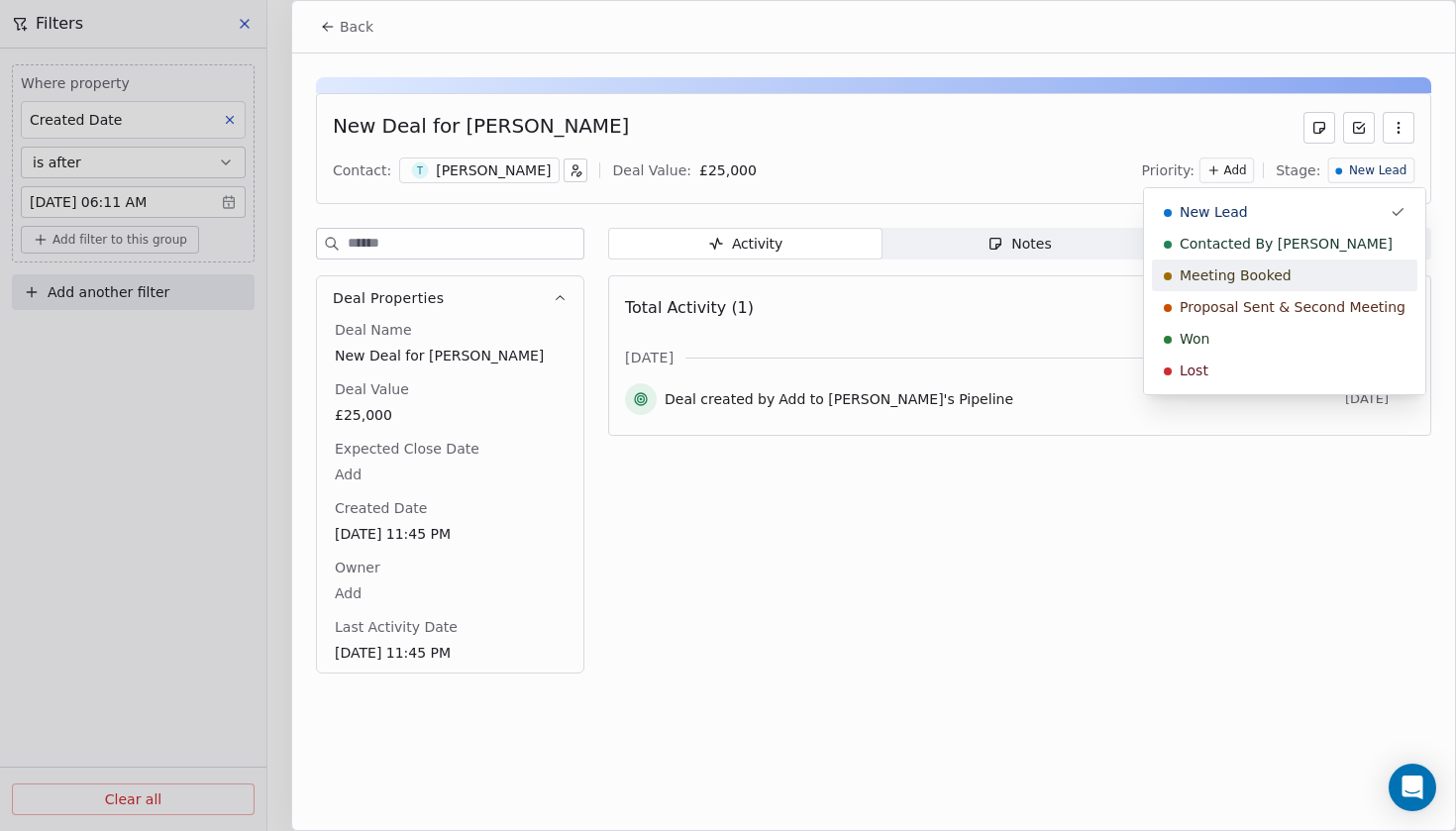
click at [1298, 283] on div "Meeting Booked" at bounding box center [1284, 275] width 242 height 20
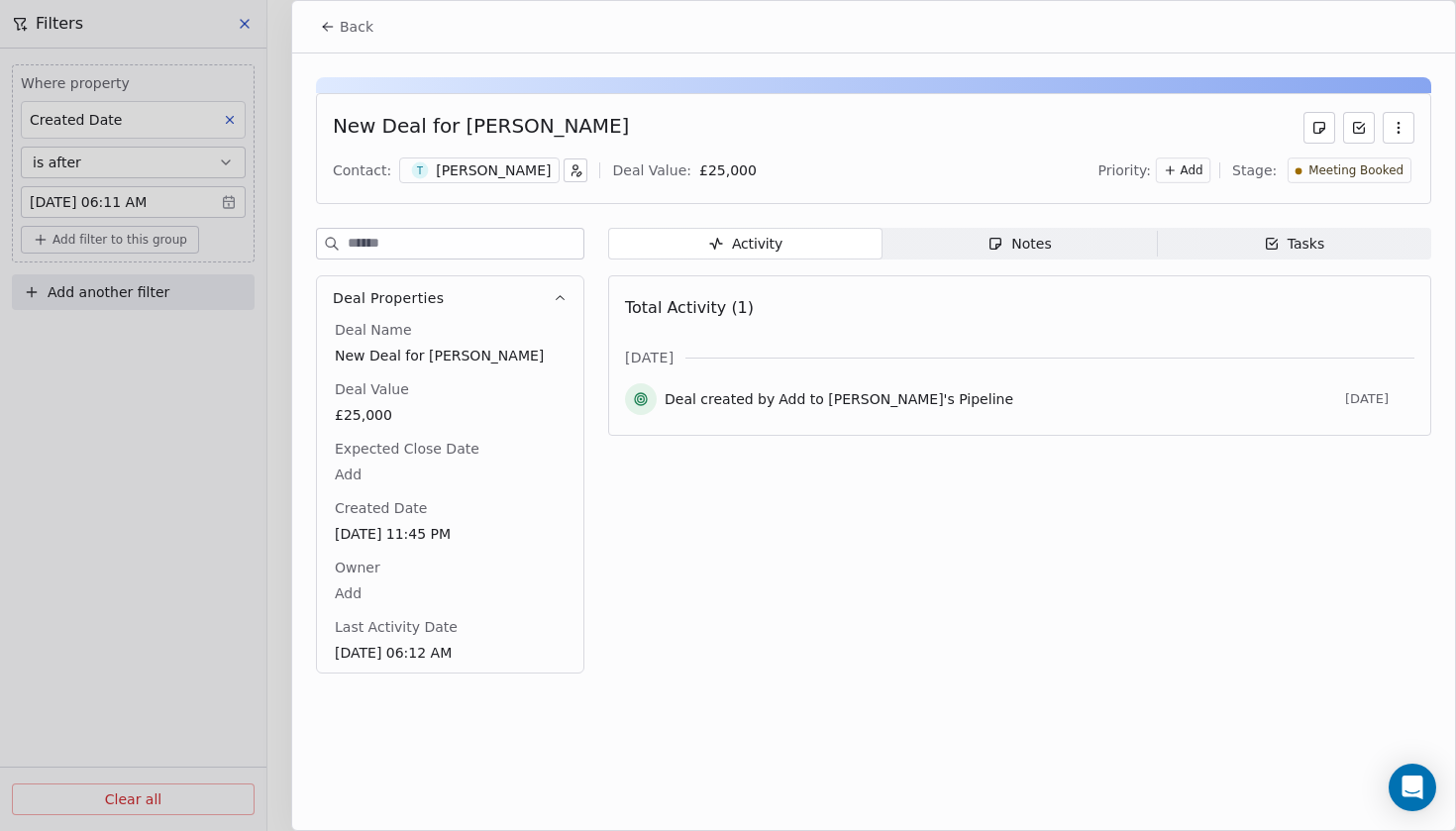
click at [356, 33] on span "Back" at bounding box center [357, 27] width 34 height 20
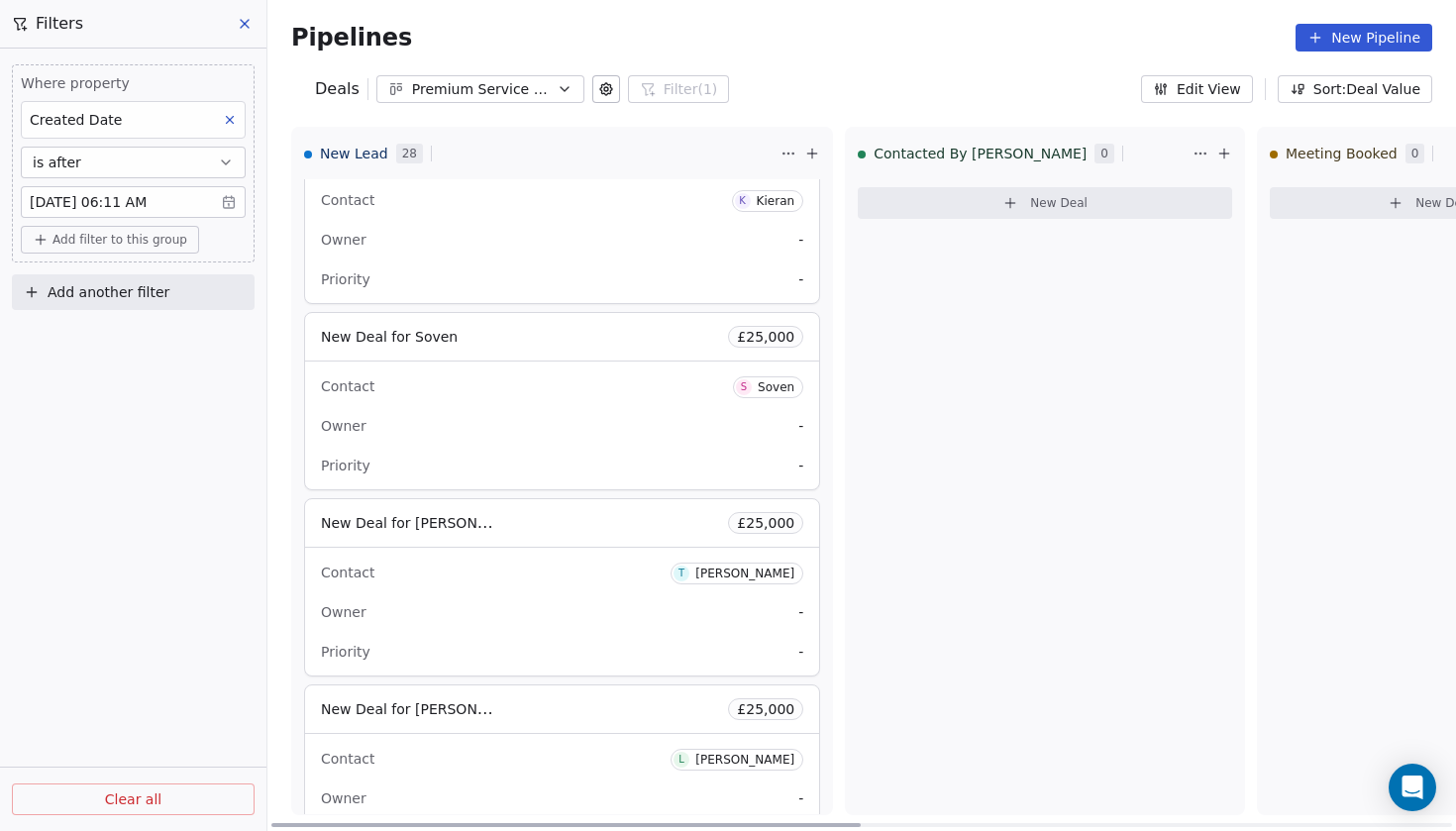
click at [392, 526] on span "New Deal for [PERSON_NAME]" at bounding box center [425, 522] width 209 height 19
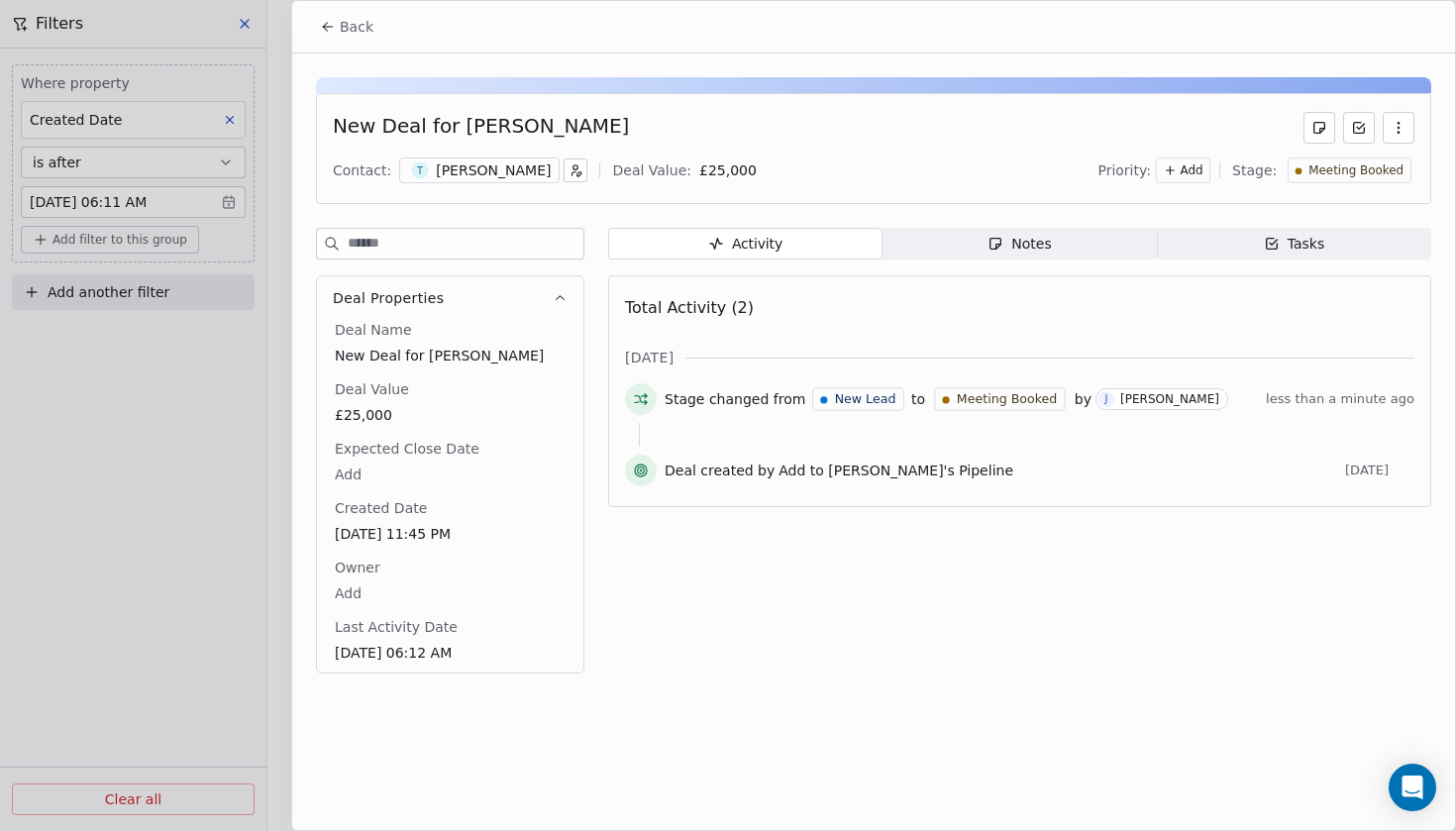
click at [354, 24] on span "Back" at bounding box center [357, 27] width 34 height 20
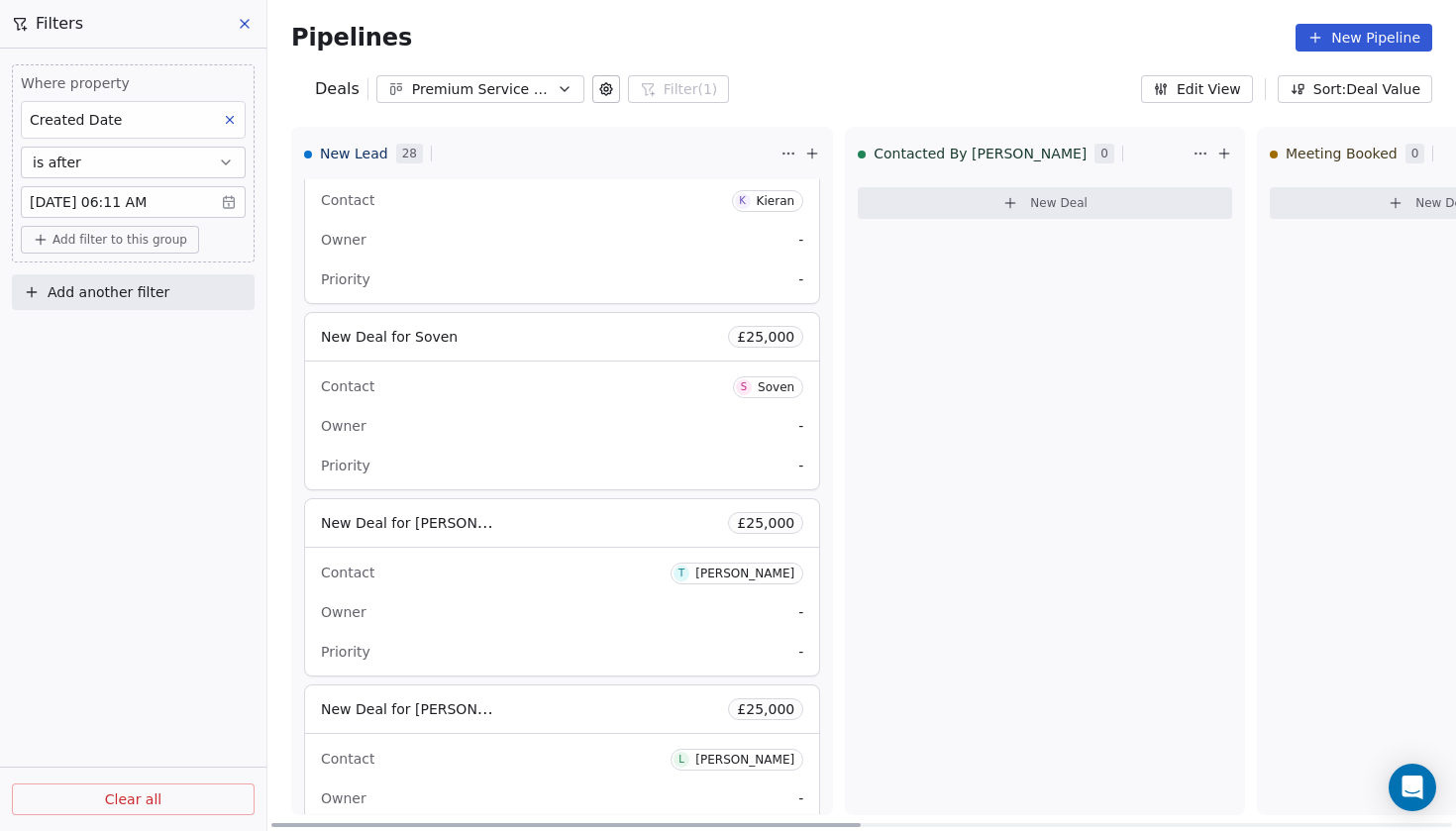
click at [414, 515] on span "New Deal for [PERSON_NAME]" at bounding box center [425, 522] width 209 height 19
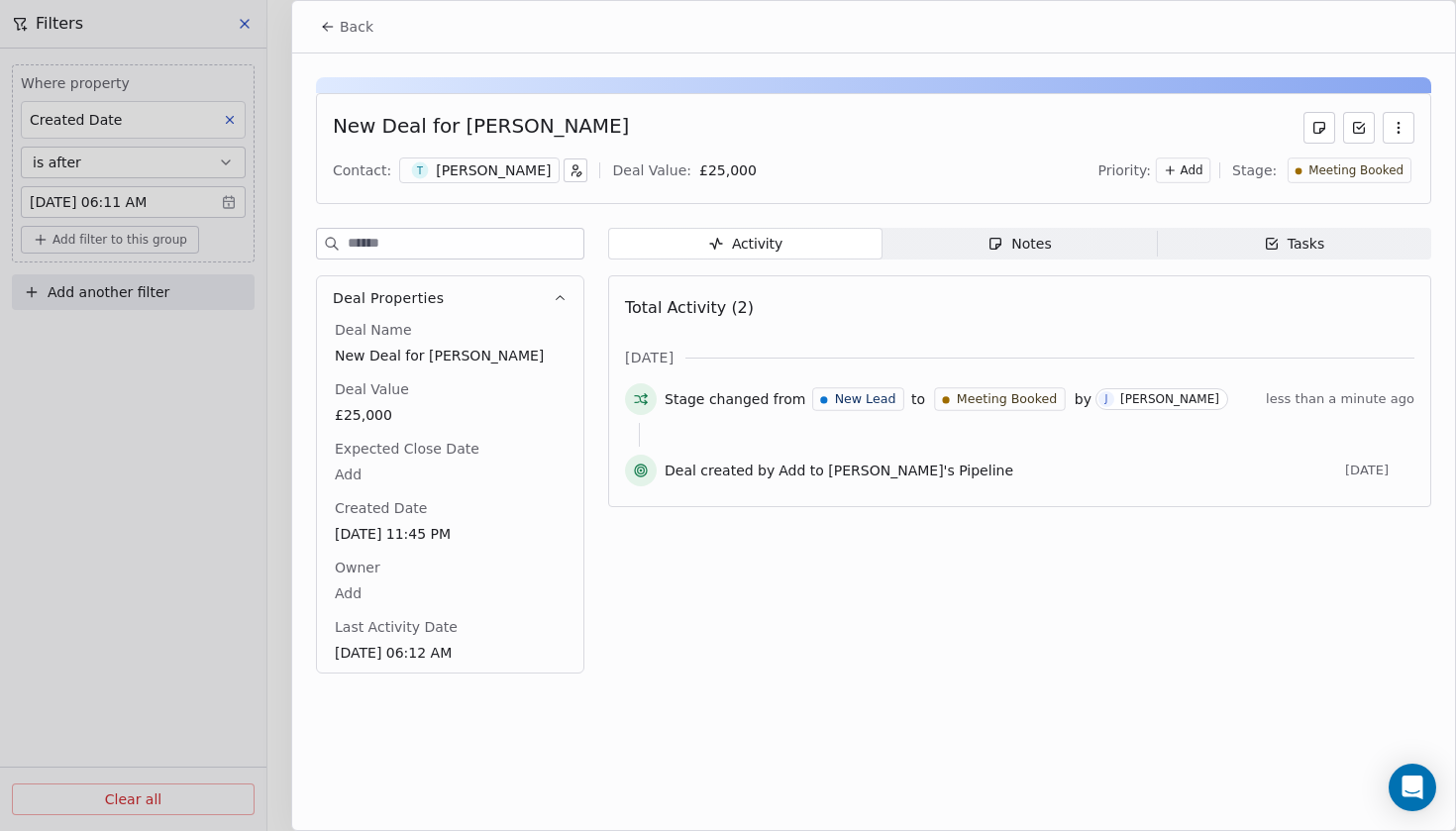
click at [454, 158] on div "T [PERSON_NAME]" at bounding box center [479, 171] width 160 height 26
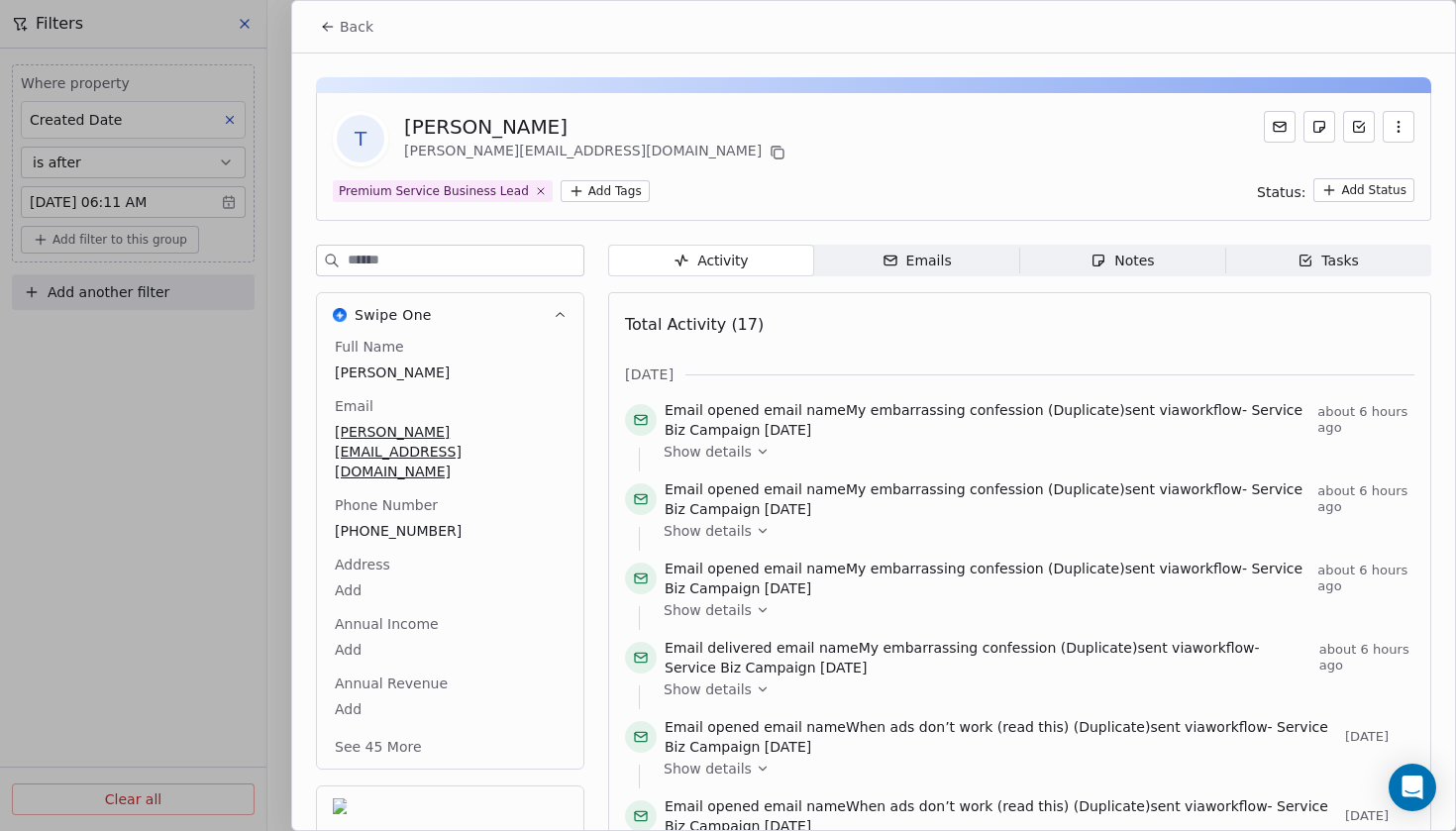
click at [912, 265] on div "Emails" at bounding box center [917, 260] width 70 height 21
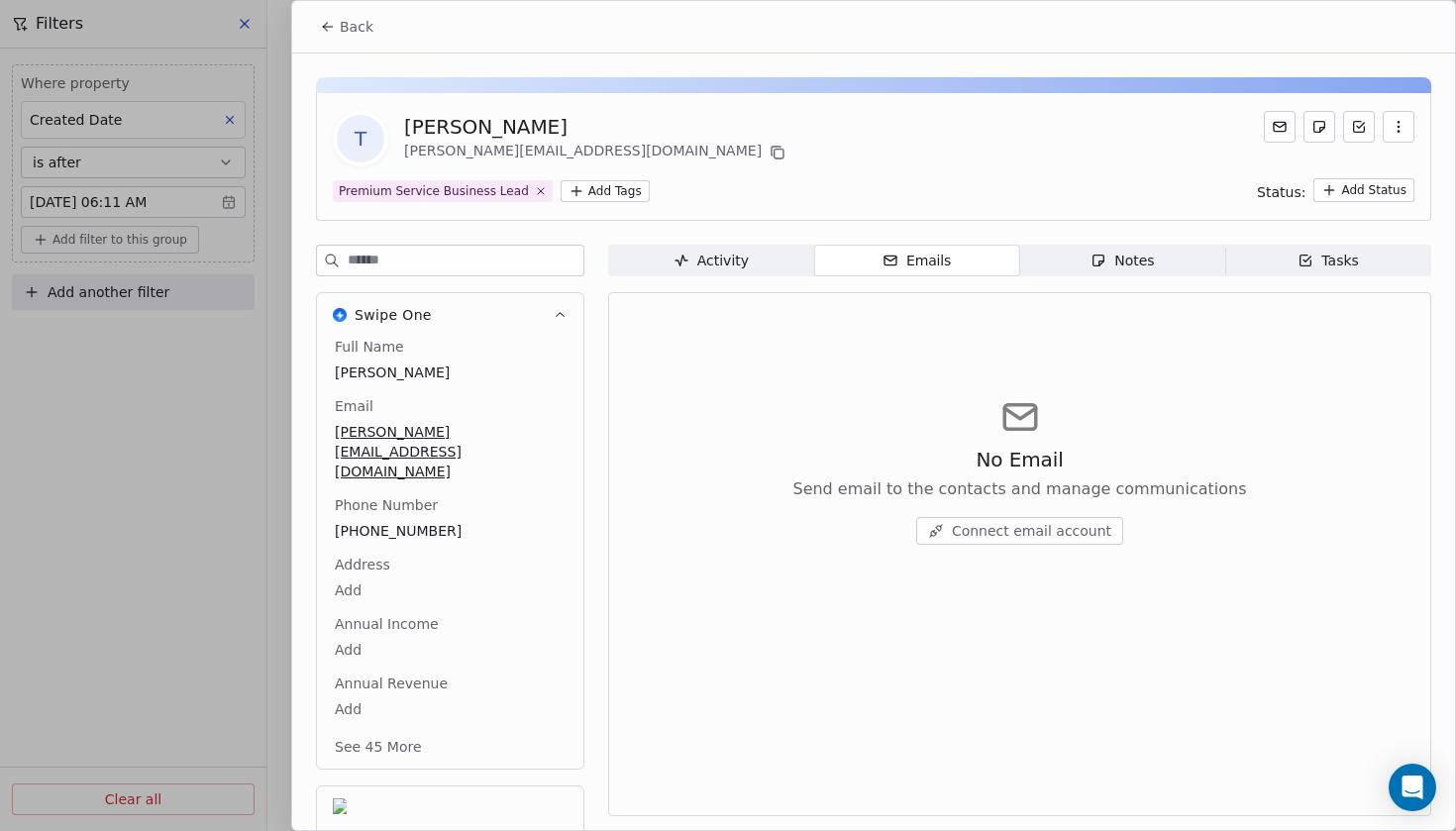
click at [751, 251] on span "Activity Activity" at bounding box center [711, 260] width 206 height 32
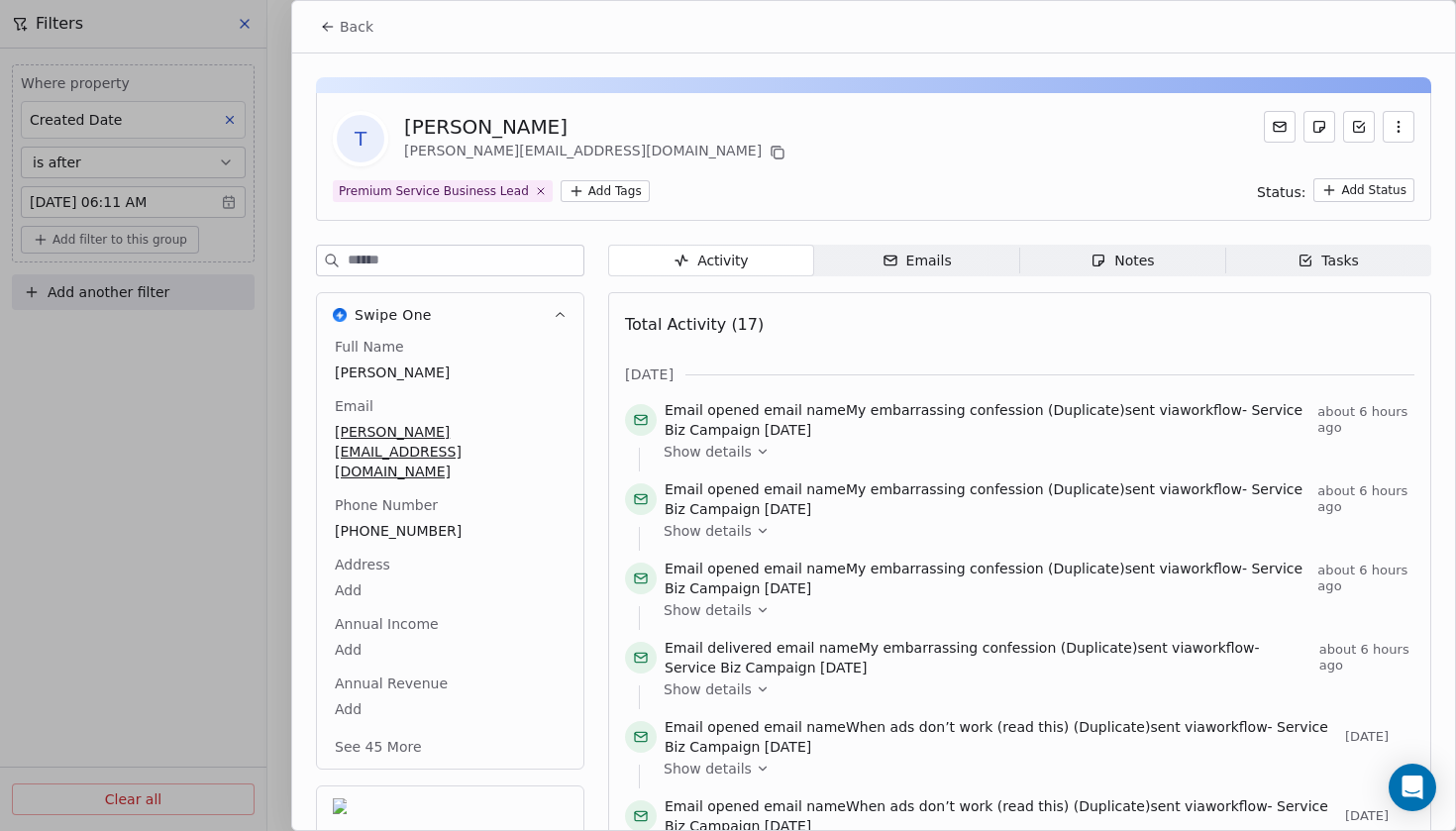
click at [344, 33] on span "Back" at bounding box center [357, 27] width 34 height 20
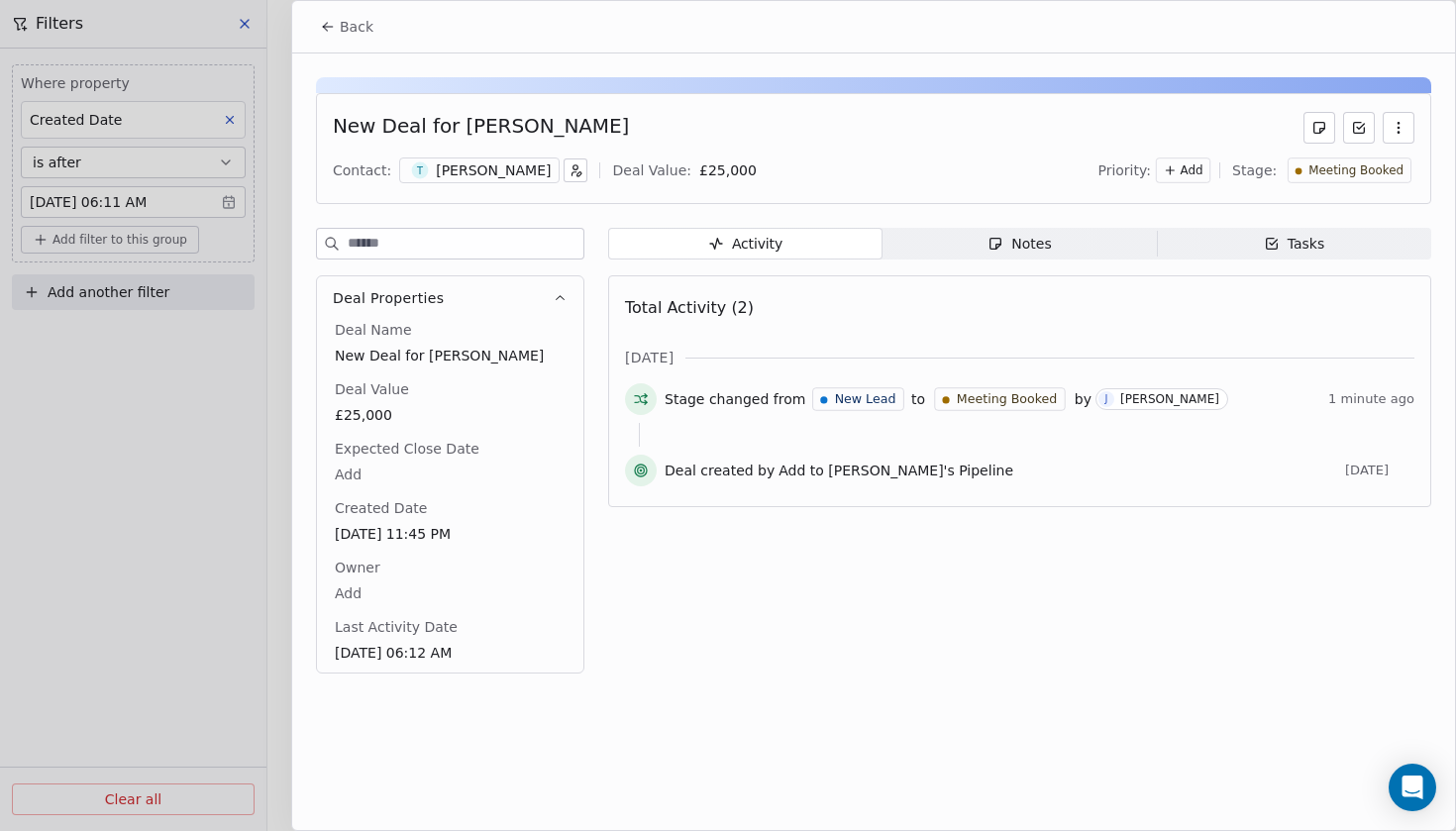
click at [340, 27] on span "Back" at bounding box center [357, 27] width 34 height 20
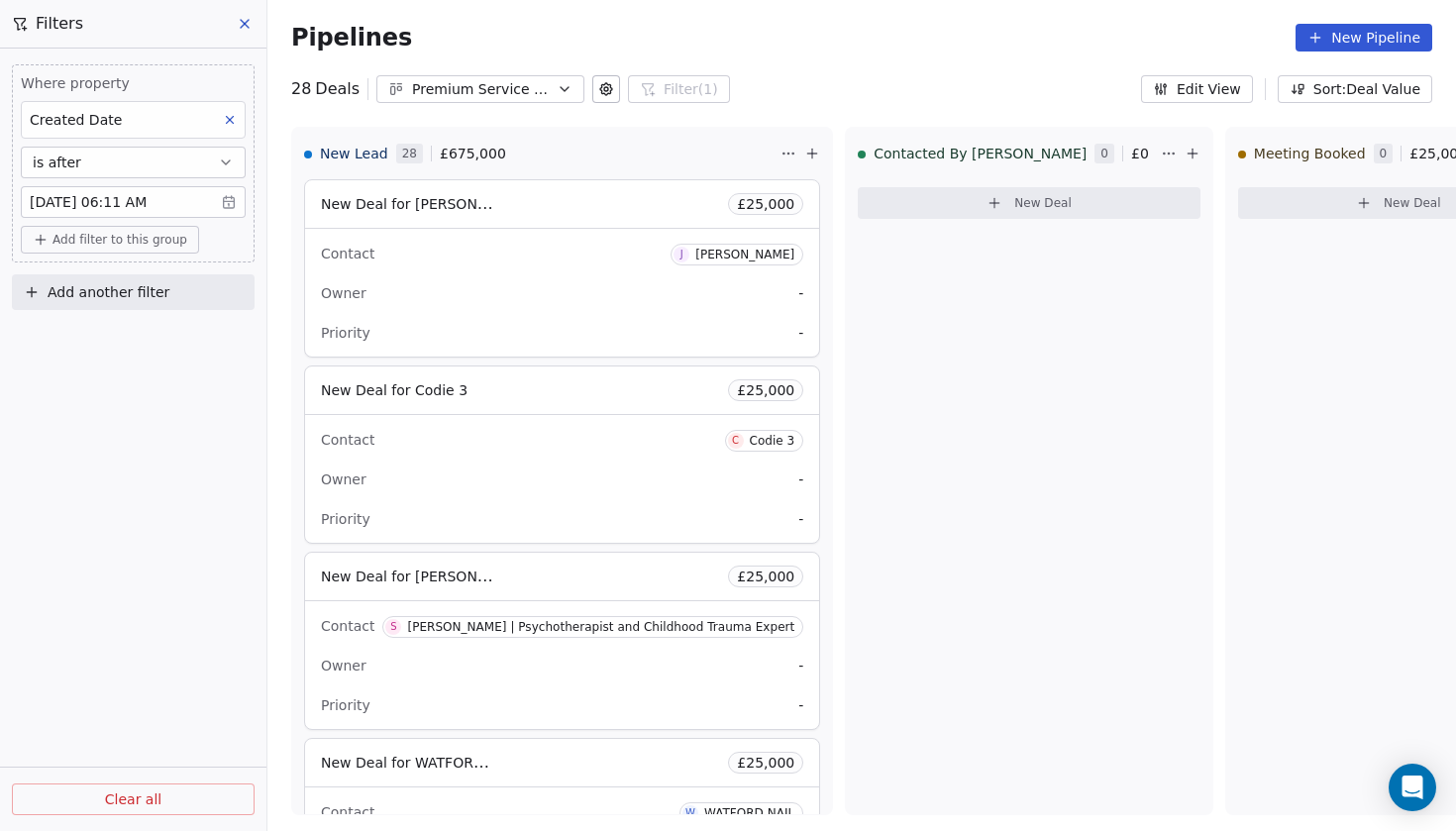
click at [130, 201] on body "Codebreak Contacts People Marketing Workflows Campaigns Metrics & Events Sales …" at bounding box center [728, 416] width 1456 height 831
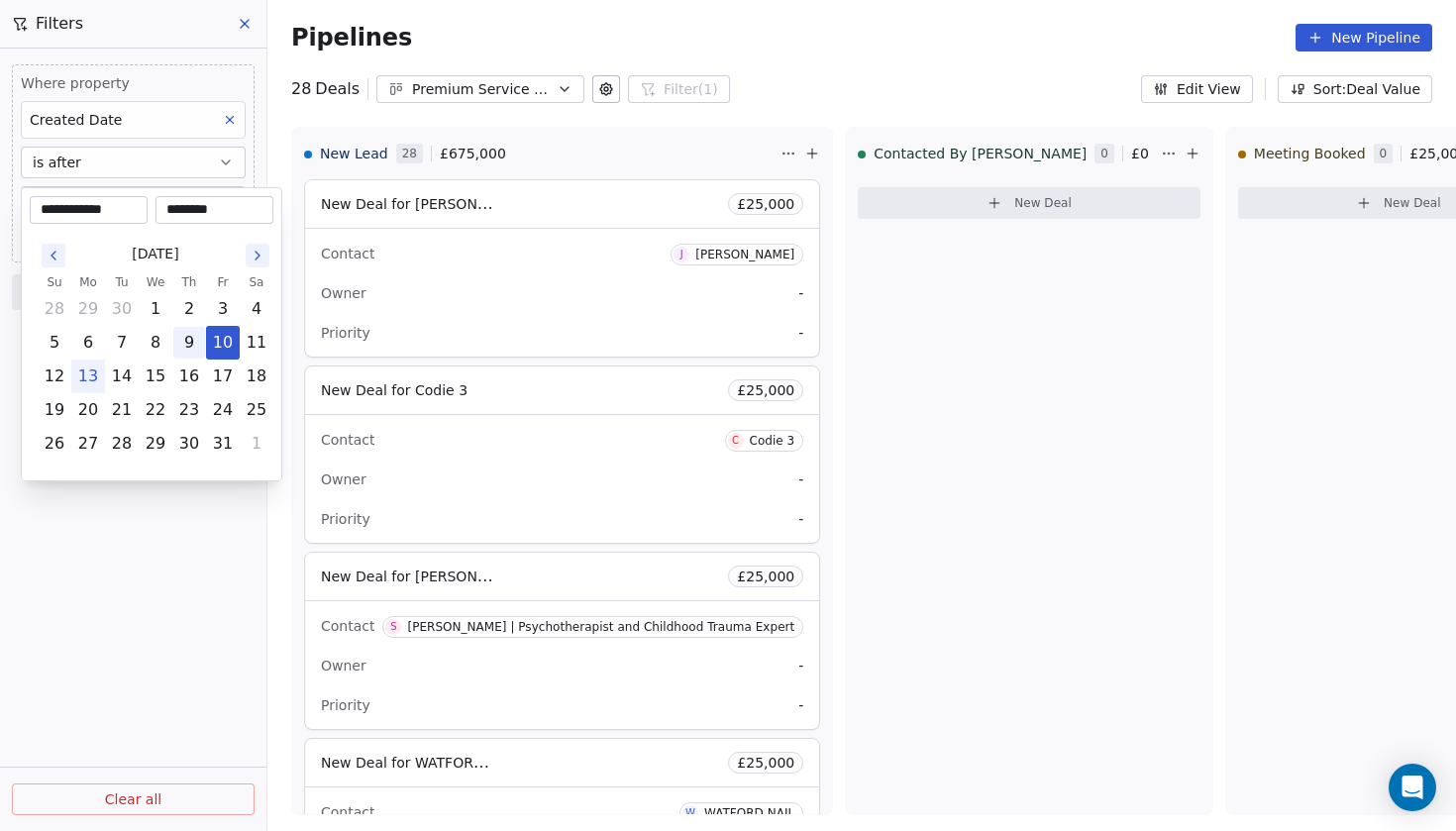
click at [192, 344] on button "9" at bounding box center [189, 343] width 32 height 32
type input "**********"
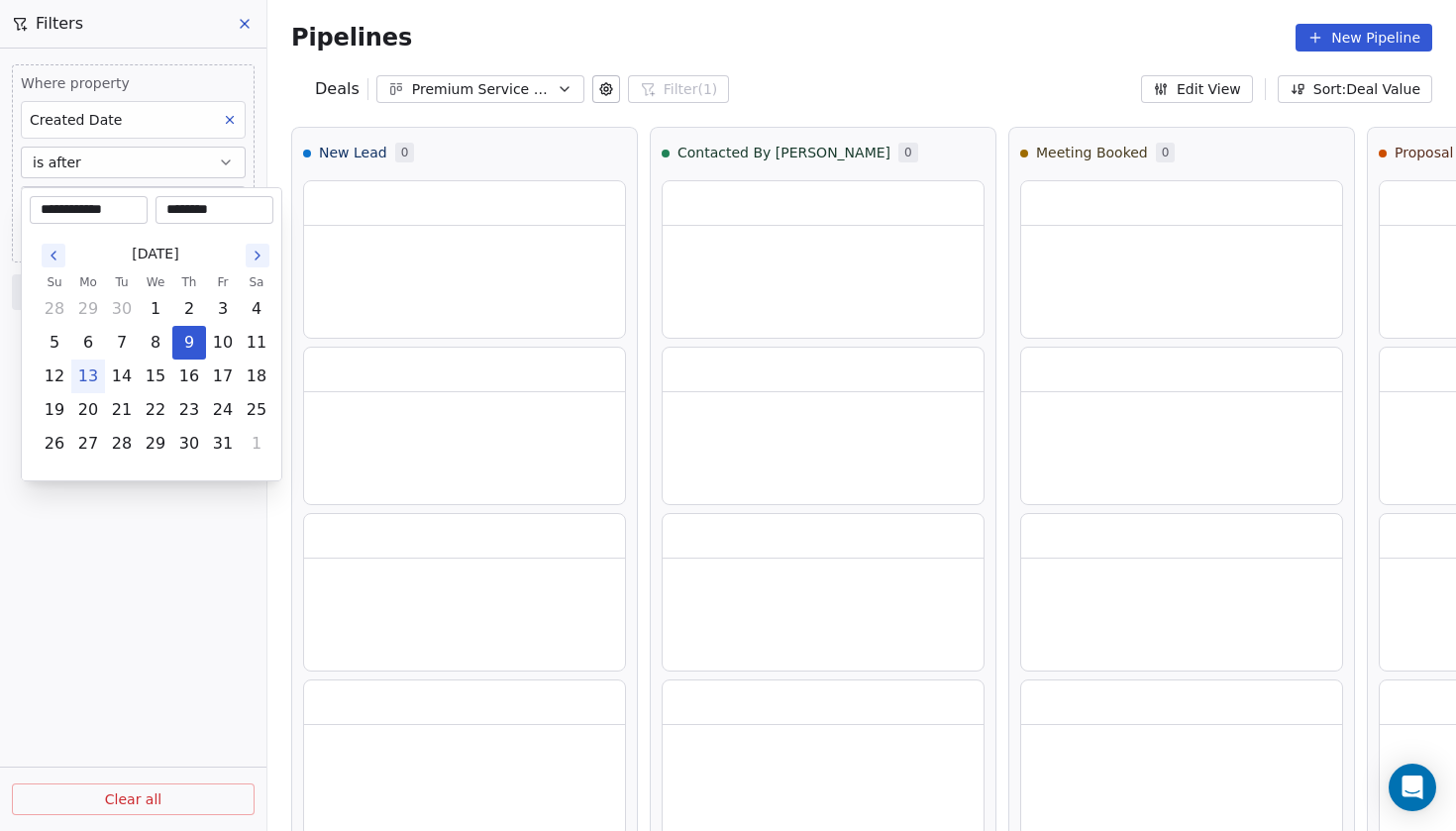
click at [181, 513] on html "**********" at bounding box center [728, 416] width 1456 height 831
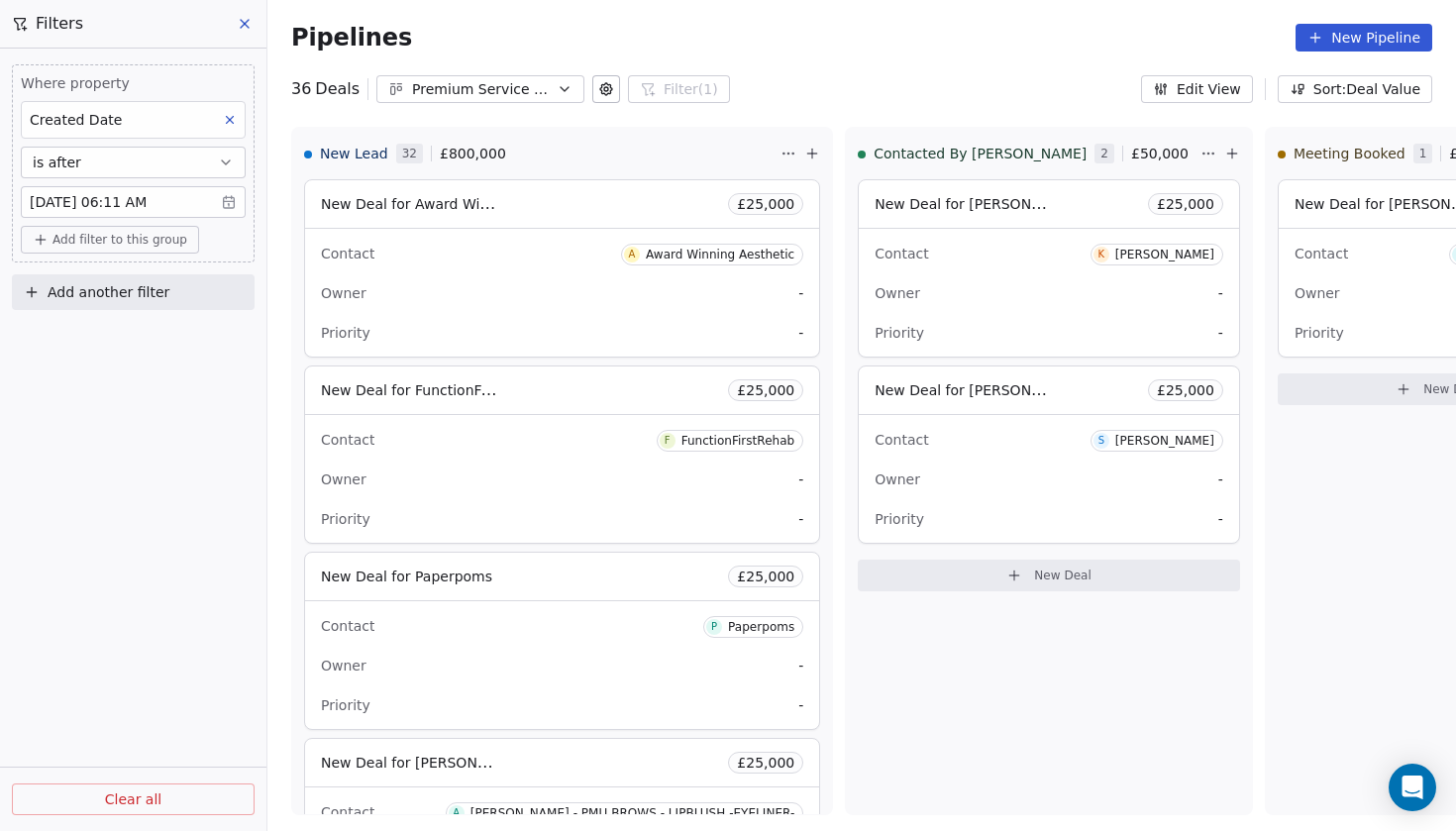
click at [152, 203] on body "Codebreak Contacts People Marketing Workflows Campaigns Metrics & Events Sales …" at bounding box center [728, 416] width 1456 height 831
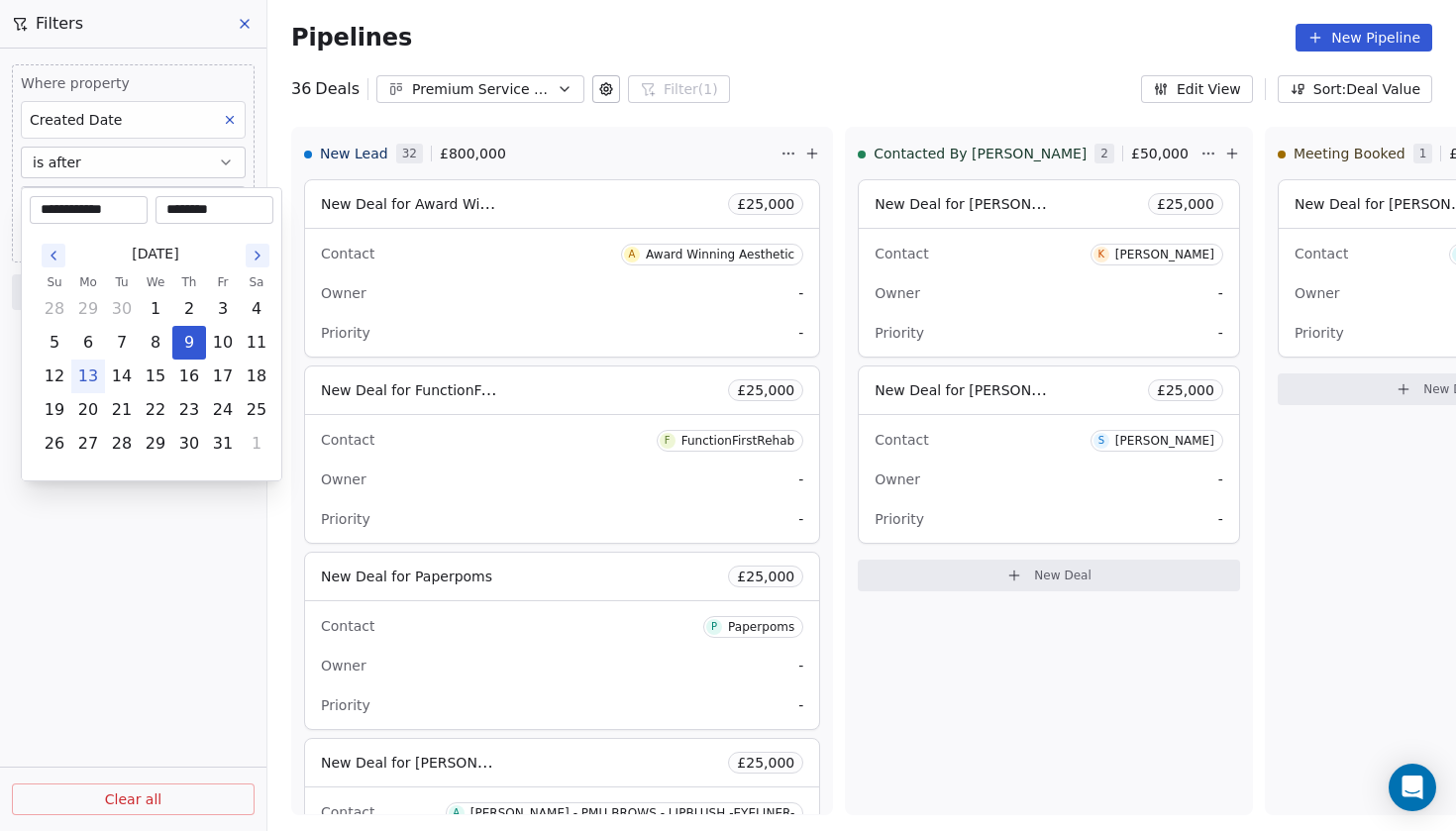
click at [221, 326] on td "10" at bounding box center [223, 343] width 34 height 34
click at [221, 337] on button "10" at bounding box center [223, 343] width 32 height 32
type input "**********"
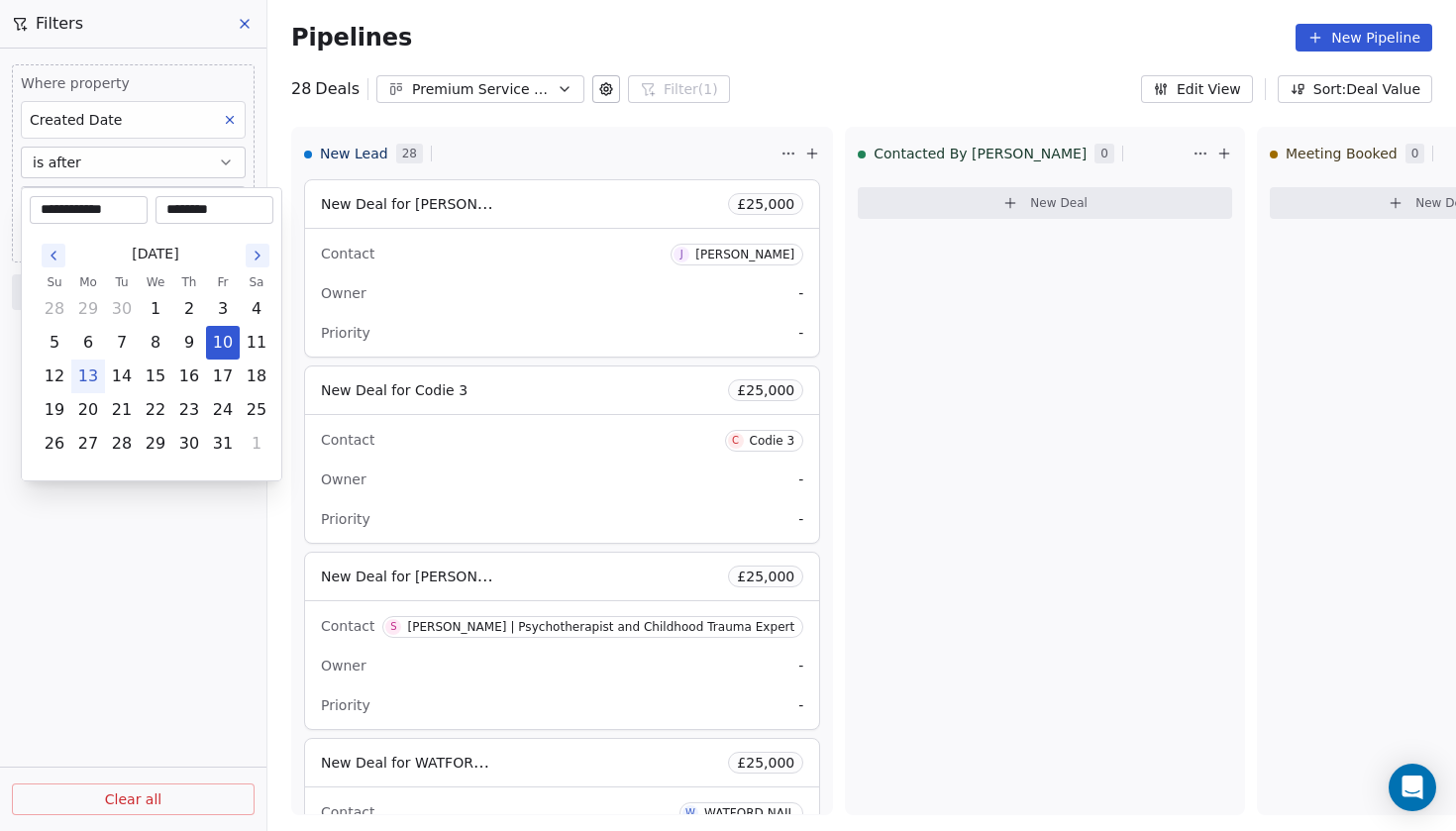
click at [192, 497] on html "Codebreak Contacts People Marketing Workflows Campaigns Metrics & Events Sales …" at bounding box center [728, 416] width 1456 height 831
